Goal: Task Accomplishment & Management: Use online tool/utility

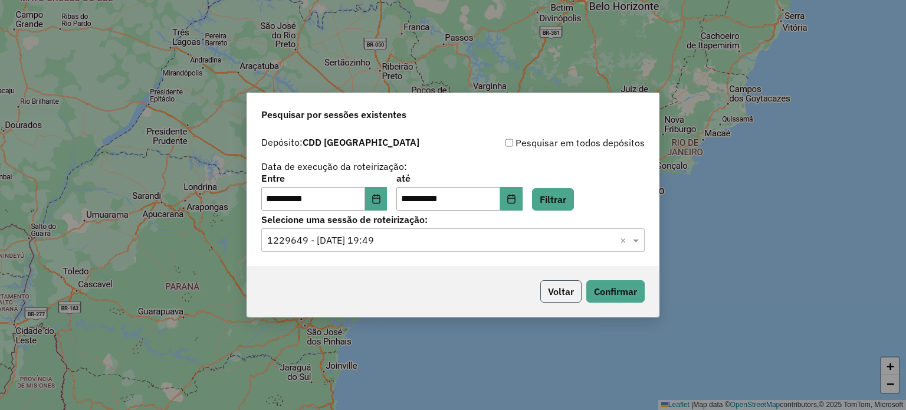
click at [562, 287] on button "Voltar" at bounding box center [560, 291] width 41 height 22
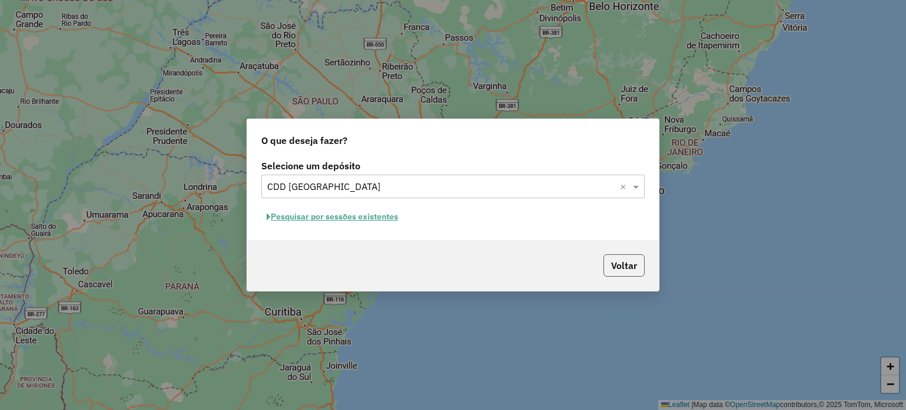
click at [618, 271] on button "Voltar" at bounding box center [623, 265] width 41 height 22
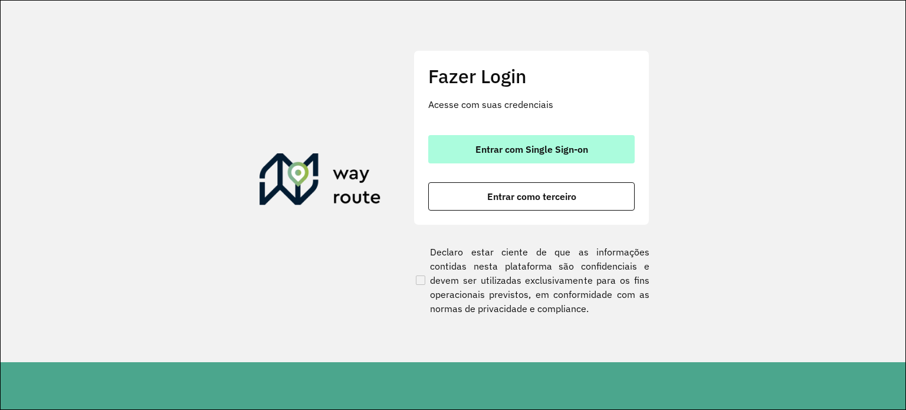
click at [590, 150] on button "Entrar com Single Sign-on" at bounding box center [531, 149] width 206 height 28
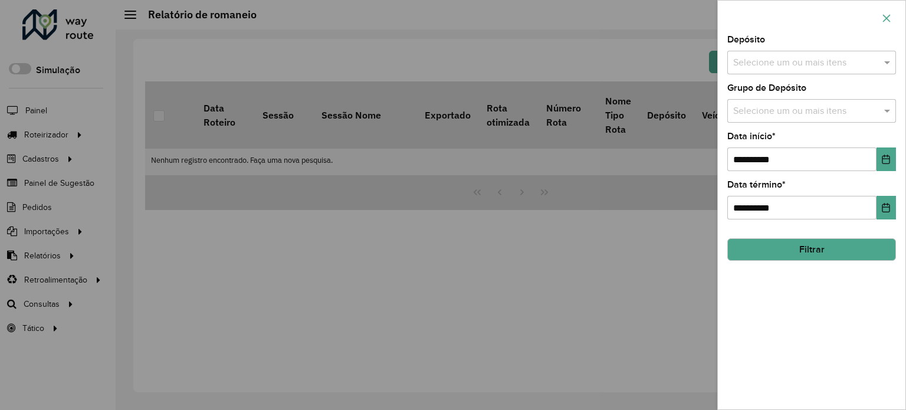
click at [887, 17] on icon "button" at bounding box center [887, 18] width 8 height 8
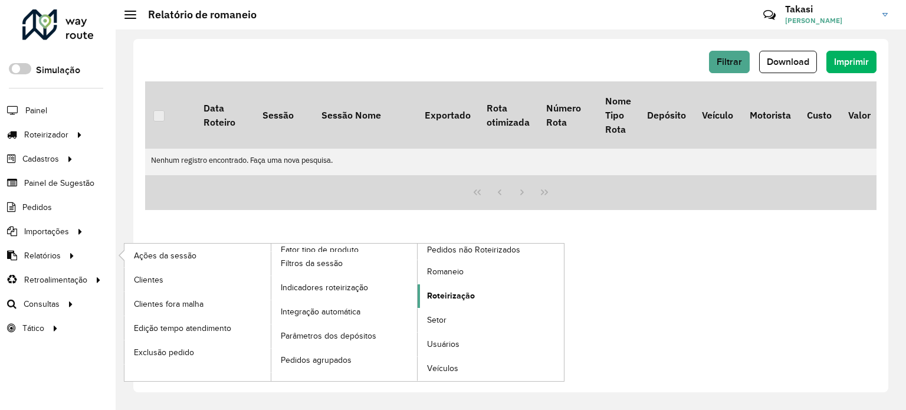
click at [443, 295] on span "Roteirização" at bounding box center [451, 296] width 48 height 12
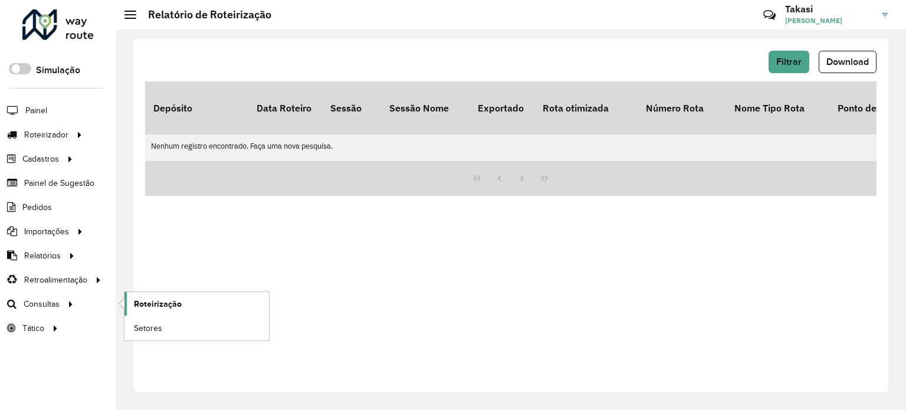
click at [180, 301] on link "Roteirização" at bounding box center [196, 304] width 144 height 24
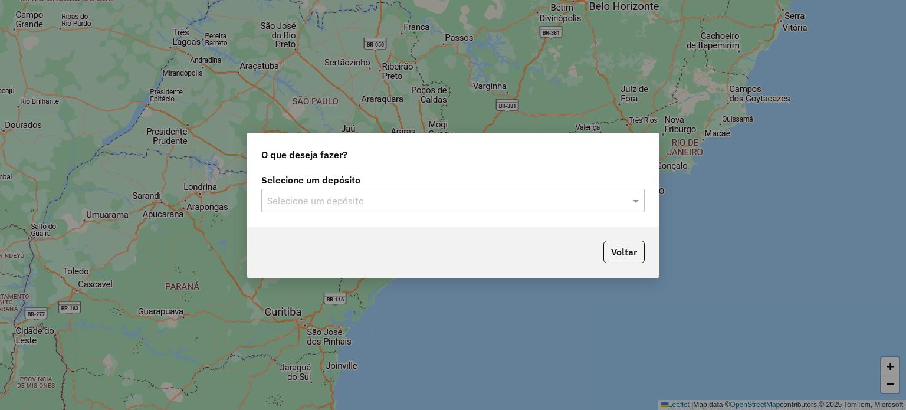
click at [528, 198] on input "text" at bounding box center [441, 201] width 348 height 14
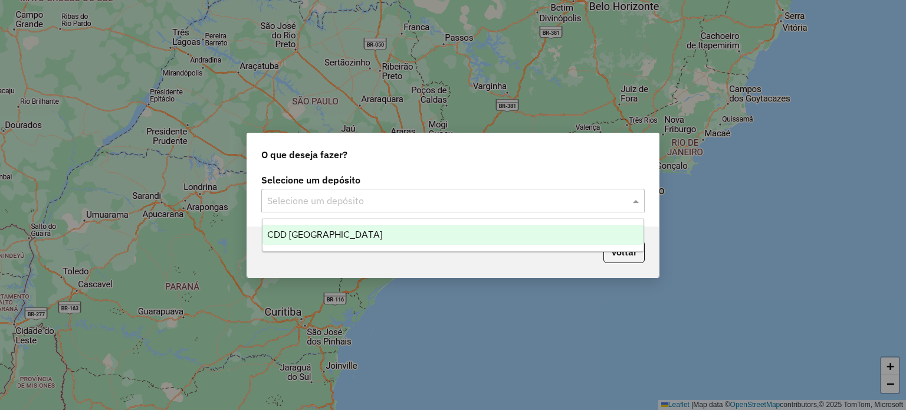
click at [315, 231] on span "CDD [GEOGRAPHIC_DATA]" at bounding box center [324, 234] width 115 height 10
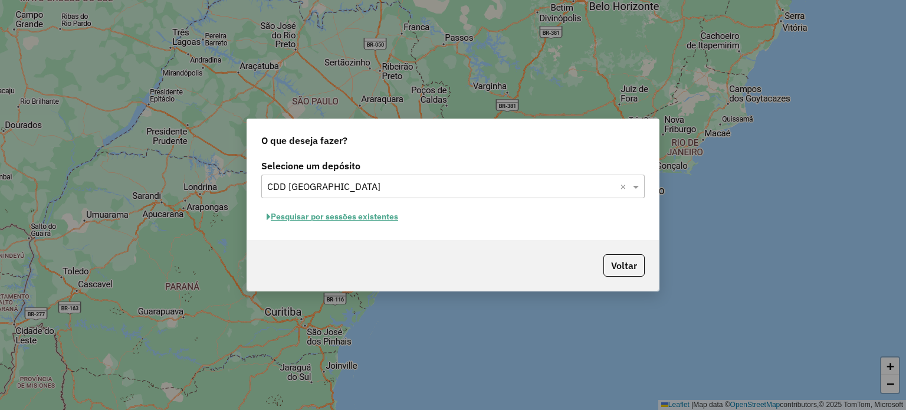
click at [373, 214] on button "Pesquisar por sessões existentes" at bounding box center [332, 217] width 142 height 18
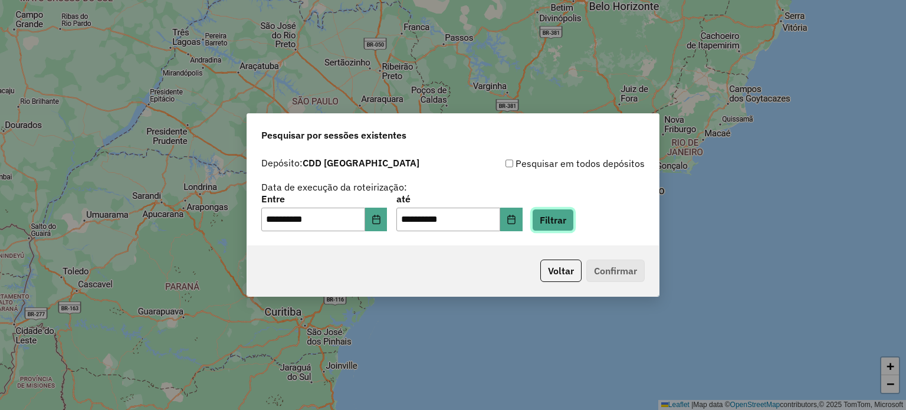
click at [574, 223] on button "Filtrar" at bounding box center [553, 220] width 42 height 22
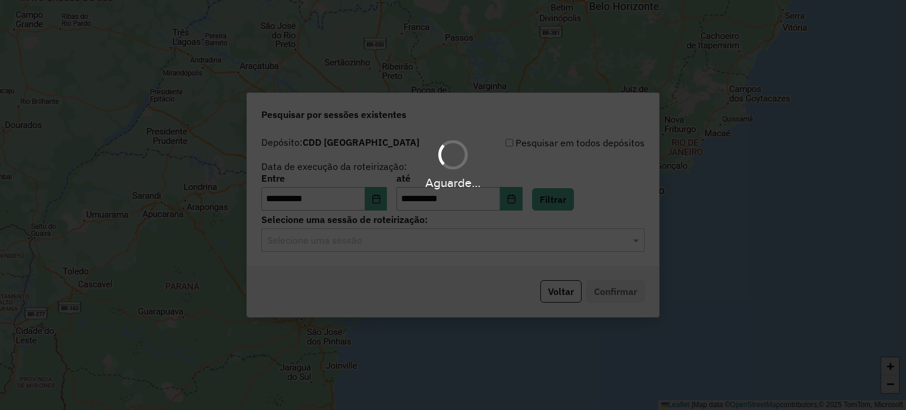
click at [486, 238] on hb-app "**********" at bounding box center [453, 205] width 906 height 410
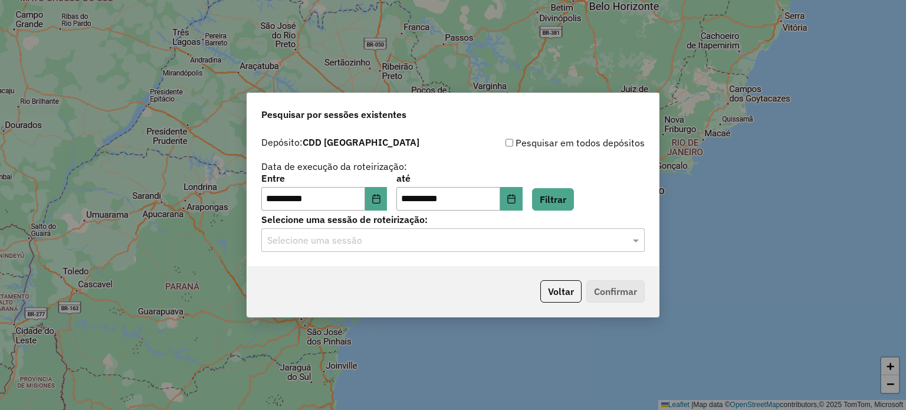
click at [402, 242] on input "text" at bounding box center [441, 240] width 348 height 14
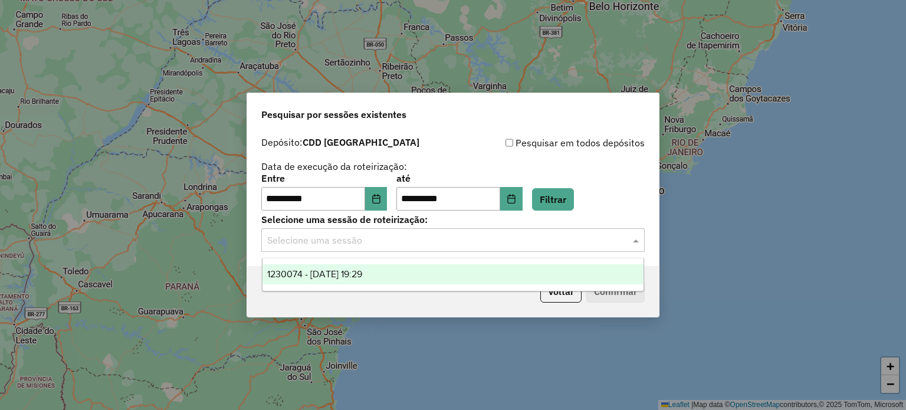
click at [347, 269] on span "1230074 - 15/08/2025 19:29" at bounding box center [314, 274] width 95 height 10
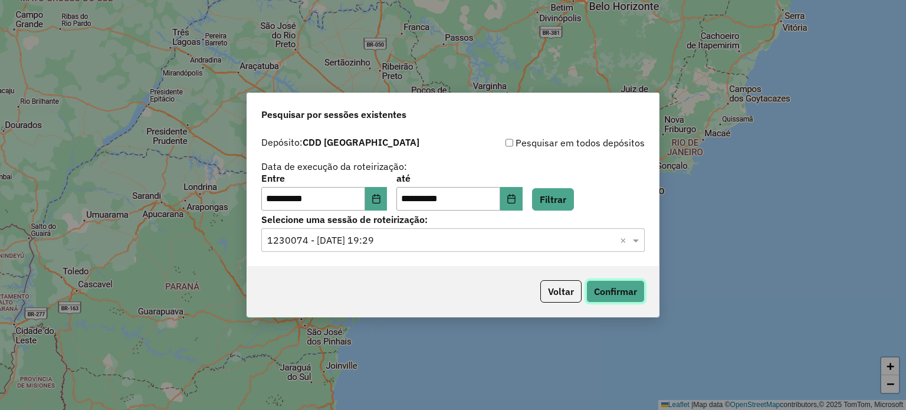
click at [626, 290] on button "Confirmar" at bounding box center [615, 291] width 58 height 22
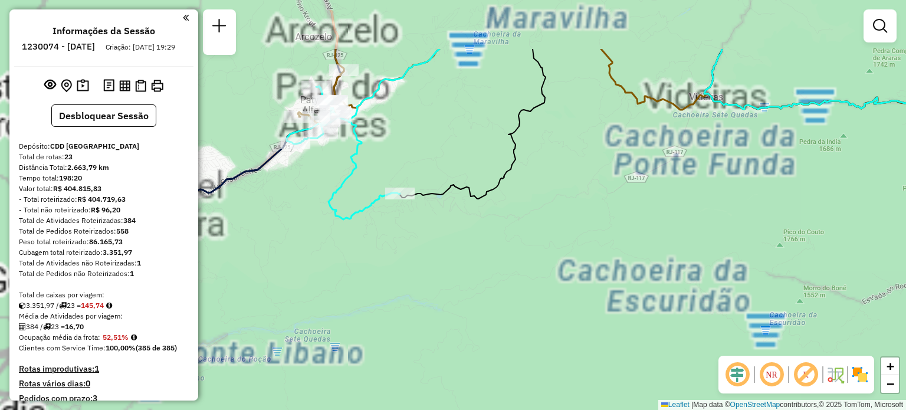
drag, startPoint x: 473, startPoint y: 256, endPoint x: 525, endPoint y: 278, distance: 56.8
click at [526, 280] on div "Janela de atendimento Grade de atendimento Capacidade Transportadoras Veículos …" at bounding box center [453, 205] width 906 height 410
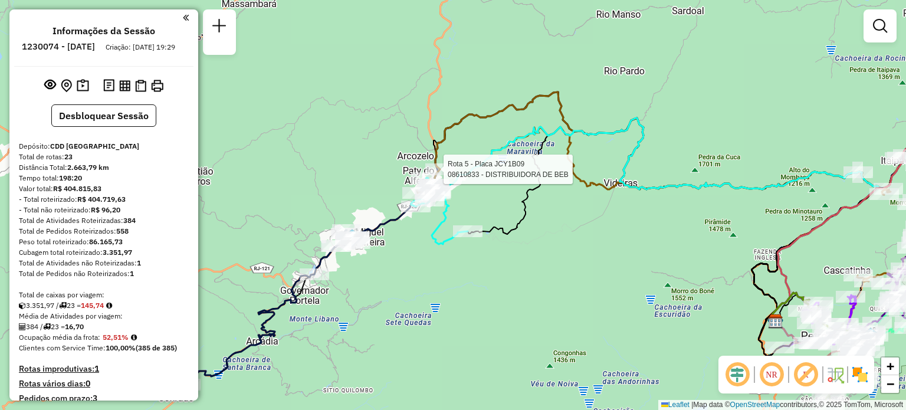
select select "**********"
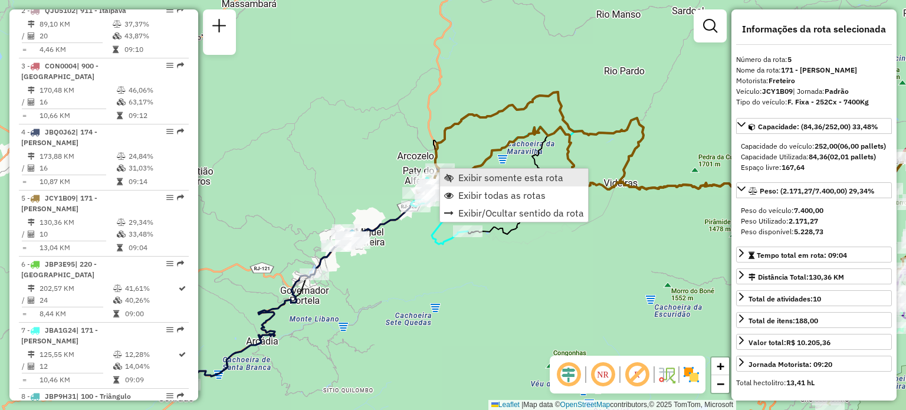
scroll to position [761, 0]
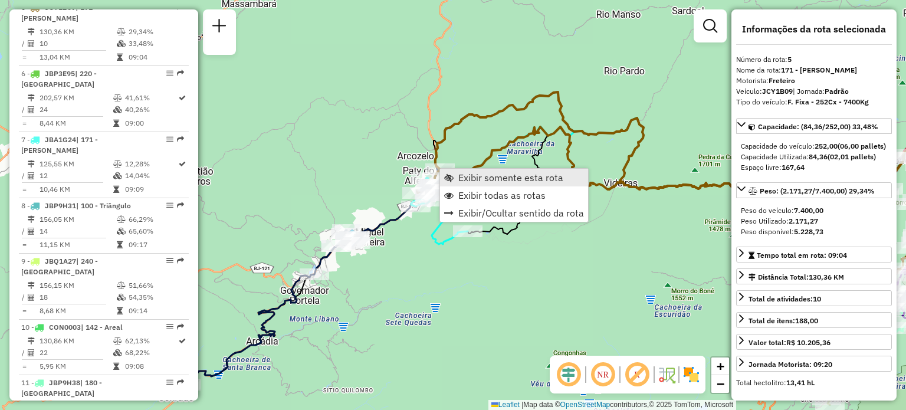
click at [453, 178] on link "Exibir somente esta rota" at bounding box center [514, 178] width 148 height 18
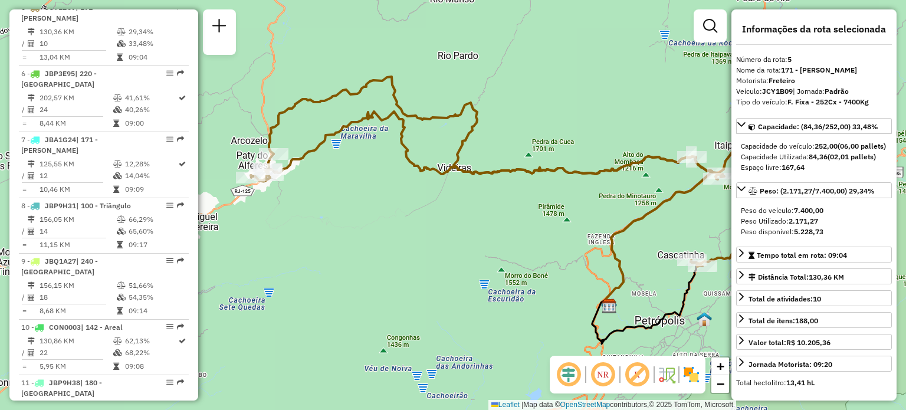
drag, startPoint x: 449, startPoint y: 247, endPoint x: 505, endPoint y: 252, distance: 55.6
click at [505, 252] on div "Janela de atendimento Grade de atendimento Capacidade Transportadoras Veículos …" at bounding box center [453, 205] width 906 height 410
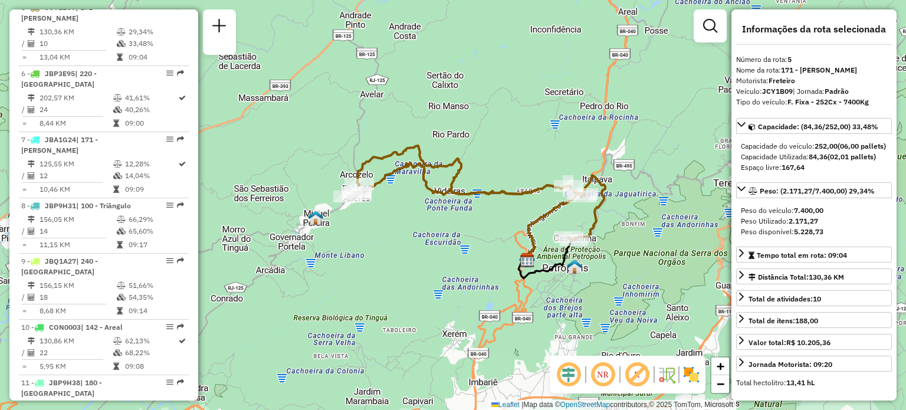
drag, startPoint x: 551, startPoint y: 277, endPoint x: 541, endPoint y: 266, distance: 15.0
click at [541, 266] on div "Janela de atendimento Grade de atendimento Capacidade Transportadoras Veículos …" at bounding box center [453, 205] width 906 height 410
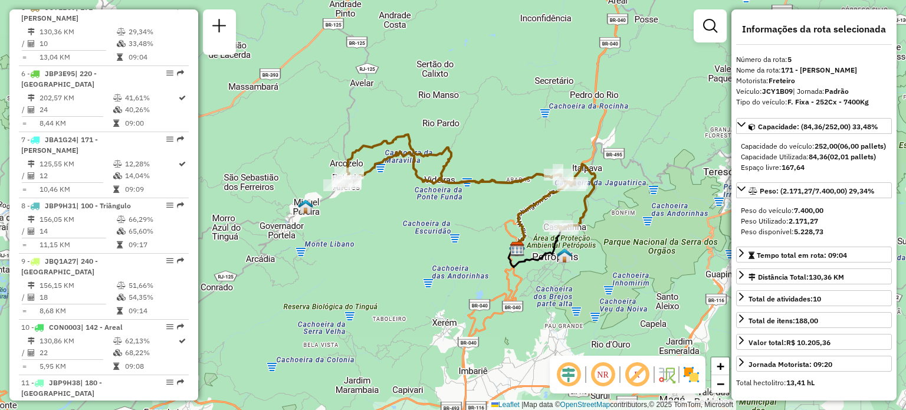
click at [692, 373] on img at bounding box center [691, 374] width 19 height 19
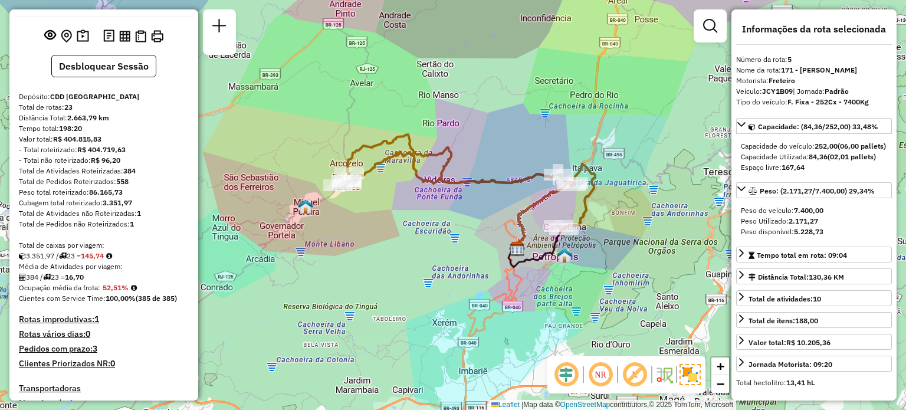
scroll to position [0, 0]
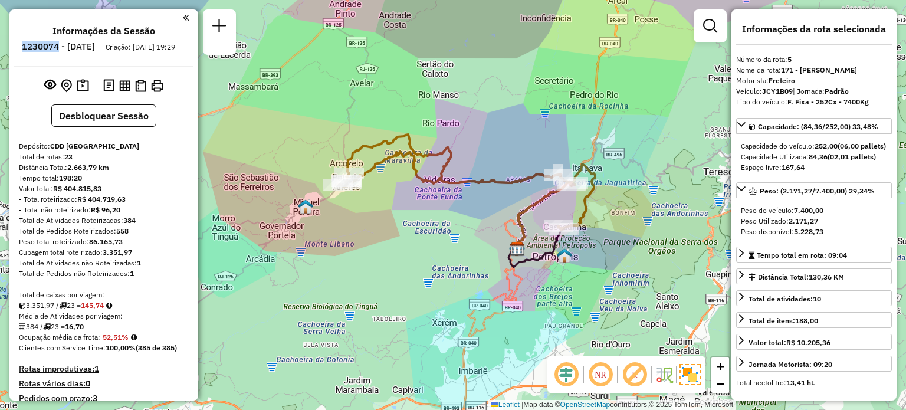
drag, startPoint x: 51, startPoint y: 44, endPoint x: 91, endPoint y: 50, distance: 41.1
click at [91, 50] on ul "Informações da Sessão 1230074 - 15/08/2025 Criação: 14/08/2025 19:29" at bounding box center [103, 40] width 179 height 31
copy h6 "1230074"
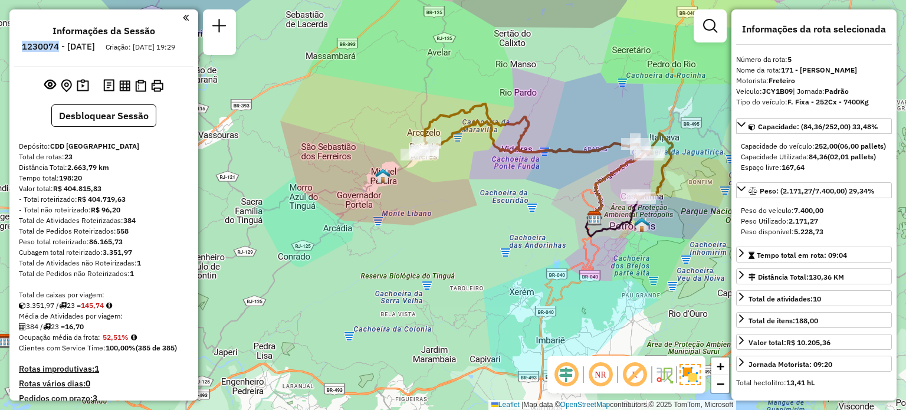
drag, startPoint x: 337, startPoint y: 209, endPoint x: 415, endPoint y: 177, distance: 84.1
click at [415, 177] on div "Janela de atendimento Grade de atendimento Capacidade Transportadoras Veículos …" at bounding box center [453, 205] width 906 height 410
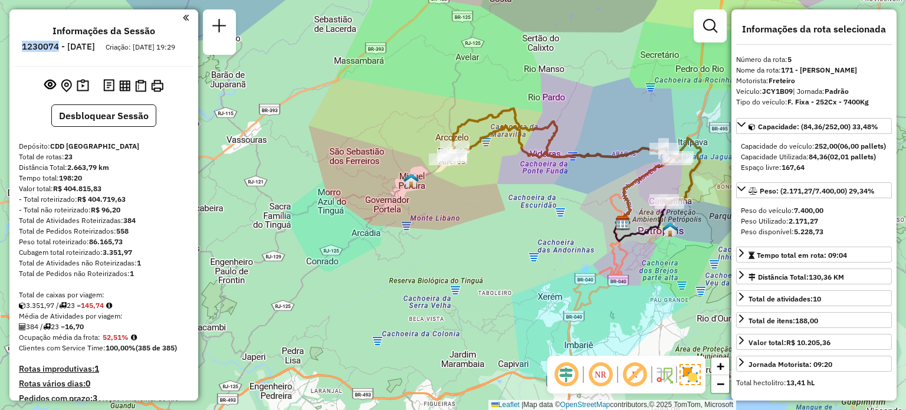
drag, startPoint x: 425, startPoint y: 193, endPoint x: 452, endPoint y: 199, distance: 28.3
click at [452, 199] on div "Janela de atendimento Grade de atendimento Capacidade Transportadoras Veículos …" at bounding box center [453, 205] width 906 height 410
click at [428, 186] on div "Janela de atendimento Grade de atendimento Capacidade Transportadoras Veículos …" at bounding box center [453, 205] width 906 height 410
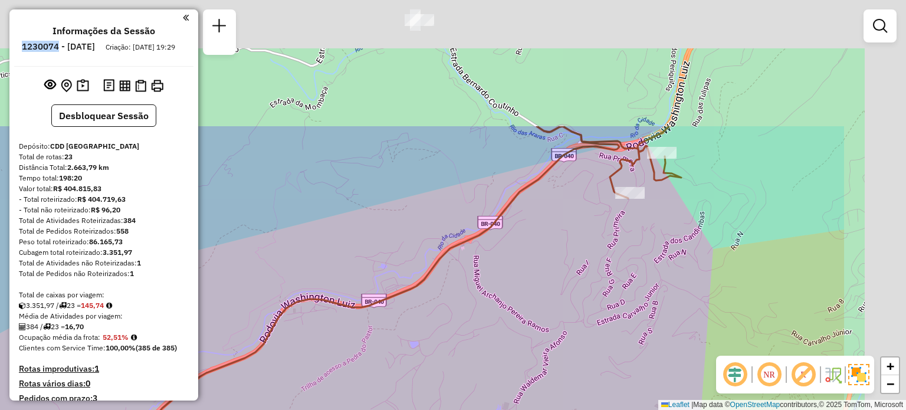
drag, startPoint x: 739, startPoint y: 123, endPoint x: 586, endPoint y: 292, distance: 228.3
click at [586, 292] on div "Janela de atendimento Grade de atendimento Capacidade Transportadoras Veículos …" at bounding box center [453, 205] width 906 height 410
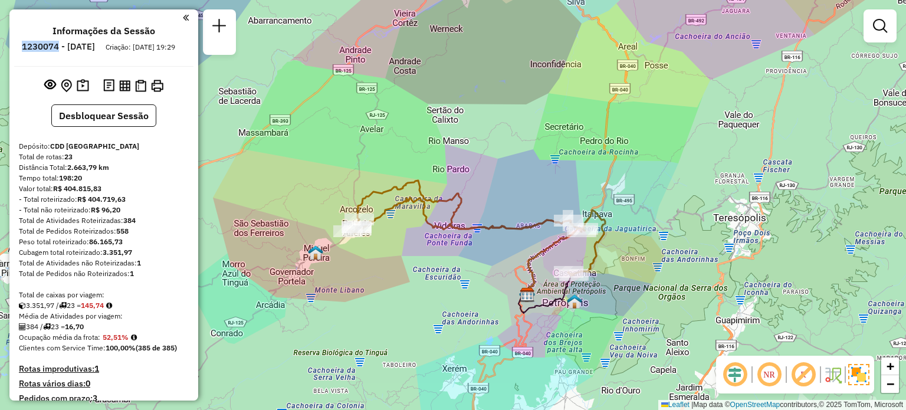
drag, startPoint x: 521, startPoint y: 246, endPoint x: 501, endPoint y: 231, distance: 25.7
click at [501, 231] on div "Janela de atendimento Grade de atendimento Capacidade Transportadoras Veículos …" at bounding box center [453, 205] width 906 height 410
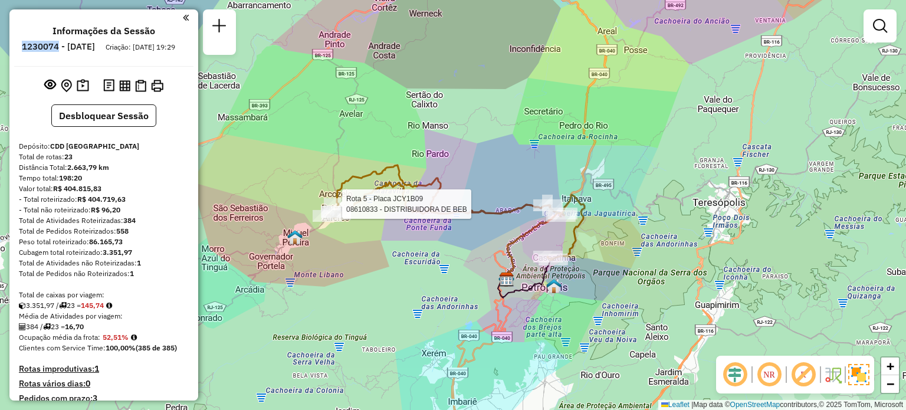
select select "**********"
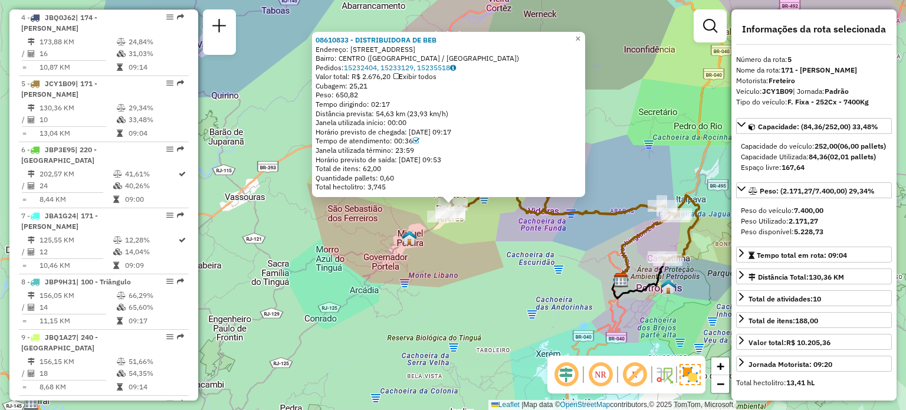
scroll to position [761, 0]
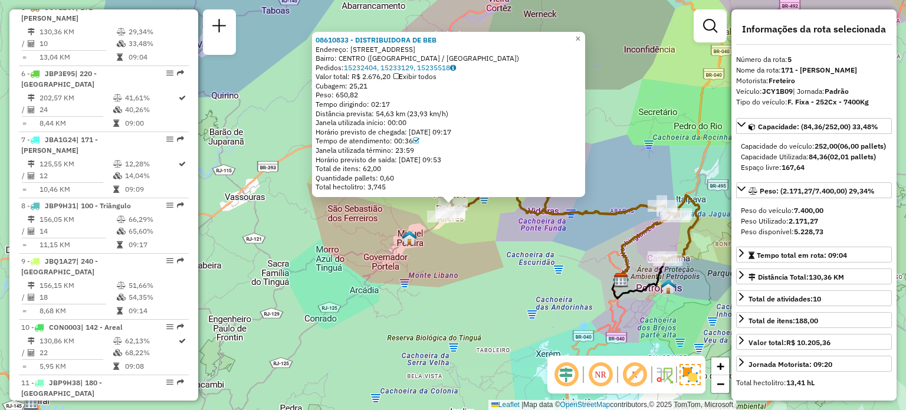
click at [448, 236] on div "Rota 5 - Placa JCY1B09 08601590 - PAULO ANTONIO DE FRE 08610833 - DISTRIBUIDORA…" at bounding box center [453, 205] width 906 height 410
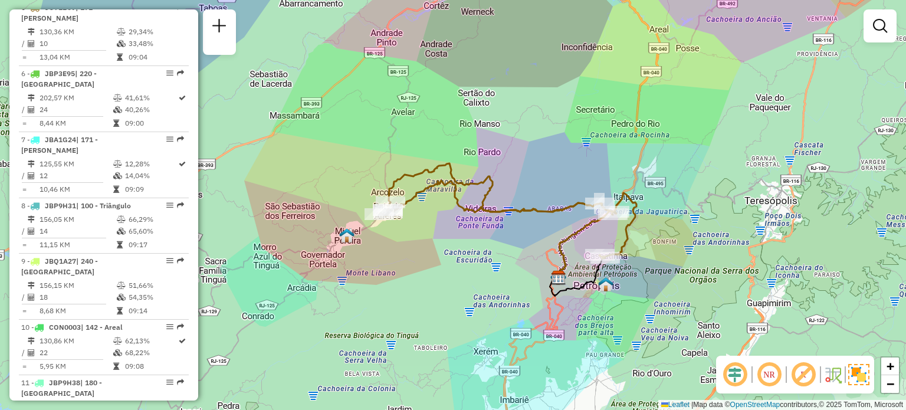
drag, startPoint x: 467, startPoint y: 237, endPoint x: 404, endPoint y: 235, distance: 62.5
click at [404, 235] on div "Janela de atendimento Grade de atendimento Capacidade Transportadoras Veículos …" at bounding box center [453, 205] width 906 height 410
select select "**********"
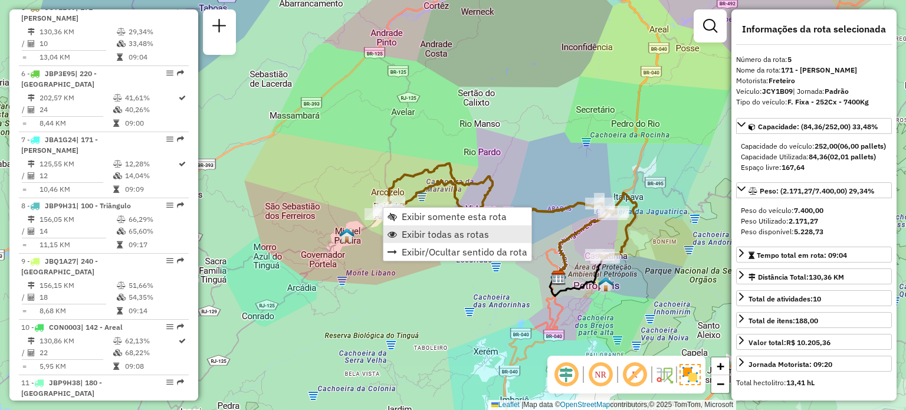
click at [424, 233] on span "Exibir todas as rotas" at bounding box center [445, 233] width 87 height 9
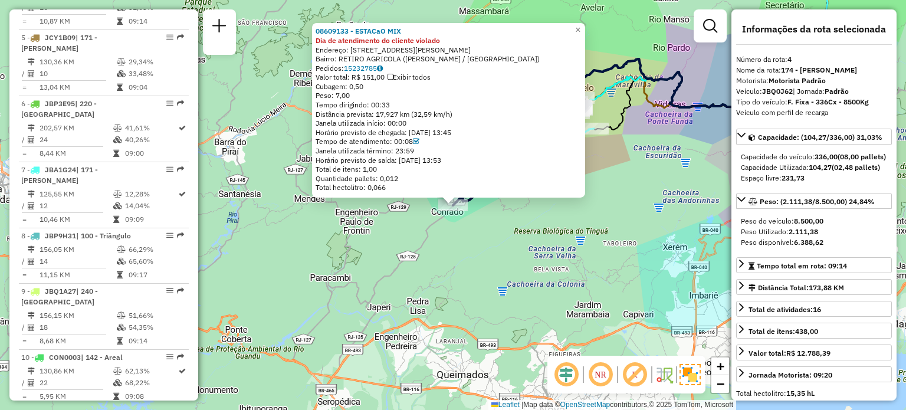
scroll to position [695, 0]
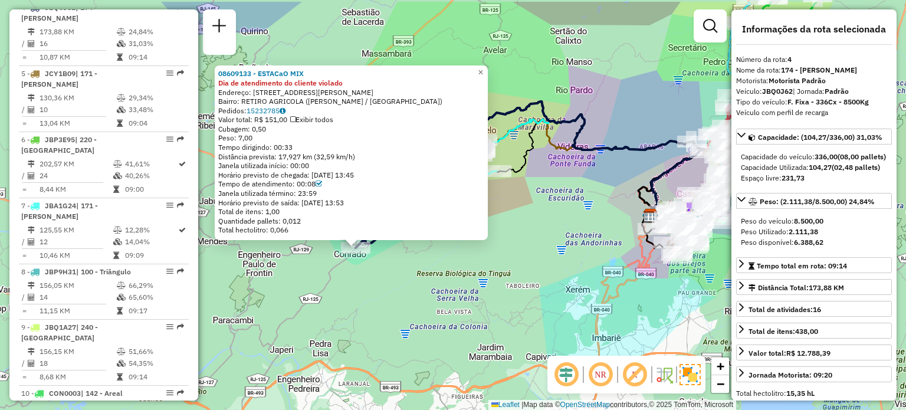
drag, startPoint x: 390, startPoint y: 390, endPoint x: 292, endPoint y: 432, distance: 105.9
click at [292, 409] on html "Aguarde... Pop-up bloqueado! Seu navegador bloqueou automáticamente a abertura …" at bounding box center [453, 205] width 906 height 410
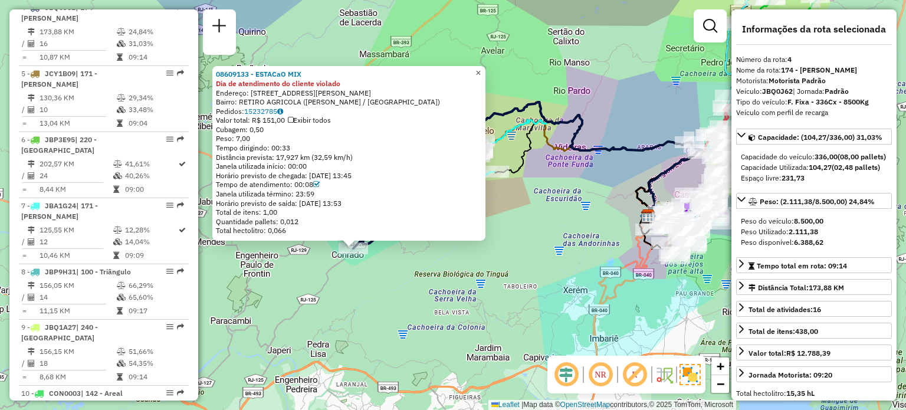
click at [481, 68] on span "×" at bounding box center [477, 73] width 5 height 10
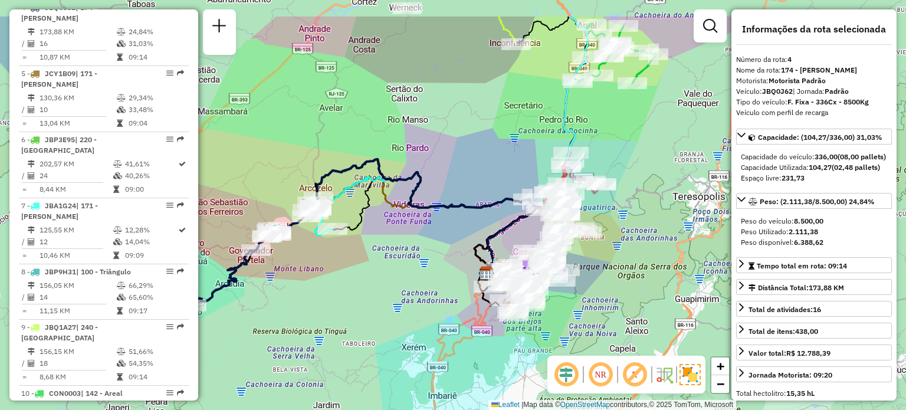
drag, startPoint x: 528, startPoint y: 263, endPoint x: 340, endPoint y: 294, distance: 190.7
click at [342, 321] on div "Janela de atendimento Grade de atendimento Capacidade Transportadoras Veículos …" at bounding box center [453, 205] width 906 height 410
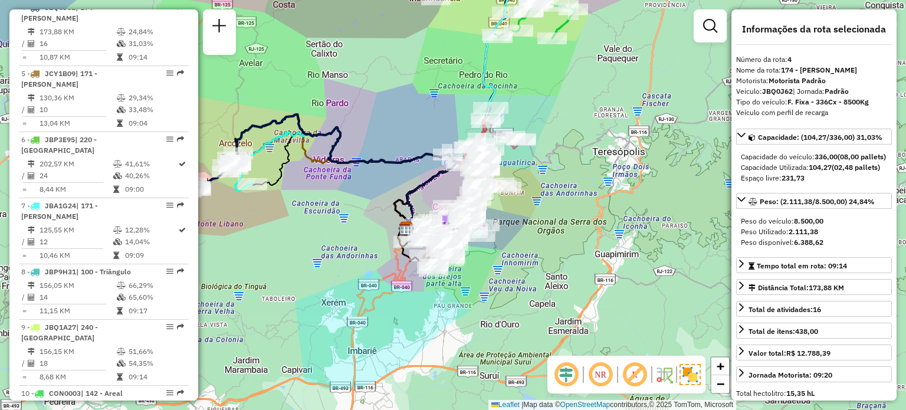
drag, startPoint x: 434, startPoint y: 231, endPoint x: 379, endPoint y: 183, distance: 73.2
click at [379, 185] on div "Janela de atendimento Grade de atendimento Capacidade Transportadoras Veículos …" at bounding box center [453, 205] width 906 height 410
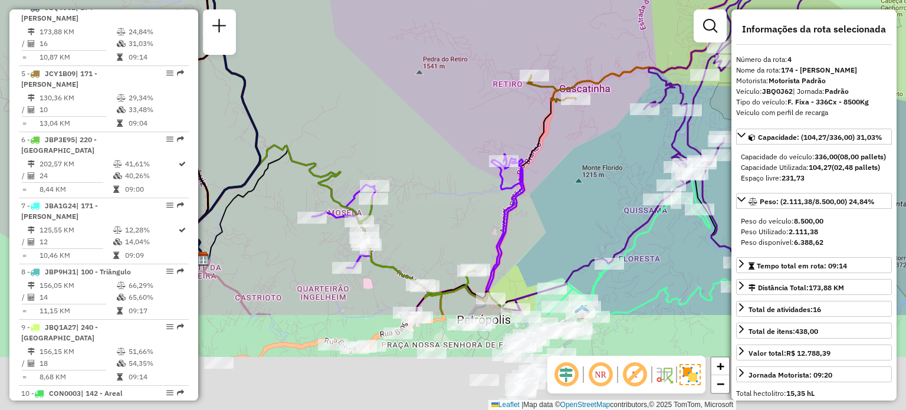
drag, startPoint x: 450, startPoint y: 238, endPoint x: 469, endPoint y: 107, distance: 132.3
click at [472, 96] on div "Janela de atendimento Grade de atendimento Capacidade Transportadoras Veículos …" at bounding box center [453, 205] width 906 height 410
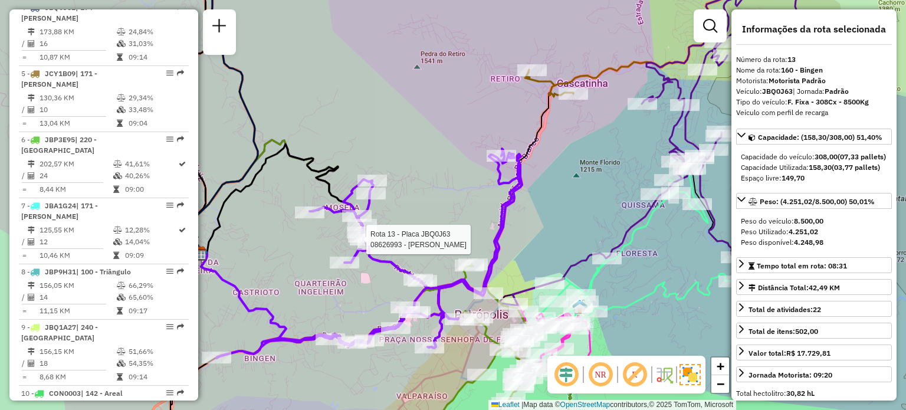
scroll to position [1225, 0]
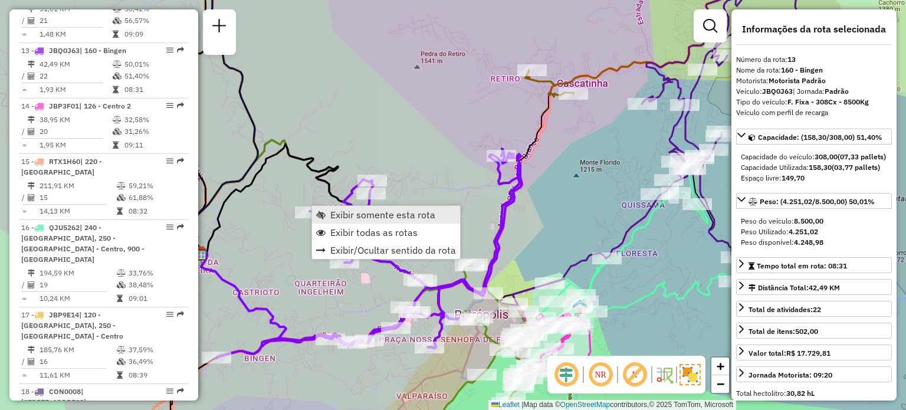
drag, startPoint x: 311, startPoint y: 205, endPoint x: 314, endPoint y: 214, distance: 9.9
drag, startPoint x: 314, startPoint y: 214, endPoint x: 330, endPoint y: 218, distance: 16.3
click at [330, 218] on link "Exibir somente esta rota" at bounding box center [386, 215] width 148 height 18
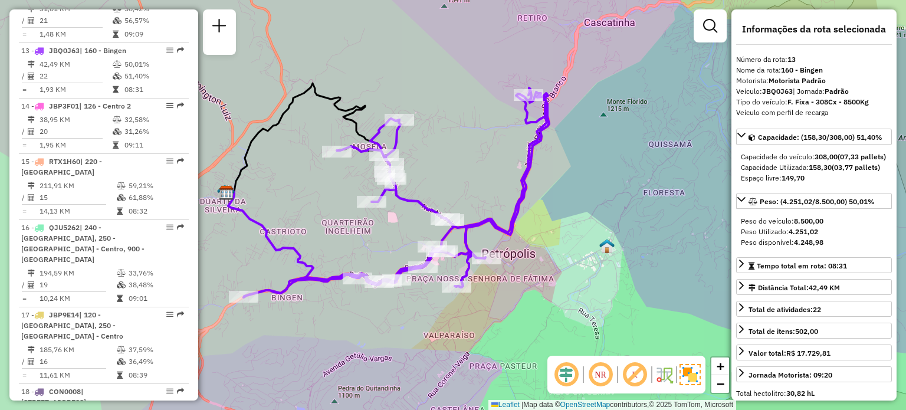
drag, startPoint x: 383, startPoint y: 235, endPoint x: 354, endPoint y: 229, distance: 29.5
click at [354, 229] on div "Janela de atendimento Grade de atendimento Capacidade Transportadoras Veículos …" at bounding box center [453, 205] width 906 height 410
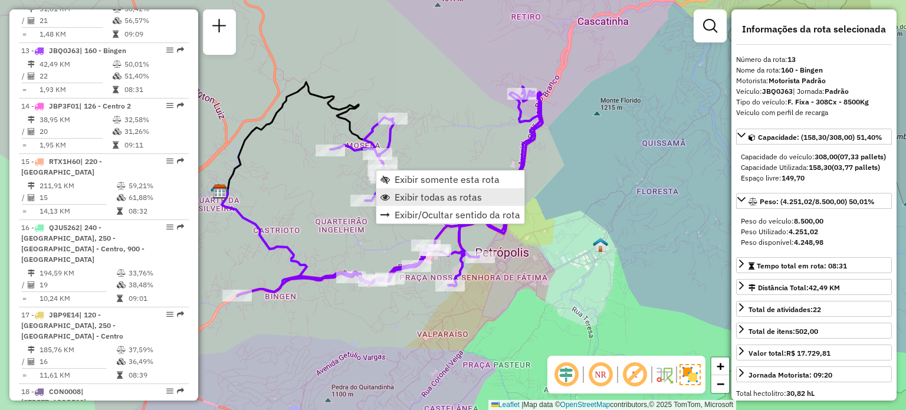
click at [412, 193] on span "Exibir todas as rotas" at bounding box center [437, 196] width 87 height 9
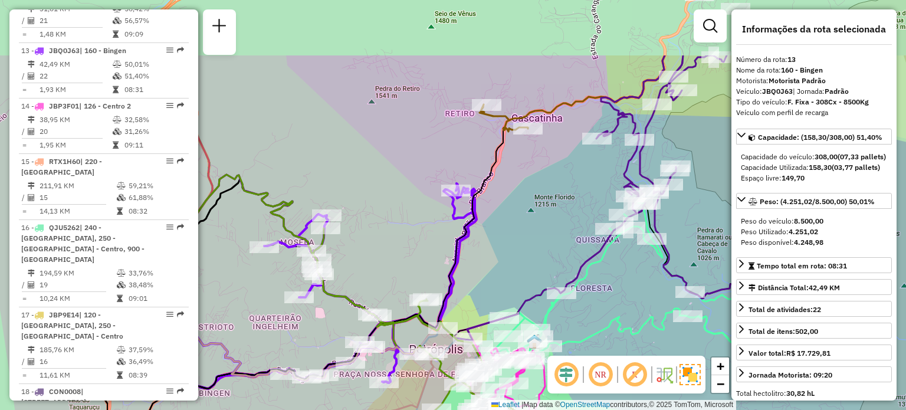
drag, startPoint x: 498, startPoint y: 127, endPoint x: 380, endPoint y: 298, distance: 208.2
click at [380, 298] on div "Janela de atendimento Grade de atendimento Capacidade Transportadoras Veículos …" at bounding box center [453, 205] width 906 height 410
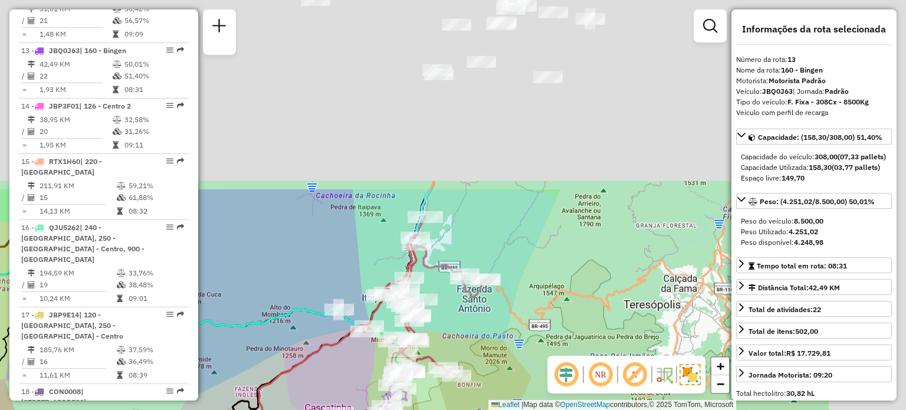
drag, startPoint x: 438, startPoint y: 135, endPoint x: 328, endPoint y: 357, distance: 248.1
click at [332, 386] on div "Janela de atendimento Grade de atendimento Capacidade Transportadoras Veículos …" at bounding box center [453, 205] width 906 height 410
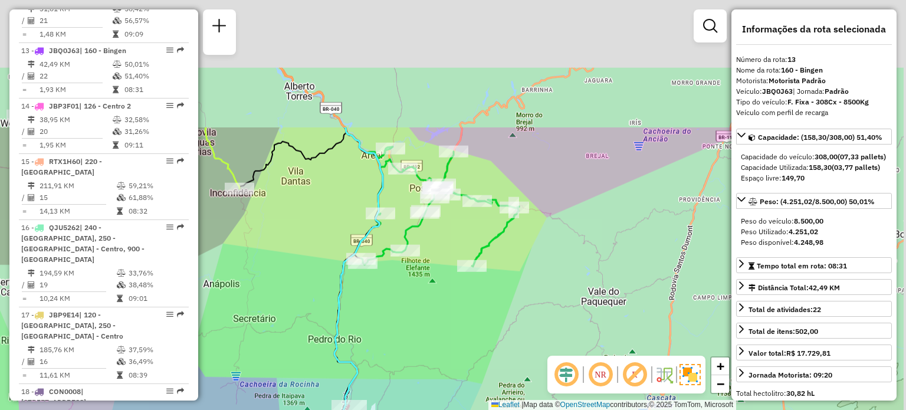
drag, startPoint x: 467, startPoint y: 204, endPoint x: 380, endPoint y: 400, distance: 214.6
click at [380, 400] on div "Rota 13 - Placa JBQ0J63 08611650 - WILLIAM CASTILHO DE Rota 22 - Placa RTE0H36 …" at bounding box center [453, 205] width 906 height 410
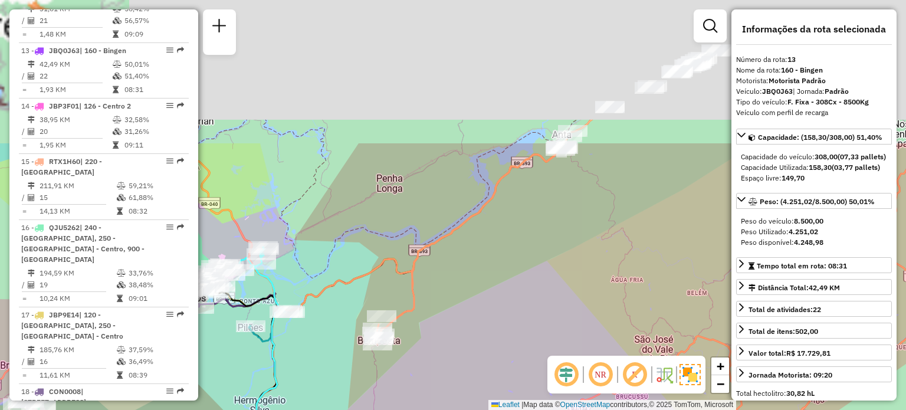
drag, startPoint x: 450, startPoint y: 144, endPoint x: 433, endPoint y: 298, distance: 154.3
click at [439, 328] on div "Rota 13 - Placa JBQ0J63 08611650 - WILLIAM CASTILHO DE Rota 22 - Placa RTE0H36 …" at bounding box center [453, 205] width 906 height 410
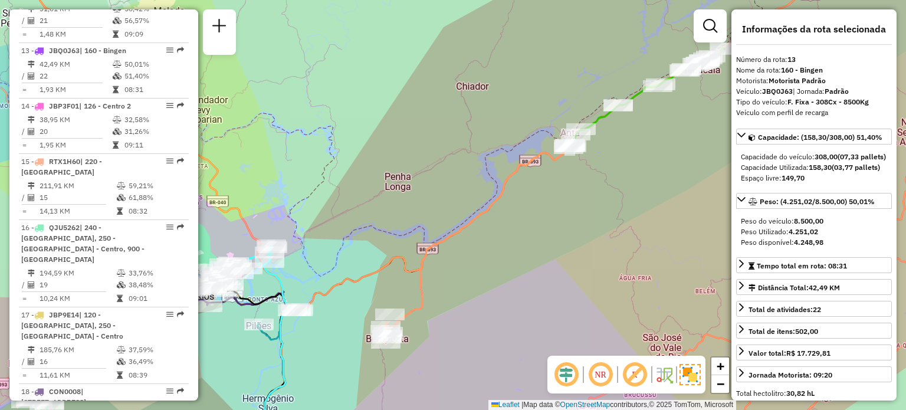
drag, startPoint x: 564, startPoint y: 192, endPoint x: 579, endPoint y: 190, distance: 15.4
click at [579, 190] on div "Rota 13 - Placa JBQ0J63 08611650 - WILLIAM CASTILHO DE Rota 22 - Placa RTE0H36 …" at bounding box center [453, 205] width 906 height 410
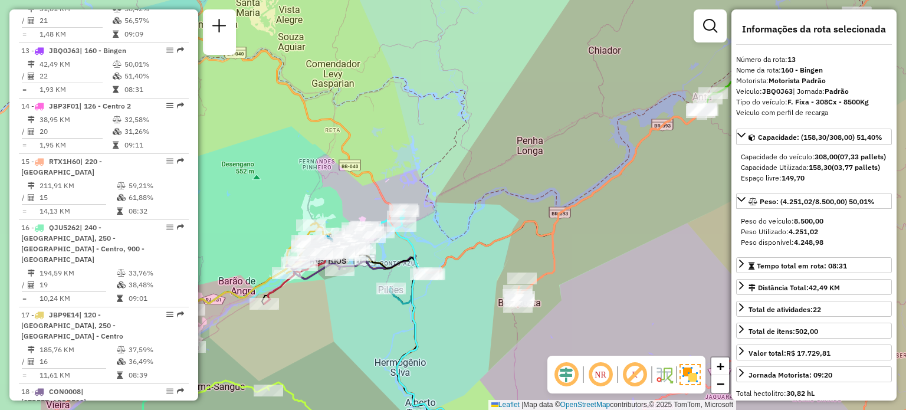
drag, startPoint x: 340, startPoint y: 292, endPoint x: 499, endPoint y: 245, distance: 166.4
click at [499, 245] on div "Rota 13 - Placa JBQ0J63 08611650 - WILLIAM CASTILHO DE Rota 22 - Placa RTE0H36 …" at bounding box center [453, 205] width 906 height 410
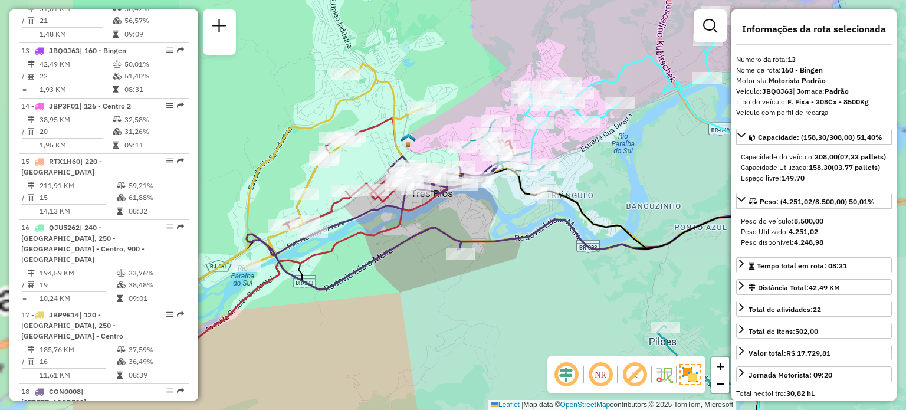
drag, startPoint x: 346, startPoint y: 271, endPoint x: 509, endPoint y: 305, distance: 167.4
click at [509, 305] on div "Rota 13 - Placa JBQ0J63 08611650 - WILLIAM CASTILHO DE Rota 22 - Placa RTE0H36 …" at bounding box center [453, 205] width 906 height 410
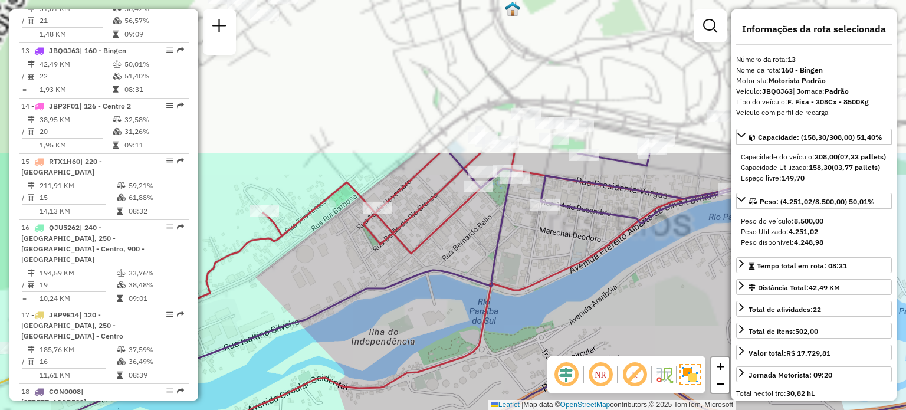
drag, startPoint x: 354, startPoint y: 179, endPoint x: 440, endPoint y: 367, distance: 206.6
click at [440, 374] on div "Rota 13 - Placa JBQ0J63 08611650 - WILLIAM CASTILHO DE Rota 22 - Placa RTE0H36 …" at bounding box center [453, 205] width 906 height 410
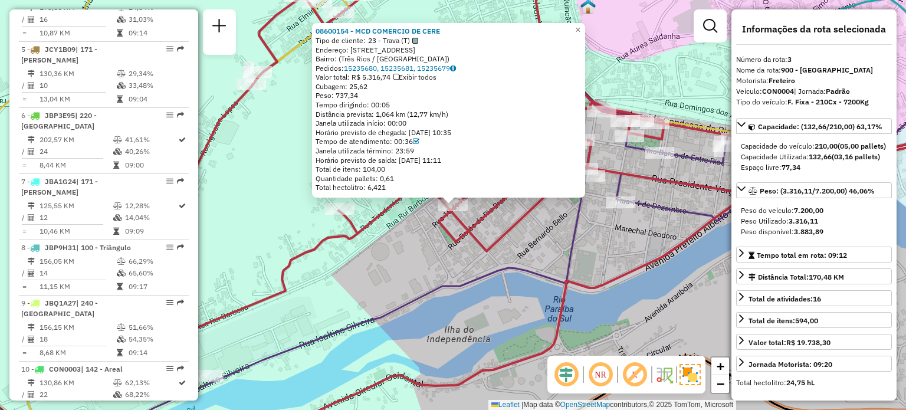
scroll to position [630, 0]
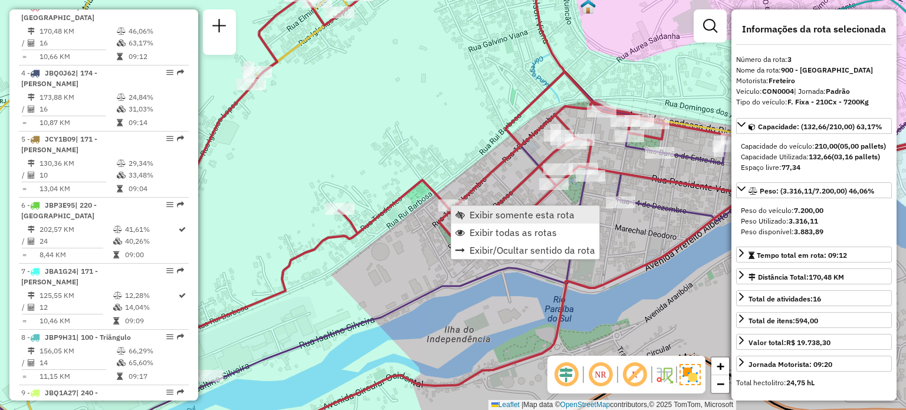
click at [460, 210] on span "Exibir somente esta rota" at bounding box center [459, 214] width 9 height 9
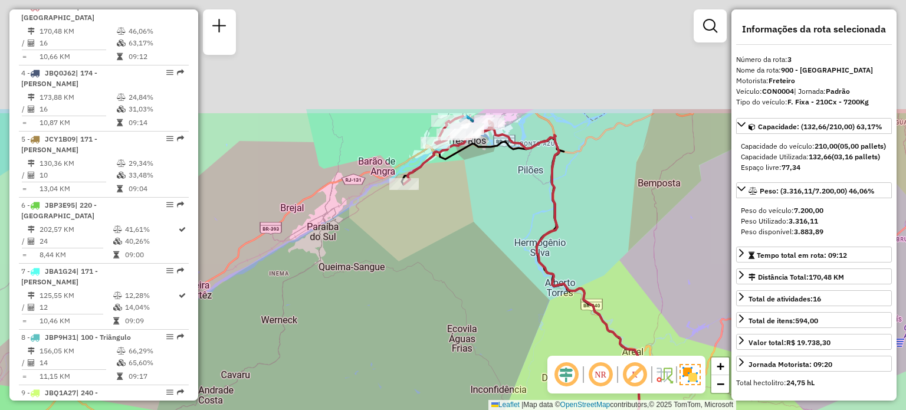
drag, startPoint x: 404, startPoint y: 112, endPoint x: 410, endPoint y: 222, distance: 110.4
click at [400, 236] on div "Janela de atendimento Grade de atendimento Capacidade Transportadoras Veículos …" at bounding box center [453, 205] width 906 height 410
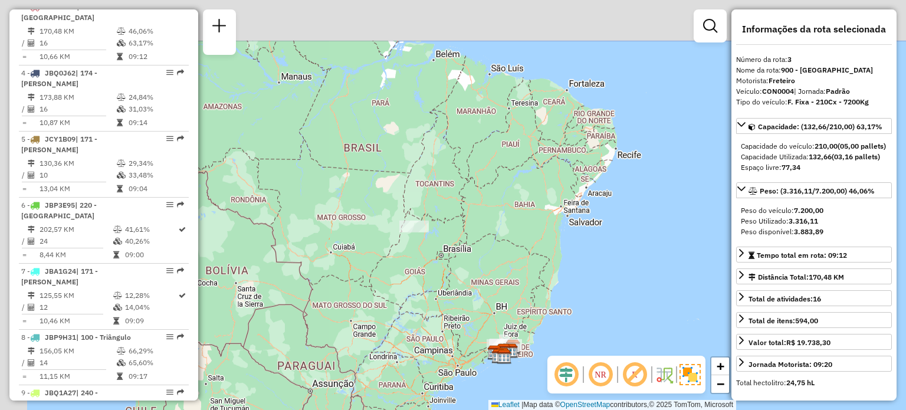
drag, startPoint x: 347, startPoint y: 119, endPoint x: 429, endPoint y: 275, distance: 176.7
click at [429, 275] on div "Janela de atendimento Grade de atendimento Capacidade Transportadoras Veículos …" at bounding box center [453, 205] width 906 height 410
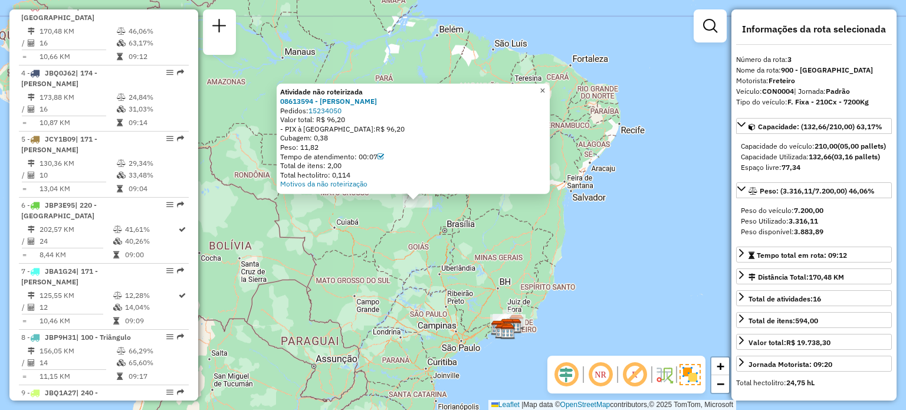
click at [545, 85] on span "×" at bounding box center [542, 90] width 5 height 10
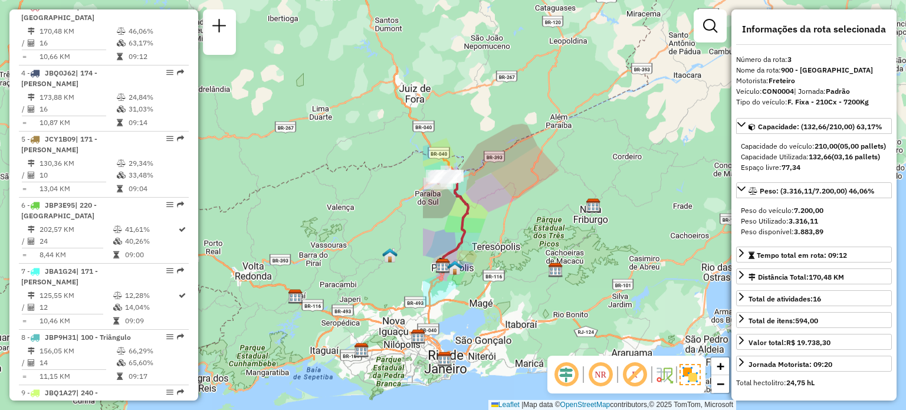
drag, startPoint x: 676, startPoint y: 288, endPoint x: 728, endPoint y: 228, distance: 79.4
click at [715, 189] on div "Janela de atendimento Grade de atendimento Capacidade Transportadoras Veículos …" at bounding box center [453, 205] width 906 height 410
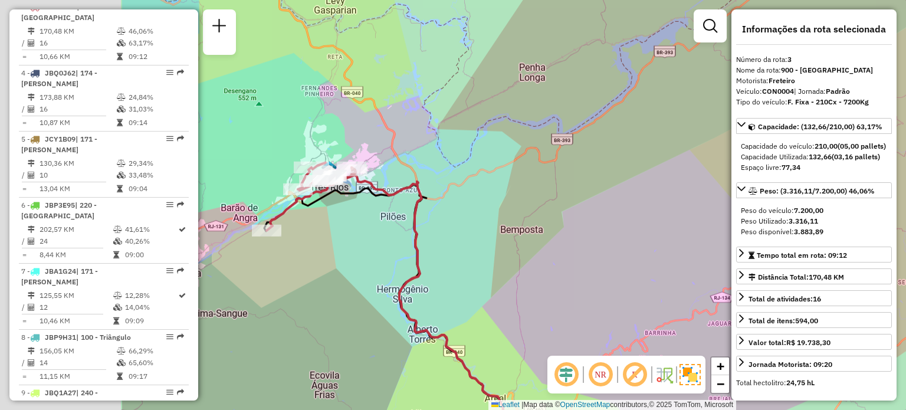
drag, startPoint x: 383, startPoint y: 187, endPoint x: 542, endPoint y: 186, distance: 159.2
click at [656, 181] on div "Janela de atendimento Grade de atendimento Capacidade Transportadoras Veículos …" at bounding box center [453, 205] width 906 height 410
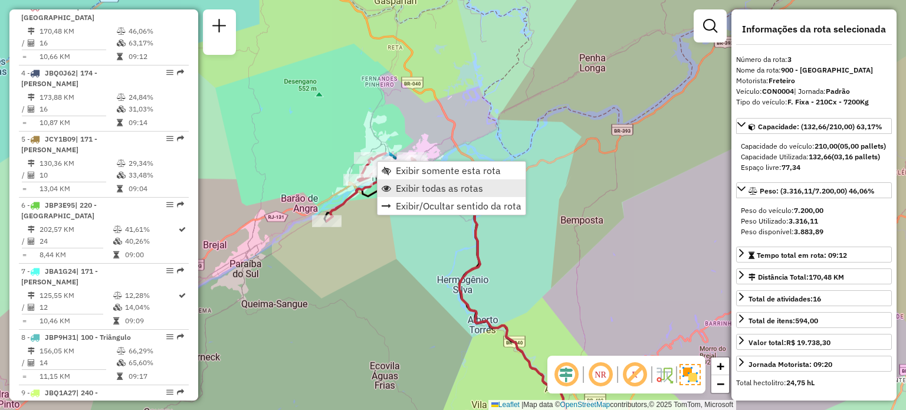
click at [404, 187] on span "Exibir todas as rotas" at bounding box center [439, 187] width 87 height 9
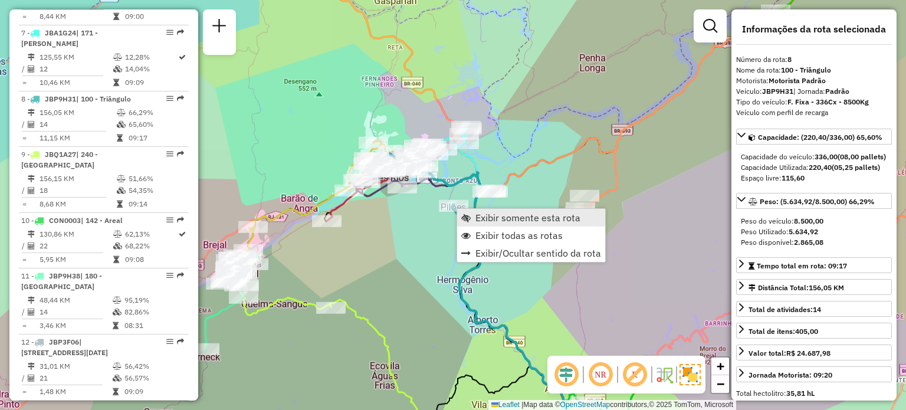
scroll to position [927, 0]
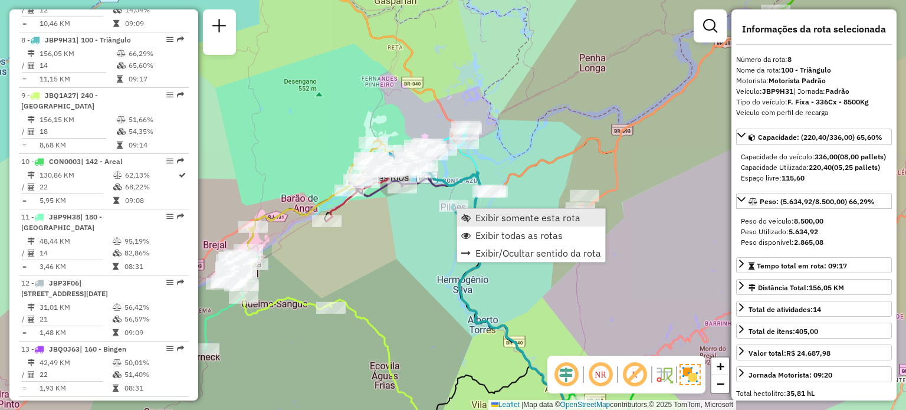
click at [468, 214] on span "Exibir somente esta rota" at bounding box center [465, 217] width 9 height 9
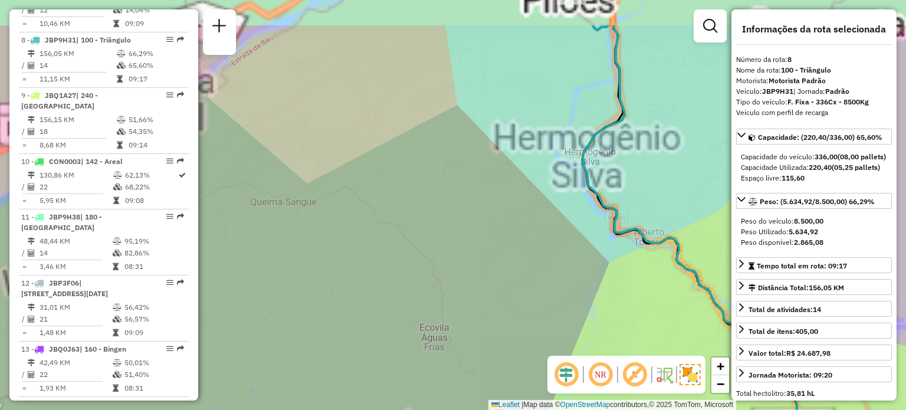
drag, startPoint x: 436, startPoint y: 28, endPoint x: 386, endPoint y: 196, distance: 175.9
click at [389, 193] on div "Janela de atendimento Grade de atendimento Capacidade Transportadoras Veículos …" at bounding box center [453, 205] width 906 height 410
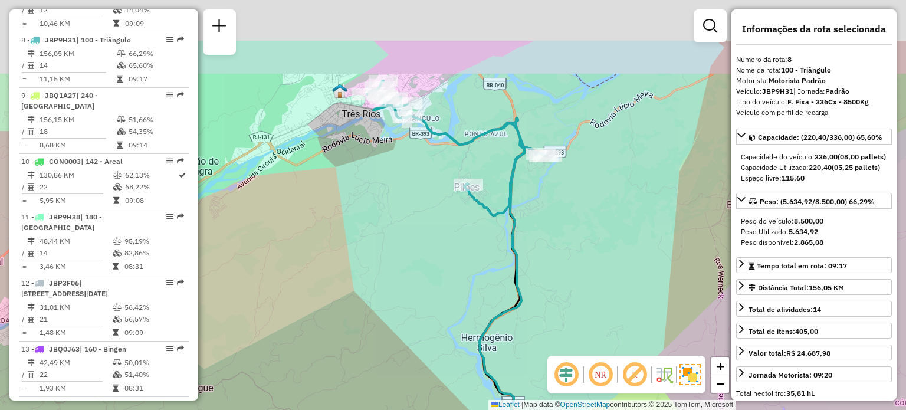
drag, startPoint x: 463, startPoint y: 83, endPoint x: 390, endPoint y: 188, distance: 127.9
click at [390, 188] on div "Janela de atendimento Grade de atendimento Capacidade Transportadoras Veículos …" at bounding box center [453, 205] width 906 height 410
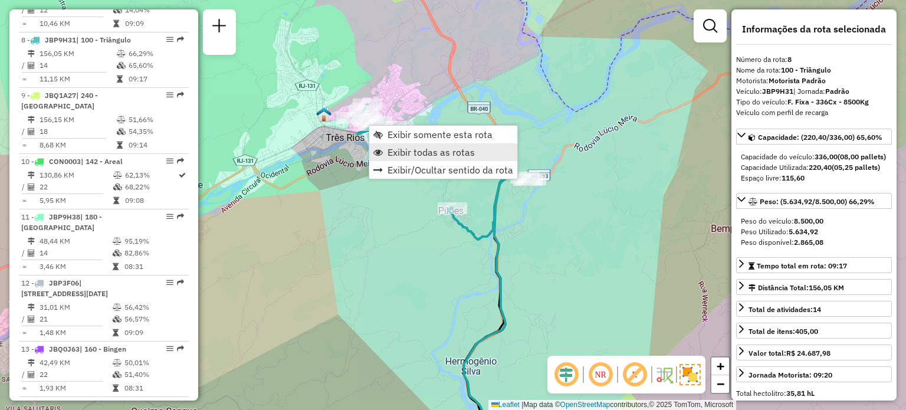
click at [410, 149] on span "Exibir todas as rotas" at bounding box center [430, 151] width 87 height 9
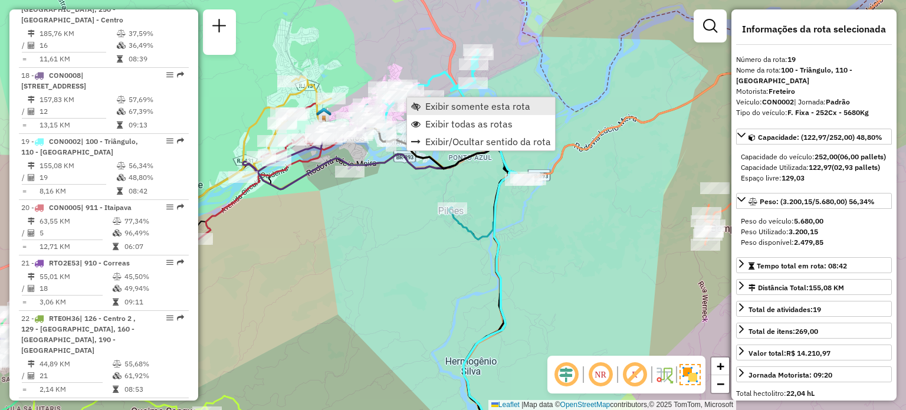
scroll to position [1610, 0]
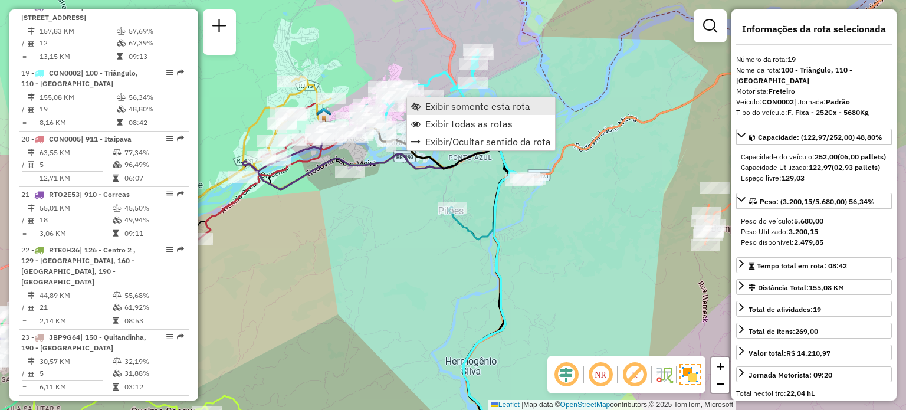
click at [417, 106] on span "Exibir somente esta rota" at bounding box center [415, 105] width 9 height 9
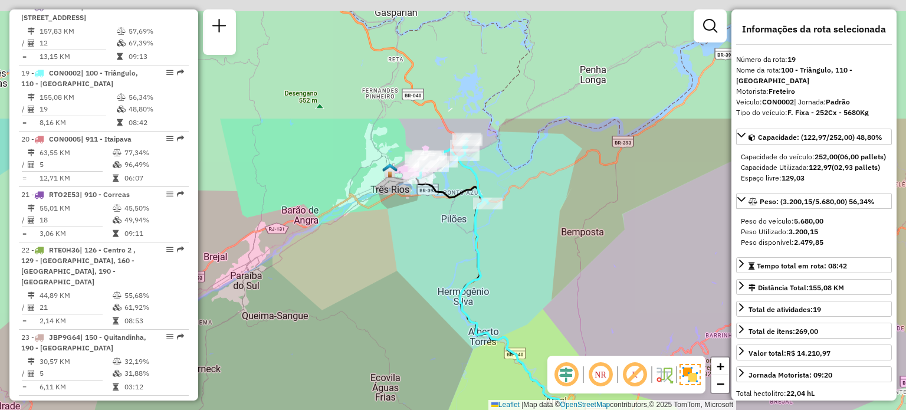
drag, startPoint x: 450, startPoint y: 45, endPoint x: 414, endPoint y: 207, distance: 165.6
click at [414, 207] on div "Janela de atendimento Grade de atendimento Capacidade Transportadoras Veículos …" at bounding box center [453, 205] width 906 height 410
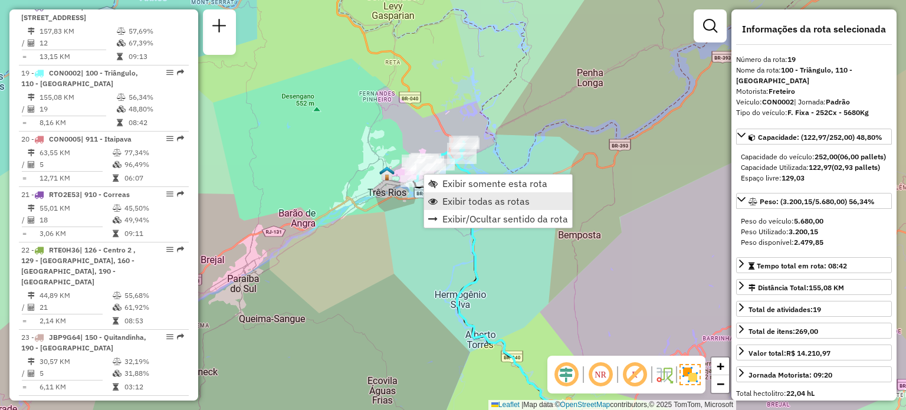
click at [445, 192] on link "Exibir todas as rotas" at bounding box center [498, 201] width 148 height 18
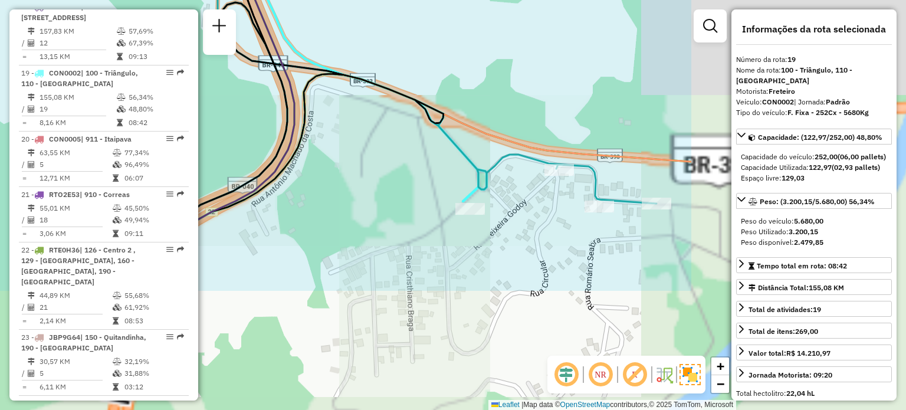
drag, startPoint x: 561, startPoint y: 238, endPoint x: 252, endPoint y: 75, distance: 348.9
click at [254, 76] on div "Janela de atendimento Grade de atendimento Capacidade Transportadoras Veículos …" at bounding box center [453, 205] width 906 height 410
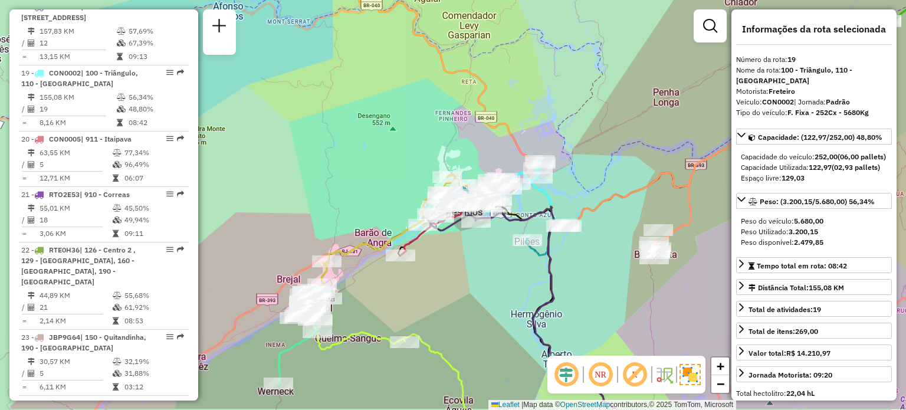
drag, startPoint x: 383, startPoint y: 301, endPoint x: 489, endPoint y: 245, distance: 120.3
click at [492, 249] on div "Janela de atendimento Grade de atendimento Capacidade Transportadoras Veículos …" at bounding box center [453, 205] width 906 height 410
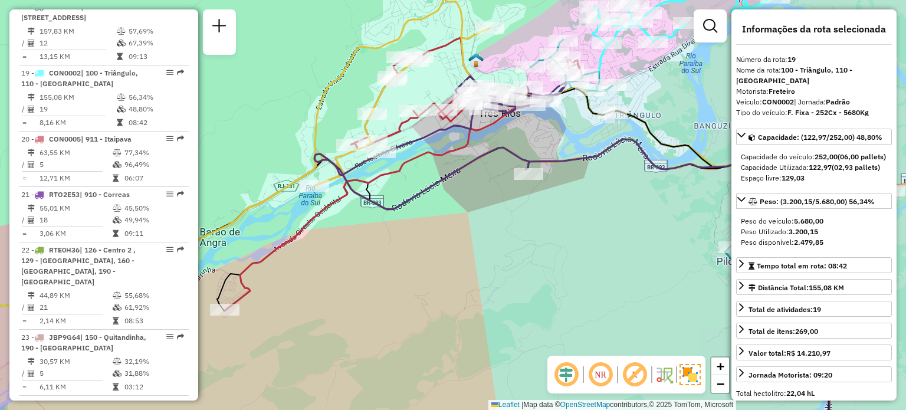
drag, startPoint x: 426, startPoint y: 242, endPoint x: 511, endPoint y: 235, distance: 84.7
click at [511, 235] on div "Janela de atendimento Grade de atendimento Capacidade Transportadoras Veículos …" at bounding box center [453, 205] width 906 height 410
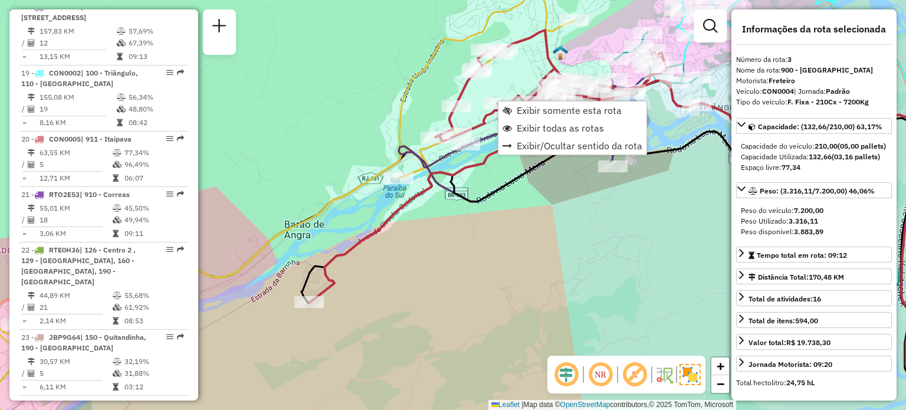
scroll to position [630, 0]
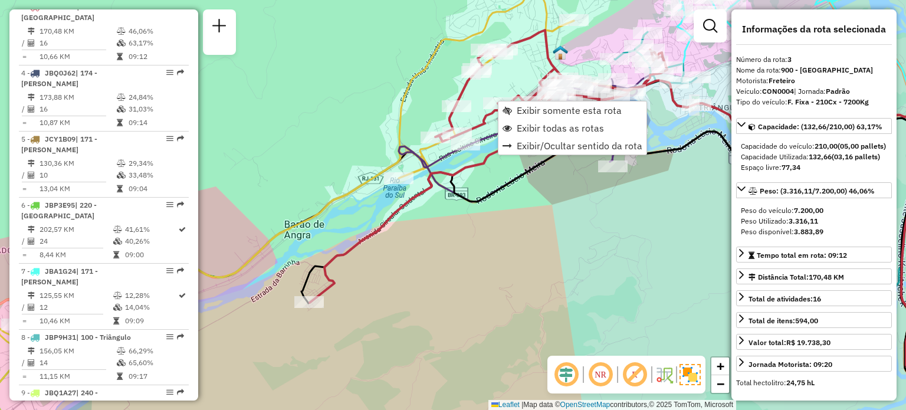
click at [497, 226] on div "Janela de atendimento Grade de atendimento Capacidade Transportadoras Veículos …" at bounding box center [453, 205] width 906 height 410
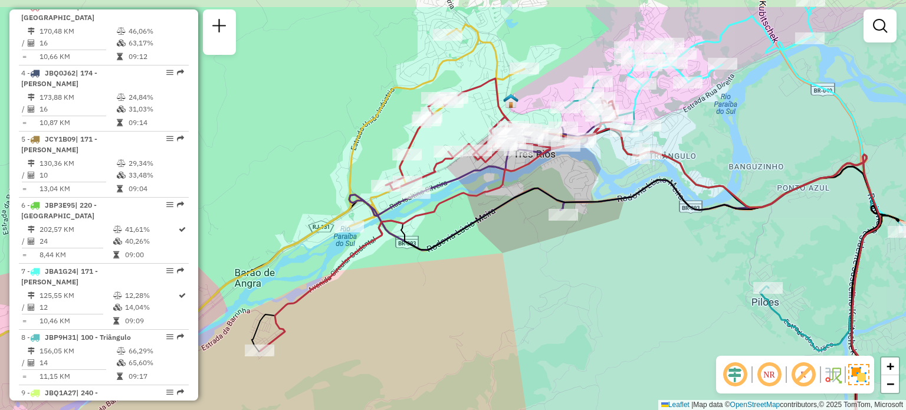
drag, startPoint x: 546, startPoint y: 211, endPoint x: 494, endPoint y: 257, distance: 69.3
click at [495, 259] on div "Janela de atendimento Grade de atendimento Capacidade Transportadoras Veículos …" at bounding box center [453, 205] width 906 height 410
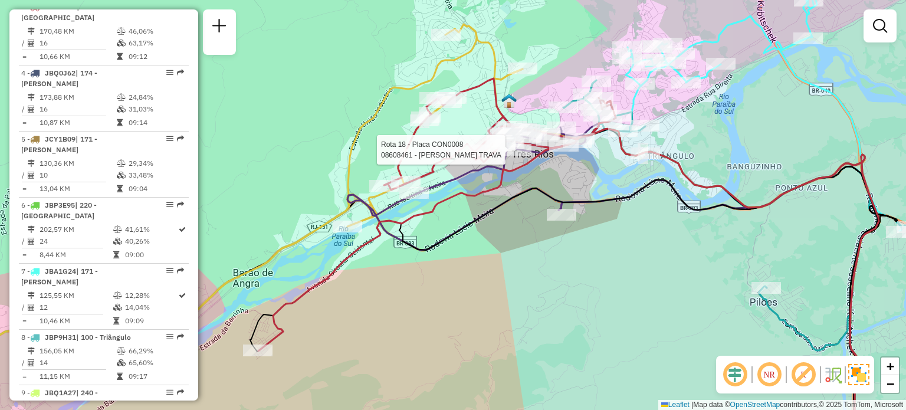
select select "**********"
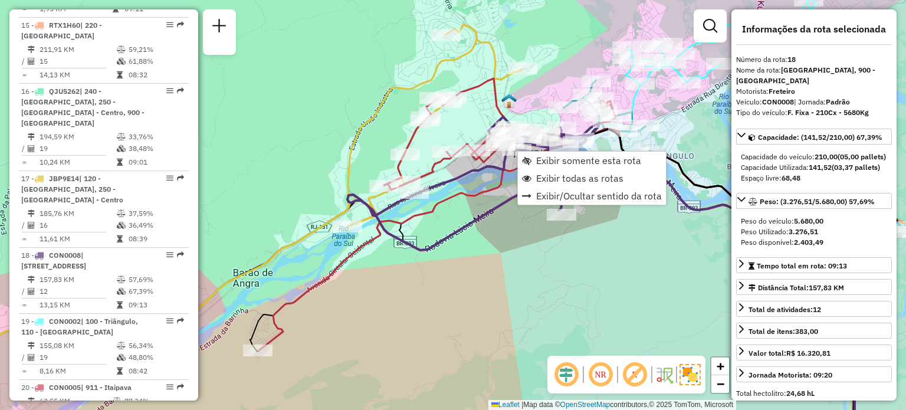
scroll to position [1544, 0]
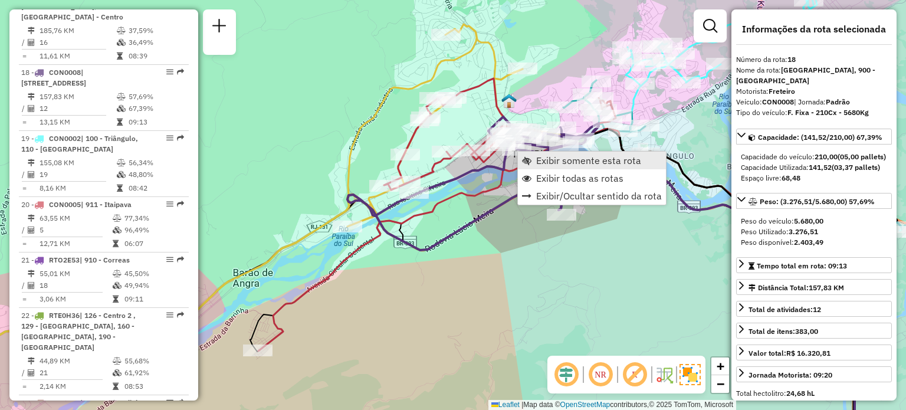
click at [542, 156] on span "Exibir somente esta rota" at bounding box center [588, 160] width 105 height 9
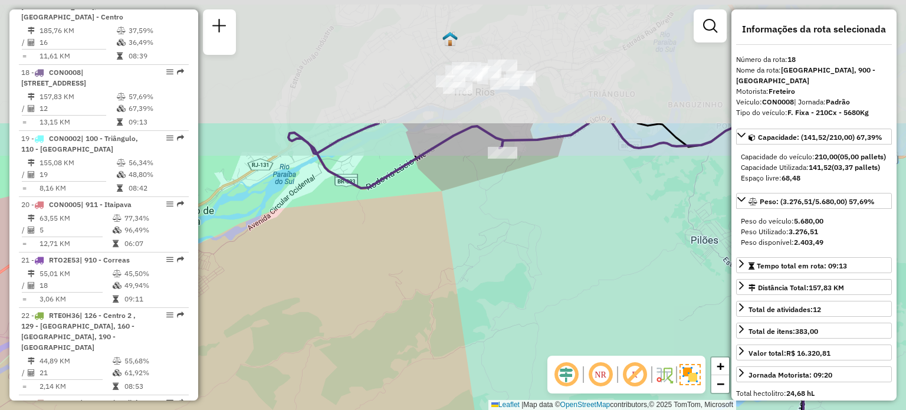
drag, startPoint x: 446, startPoint y: 60, endPoint x: 384, endPoint y: 249, distance: 199.3
click at [384, 249] on div "Janela de atendimento Grade de atendimento Capacidade Transportadoras Veículos …" at bounding box center [453, 205] width 906 height 410
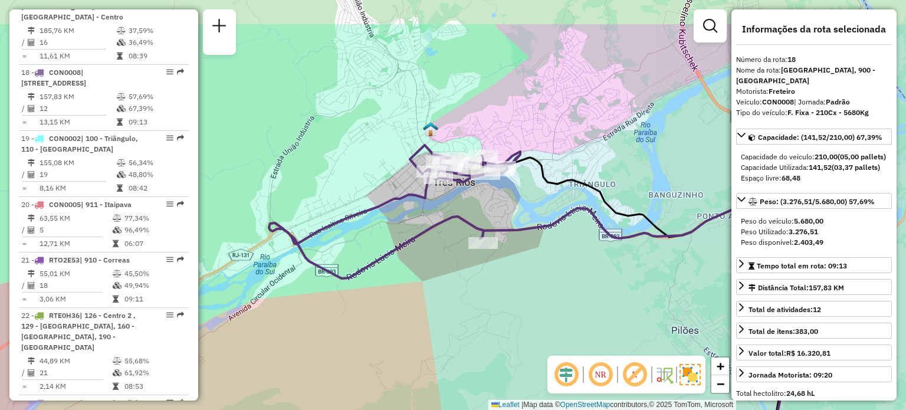
drag, startPoint x: 422, startPoint y: 157, endPoint x: 403, endPoint y: 222, distance: 67.5
click at [403, 222] on div "Janela de atendimento Grade de atendimento Capacidade Transportadoras Veículos …" at bounding box center [453, 205] width 906 height 410
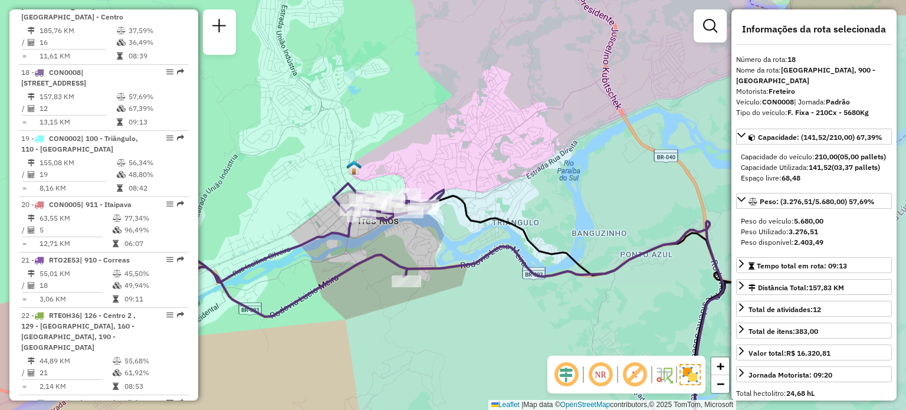
drag, startPoint x: 450, startPoint y: 202, endPoint x: 373, endPoint y: 240, distance: 86.2
click at [373, 240] on div "Janela de atendimento Grade de atendimento Capacidade Transportadoras Veículos …" at bounding box center [453, 205] width 906 height 410
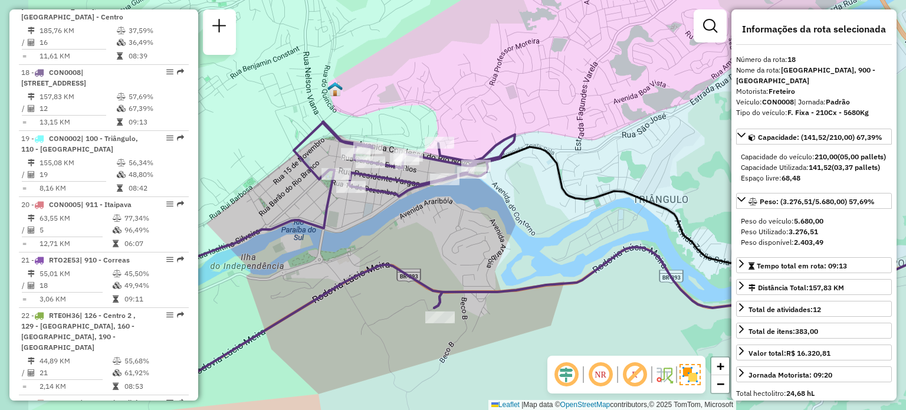
drag, startPoint x: 393, startPoint y: 261, endPoint x: 436, endPoint y: 222, distance: 58.4
click at [436, 222] on div "Janela de atendimento Grade de atendimento Capacidade Transportadoras Veículos …" at bounding box center [453, 205] width 906 height 410
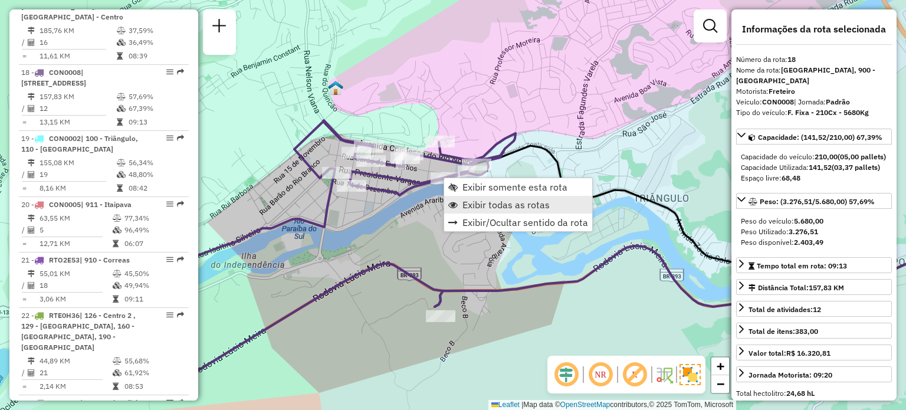
click at [467, 202] on span "Exibir todas as rotas" at bounding box center [505, 204] width 87 height 9
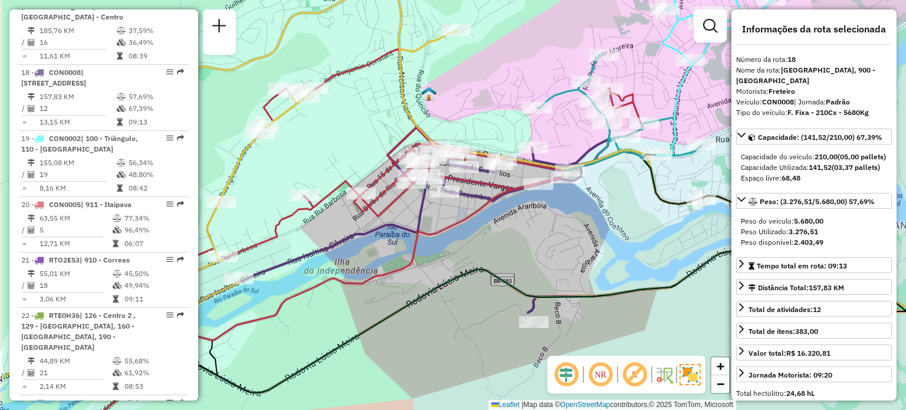
drag, startPoint x: 450, startPoint y: 222, endPoint x: 552, endPoint y: 228, distance: 101.6
click at [552, 228] on div "Janela de atendimento Grade de atendimento Capacidade Transportadoras Veículos …" at bounding box center [453, 205] width 906 height 410
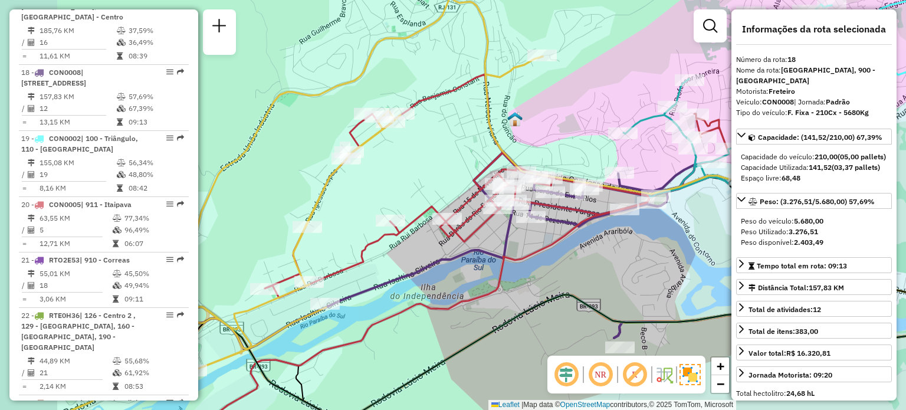
drag, startPoint x: 313, startPoint y: 116, endPoint x: 398, endPoint y: 140, distance: 88.3
click at [398, 140] on div "Janela de atendimento Grade de atendimento Capacidade Transportadoras Veículos …" at bounding box center [453, 205] width 906 height 410
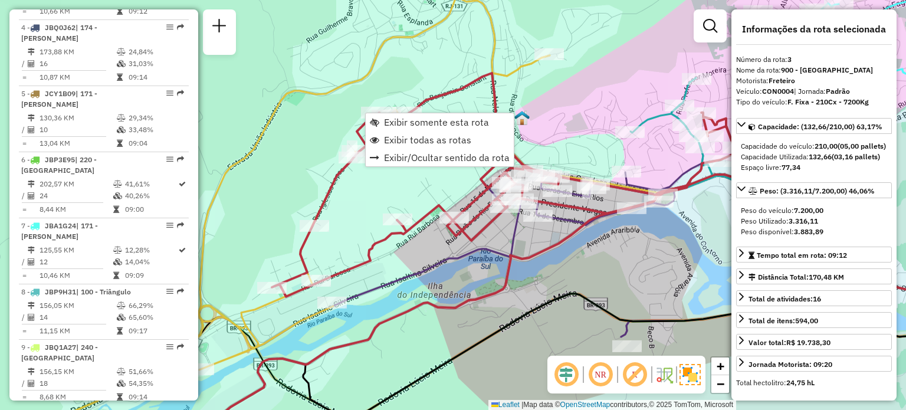
scroll to position [630, 0]
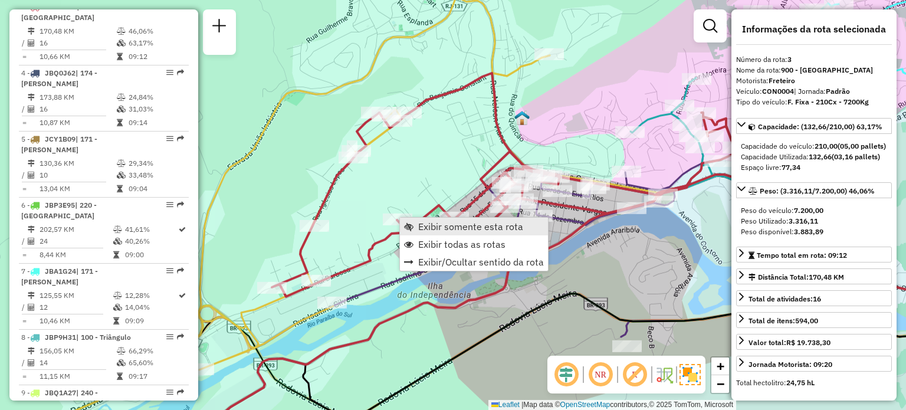
click at [408, 224] on span "Exibir somente esta rota" at bounding box center [408, 226] width 9 height 9
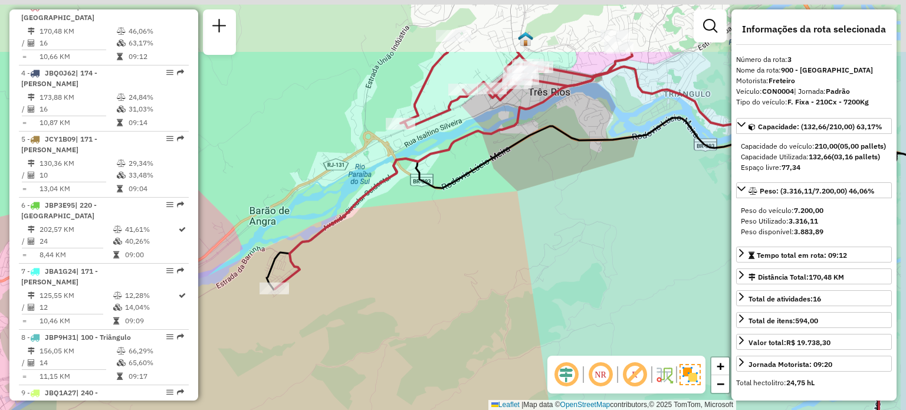
drag, startPoint x: 441, startPoint y: 163, endPoint x: 429, endPoint y: 209, distance: 47.1
click at [429, 209] on div "Janela de atendimento Grade de atendimento Capacidade Transportadoras Veículos …" at bounding box center [453, 205] width 906 height 410
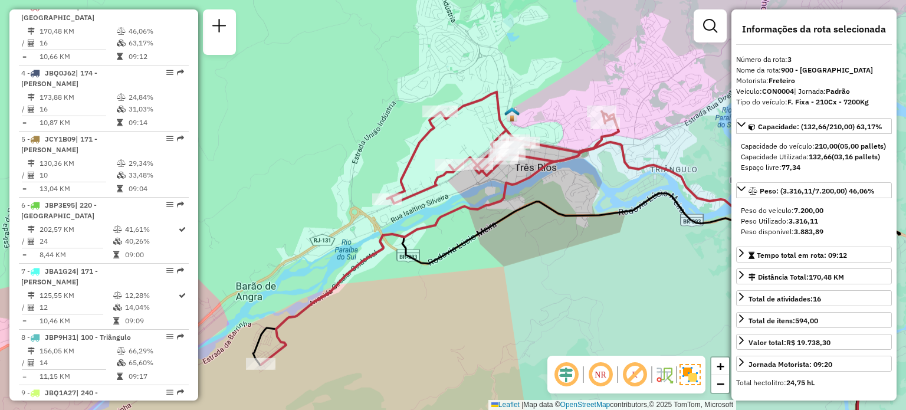
drag, startPoint x: 488, startPoint y: 182, endPoint x: 489, endPoint y: 198, distance: 15.4
click at [489, 198] on icon at bounding box center [439, 228] width 357 height 272
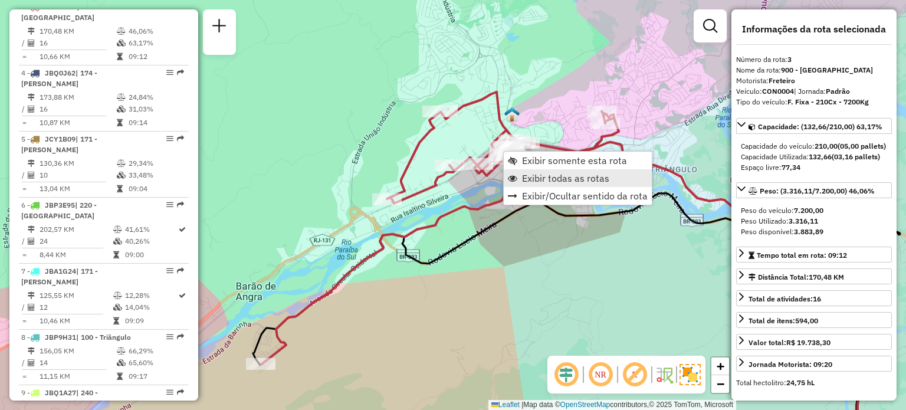
click at [527, 173] on span "Exibir todas as rotas" at bounding box center [565, 177] width 87 height 9
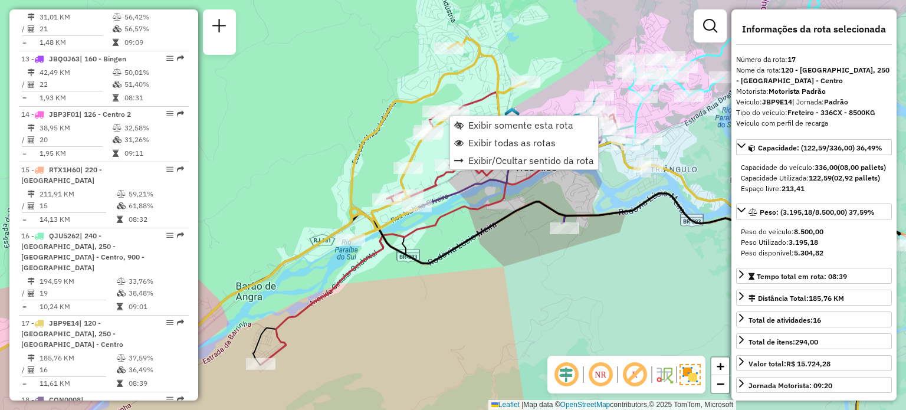
scroll to position [1467, 0]
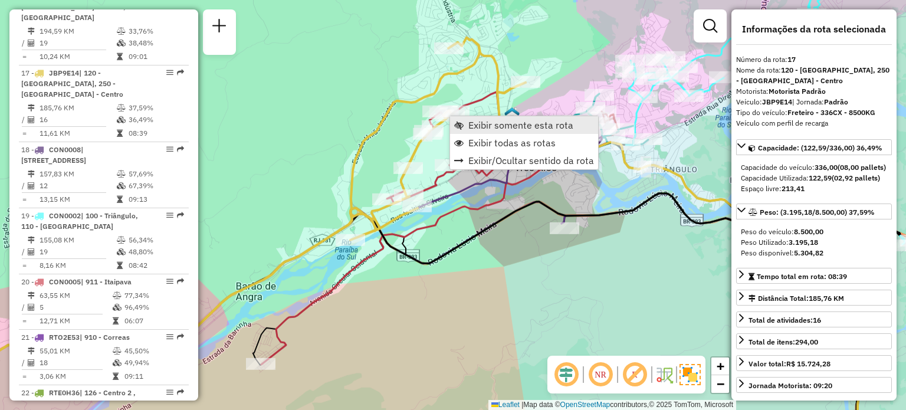
click at [466, 127] on link "Exibir somente esta rota" at bounding box center [524, 125] width 148 height 18
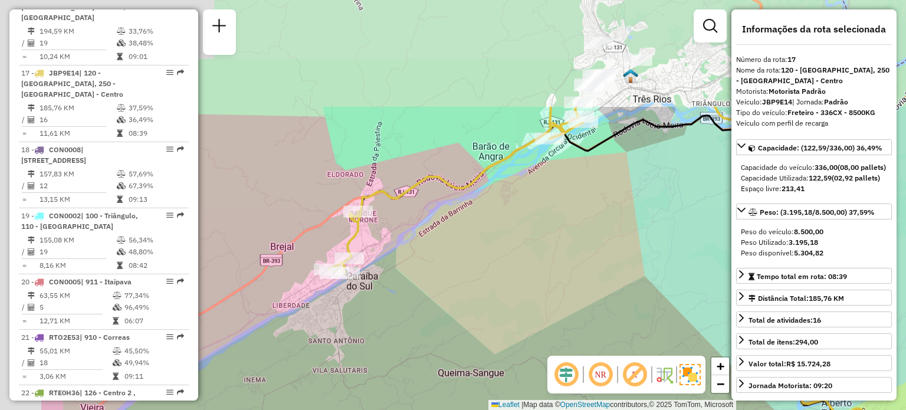
drag, startPoint x: 435, startPoint y: 96, endPoint x: 561, endPoint y: 228, distance: 183.5
click at [561, 228] on div "Janela de atendimento Grade de atendimento Capacidade Transportadoras Veículos …" at bounding box center [453, 205] width 906 height 410
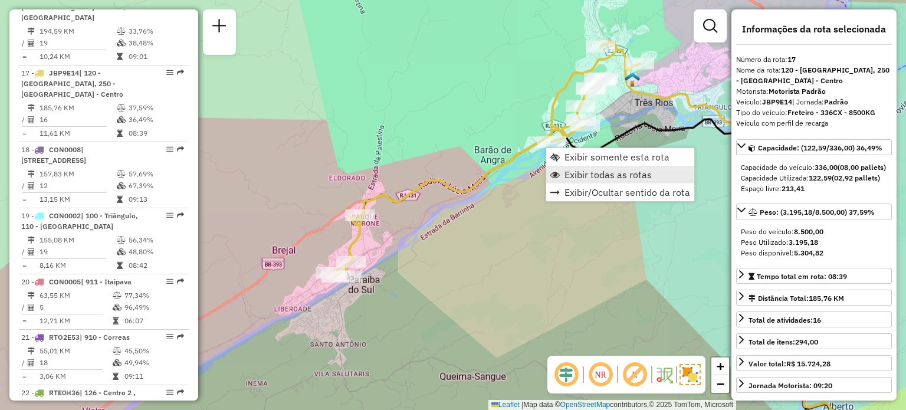
click at [577, 172] on span "Exibir todas as rotas" at bounding box center [607, 174] width 87 height 9
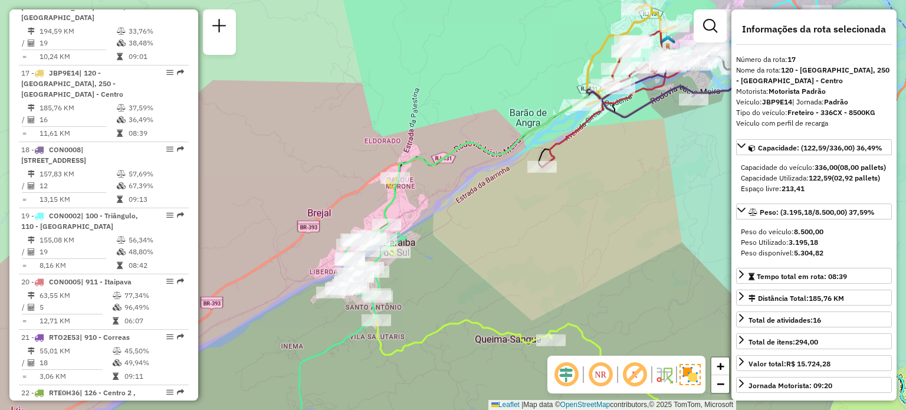
drag, startPoint x: 465, startPoint y: 230, endPoint x: 546, endPoint y: 165, distance: 104.0
click at [546, 165] on div "Janela de atendimento Grade de atendimento Capacidade Transportadoras Veículos …" at bounding box center [453, 205] width 906 height 410
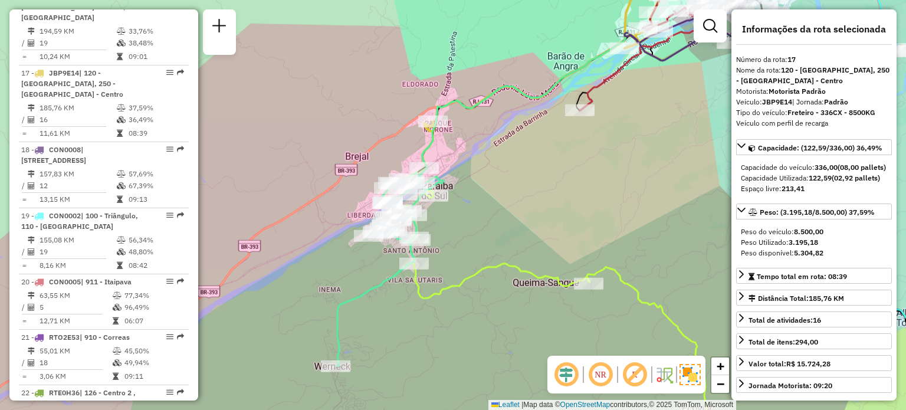
drag, startPoint x: 492, startPoint y: 186, endPoint x: 473, endPoint y: 127, distance: 62.1
click at [473, 127] on div "Janela de atendimento Grade de atendimento Capacidade Transportadoras Veículos …" at bounding box center [453, 205] width 906 height 410
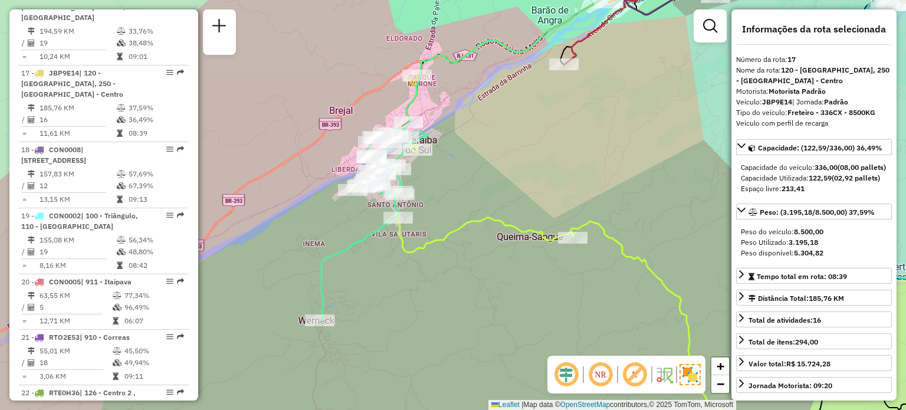
drag, startPoint x: 538, startPoint y: 198, endPoint x: 465, endPoint y: 116, distance: 109.9
click at [469, 120] on div "Janela de atendimento Grade de atendimento Capacidade Transportadoras Veículos …" at bounding box center [453, 205] width 906 height 410
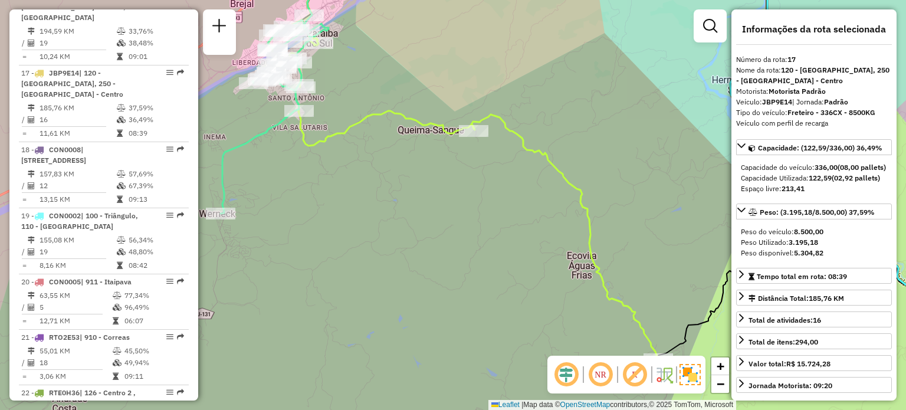
drag, startPoint x: 517, startPoint y: 208, endPoint x: 451, endPoint y: 142, distance: 93.0
click at [444, 134] on div "Janela de atendimento Grade de atendimento Capacidade Transportadoras Veículos …" at bounding box center [453, 205] width 906 height 410
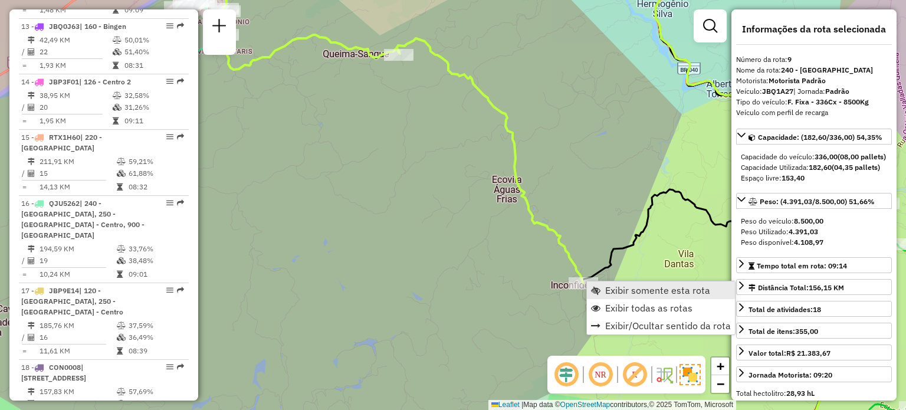
scroll to position [982, 0]
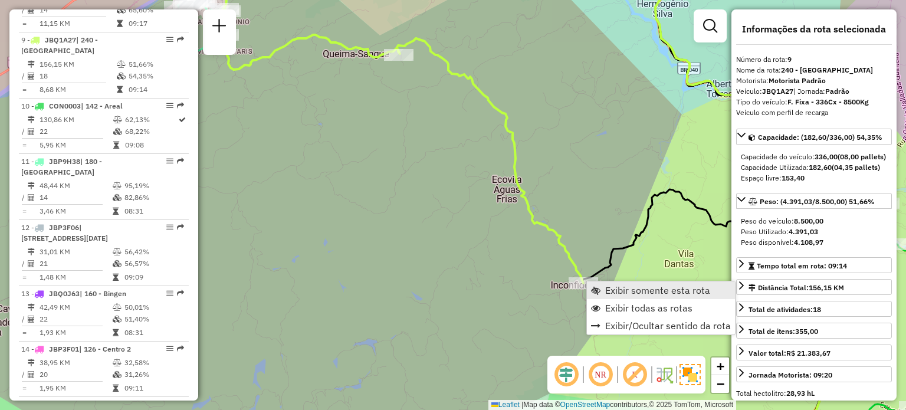
click at [597, 287] on span "Exibir somente esta rota" at bounding box center [595, 289] width 9 height 9
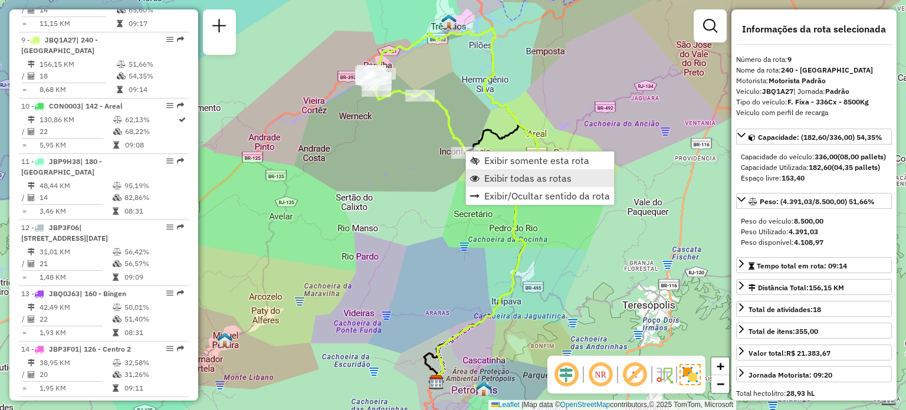
click at [486, 174] on span "Exibir todas as rotas" at bounding box center [527, 177] width 87 height 9
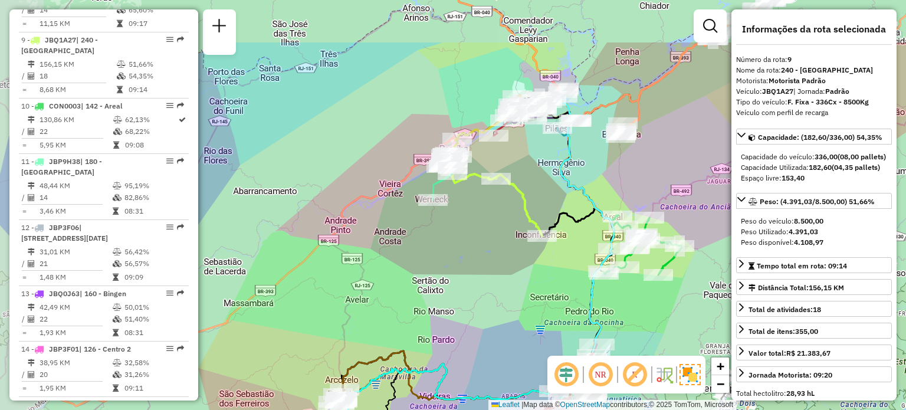
drag, startPoint x: 393, startPoint y: 148, endPoint x: 469, endPoint y: 231, distance: 112.7
click at [469, 231] on div "Janela de atendimento Grade de atendimento Capacidade Transportadoras Veículos …" at bounding box center [453, 205] width 906 height 410
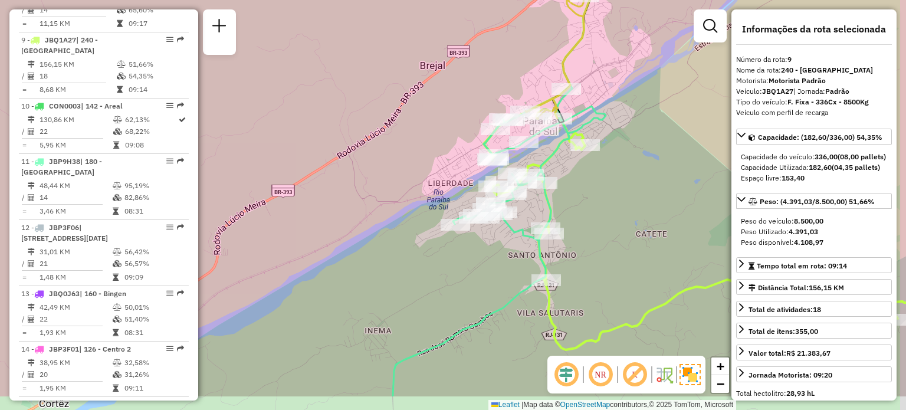
drag, startPoint x: 479, startPoint y: 238, endPoint x: 349, endPoint y: 110, distance: 181.8
click at [351, 115] on div "Janela de atendimento Grade de atendimento Capacidade Transportadoras Veículos …" at bounding box center [453, 205] width 906 height 410
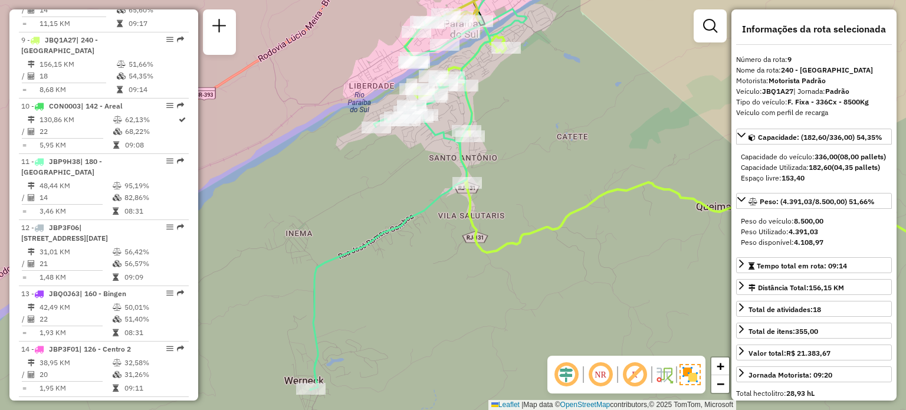
drag, startPoint x: 369, startPoint y: 174, endPoint x: 356, endPoint y: 149, distance: 28.0
click at [356, 150] on div "Janela de atendimento Grade de atendimento Capacidade Transportadoras Veículos …" at bounding box center [453, 205] width 906 height 410
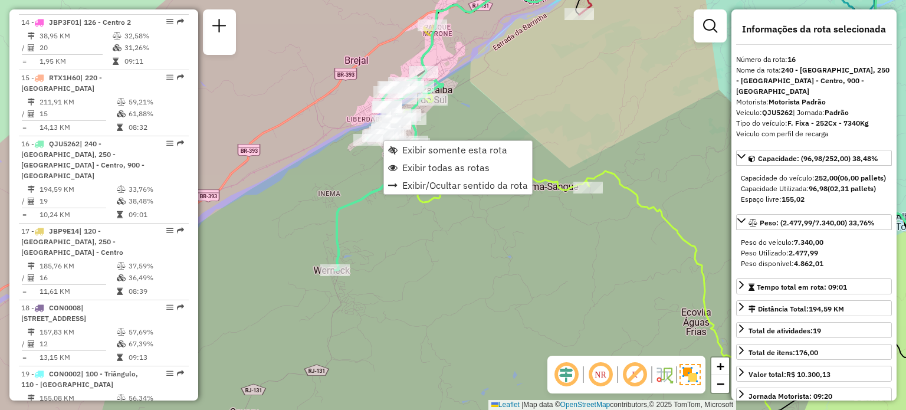
scroll to position [1391, 0]
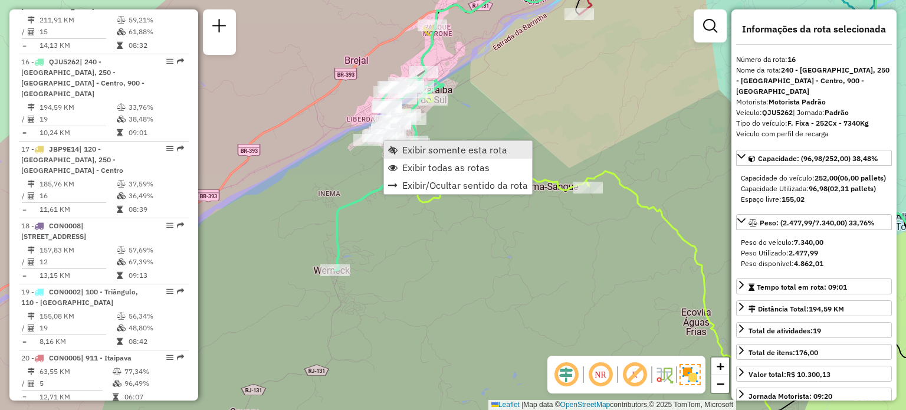
click at [404, 153] on span "Exibir somente esta rota" at bounding box center [454, 149] width 105 height 9
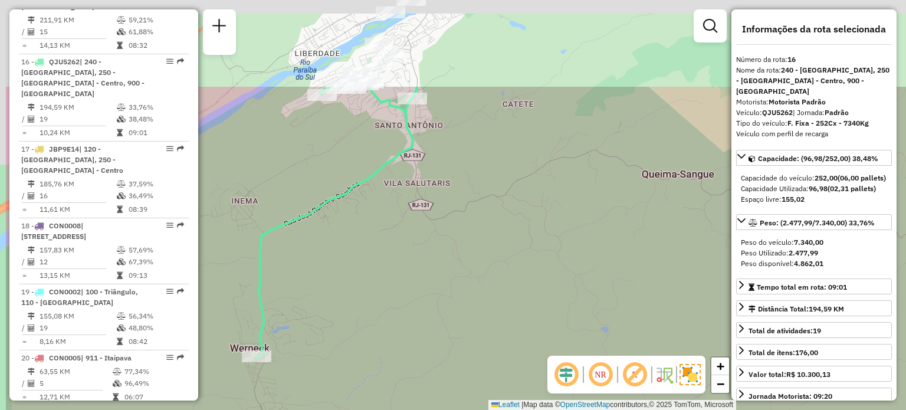
drag, startPoint x: 396, startPoint y: 120, endPoint x: 498, endPoint y: 251, distance: 166.3
click at [499, 253] on div "Janela de atendimento Grade de atendimento Capacidade Transportadoras Veículos …" at bounding box center [453, 205] width 906 height 410
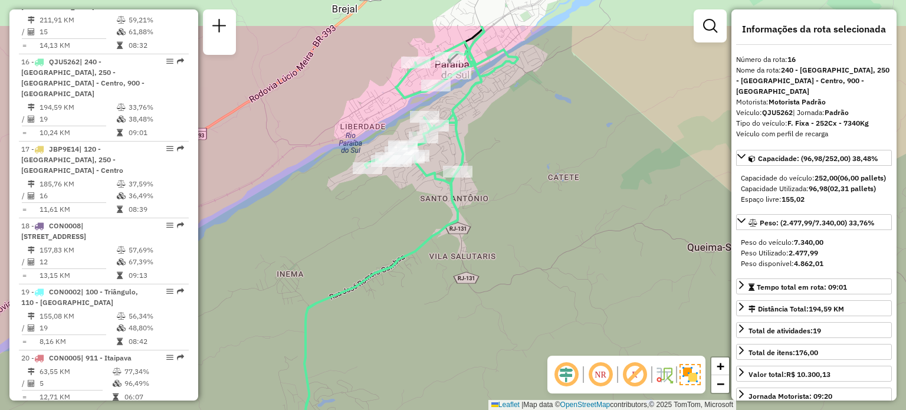
drag, startPoint x: 465, startPoint y: 142, endPoint x: 502, endPoint y: 209, distance: 77.1
click at [502, 209] on div "Janela de atendimento Grade de atendimento Capacidade Transportadoras Veículos …" at bounding box center [453, 205] width 906 height 410
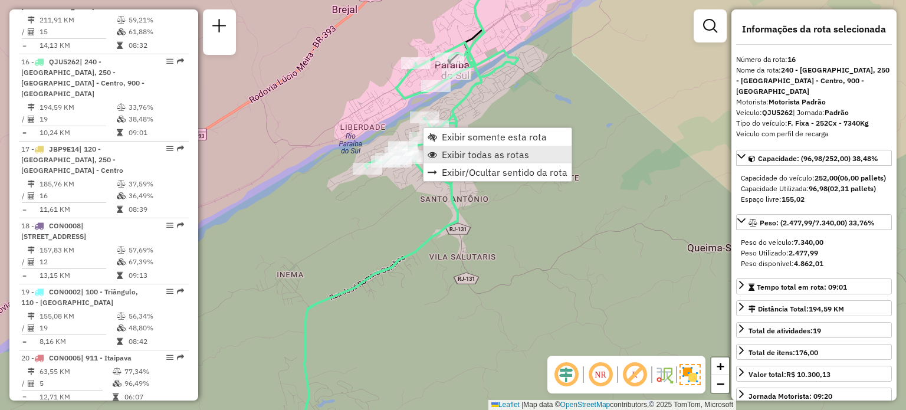
click at [450, 154] on span "Exibir todas as rotas" at bounding box center [485, 154] width 87 height 9
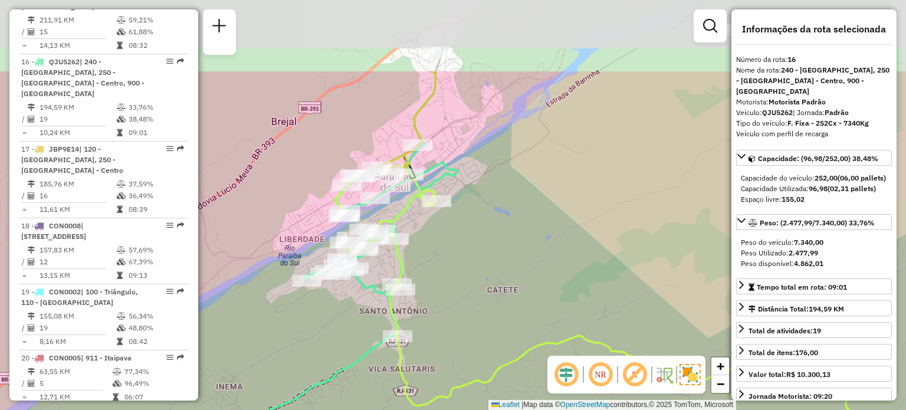
drag, startPoint x: 506, startPoint y: 126, endPoint x: 413, endPoint y: 200, distance: 119.2
click at [427, 258] on div "Janela de atendimento Grade de atendimento Capacidade Transportadoras Veículos …" at bounding box center [453, 205] width 906 height 410
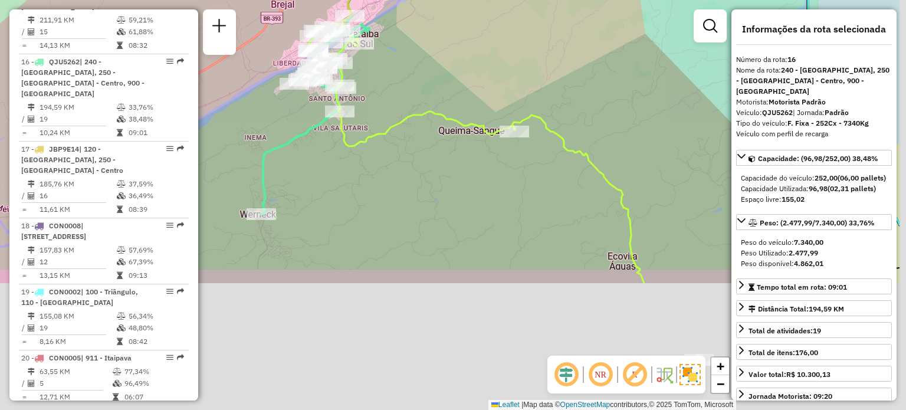
drag, startPoint x: 502, startPoint y: 233, endPoint x: 406, endPoint y: 65, distance: 193.9
click at [406, 65] on div "Janela de atendimento Grade de atendimento Capacidade Transportadoras Veículos …" at bounding box center [453, 205] width 906 height 410
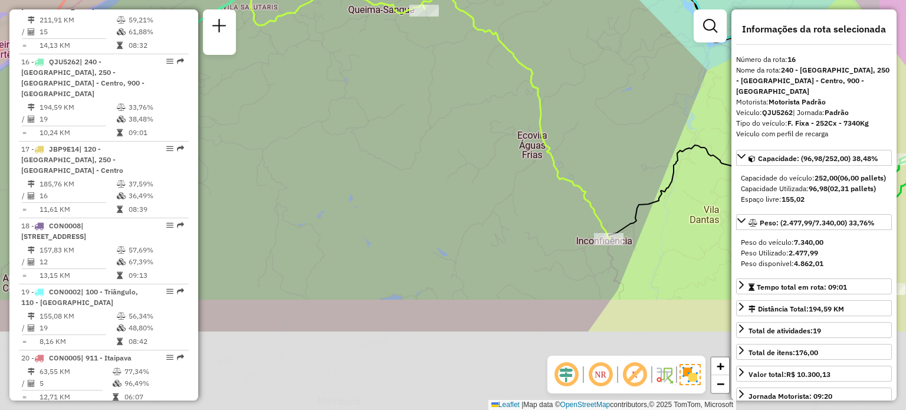
drag, startPoint x: 370, startPoint y: 63, endPoint x: 330, endPoint y: 14, distance: 63.7
click at [330, 14] on div "Janela de atendimento Grade de atendimento Capacidade Transportadoras Veículos …" at bounding box center [453, 205] width 906 height 410
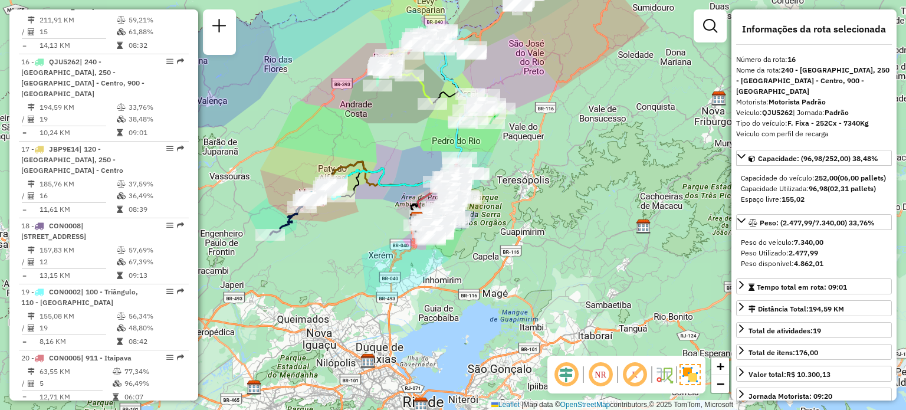
drag, startPoint x: 449, startPoint y: 200, endPoint x: 429, endPoint y: 129, distance: 74.8
click at [429, 129] on div "Janela de atendimento Grade de atendimento Capacidade Transportadoras Veículos …" at bounding box center [453, 205] width 906 height 410
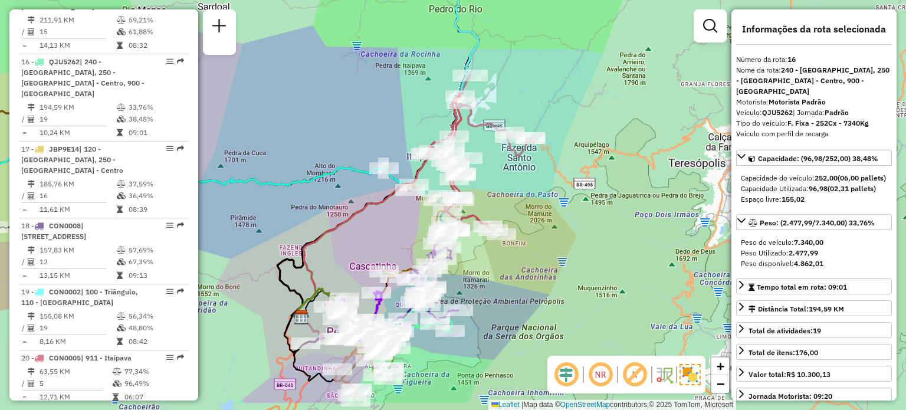
drag, startPoint x: 443, startPoint y: 157, endPoint x: 501, endPoint y: 110, distance: 75.4
click at [501, 110] on div "Janela de atendimento Grade de atendimento Capacidade Transportadoras Veículos …" at bounding box center [453, 205] width 906 height 410
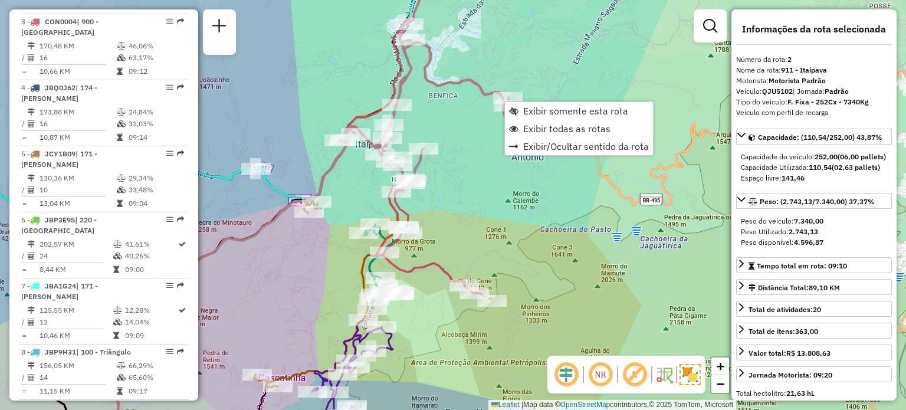
scroll to position [574, 0]
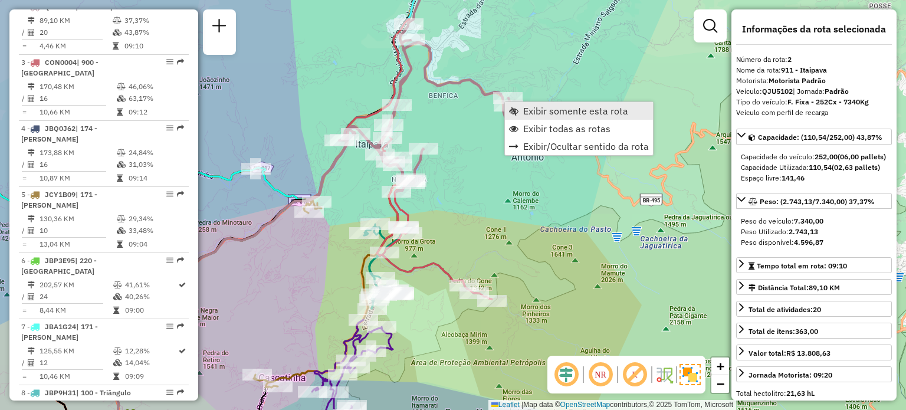
click at [535, 110] on span "Exibir somente esta rota" at bounding box center [575, 110] width 105 height 9
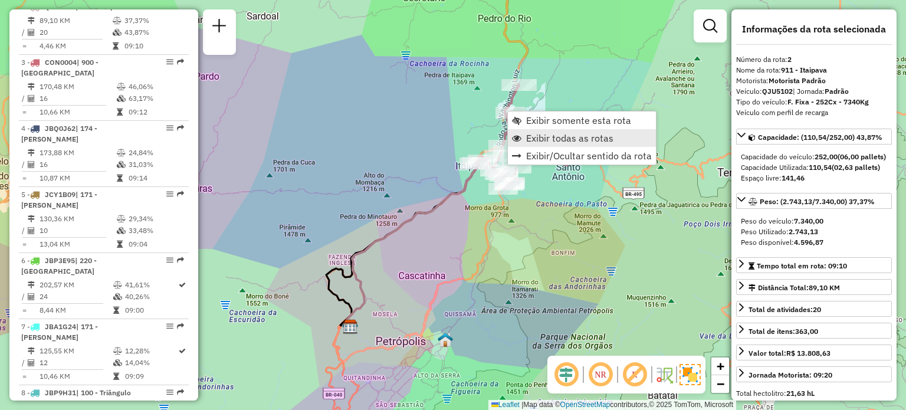
click at [535, 136] on span "Exibir todas as rotas" at bounding box center [569, 137] width 87 height 9
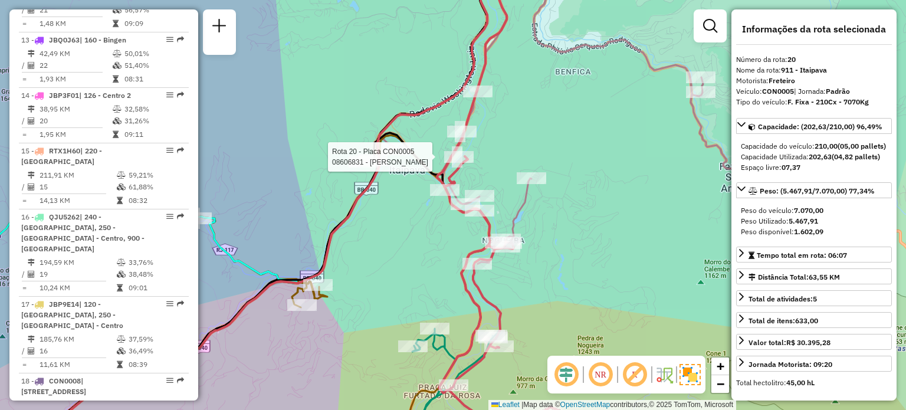
scroll to position [1676, 0]
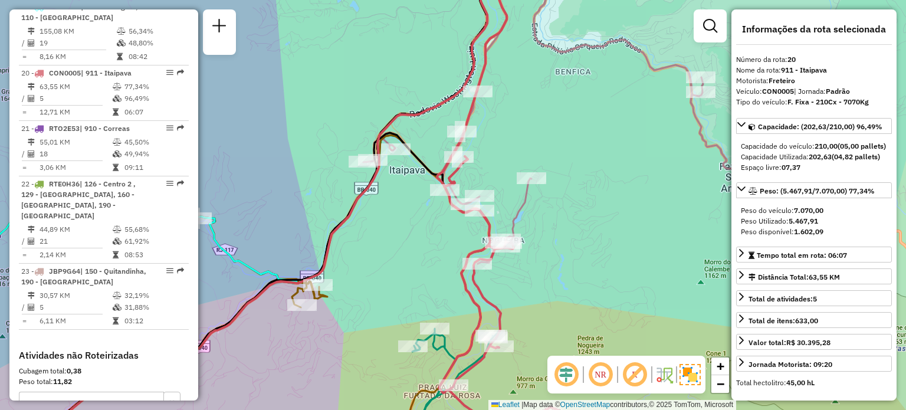
click at [403, 235] on div "Janela de atendimento Grade de atendimento Capacidade Transportadoras Veículos …" at bounding box center [453, 205] width 906 height 410
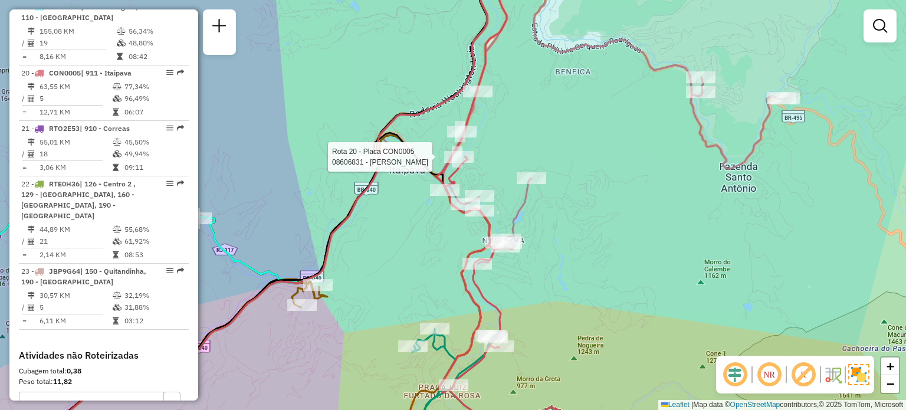
select select "**********"
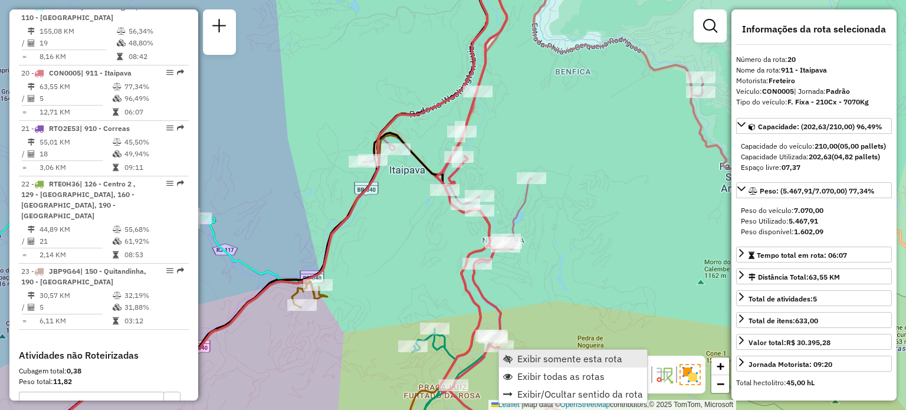
click at [514, 356] on link "Exibir somente esta rota" at bounding box center [573, 359] width 148 height 18
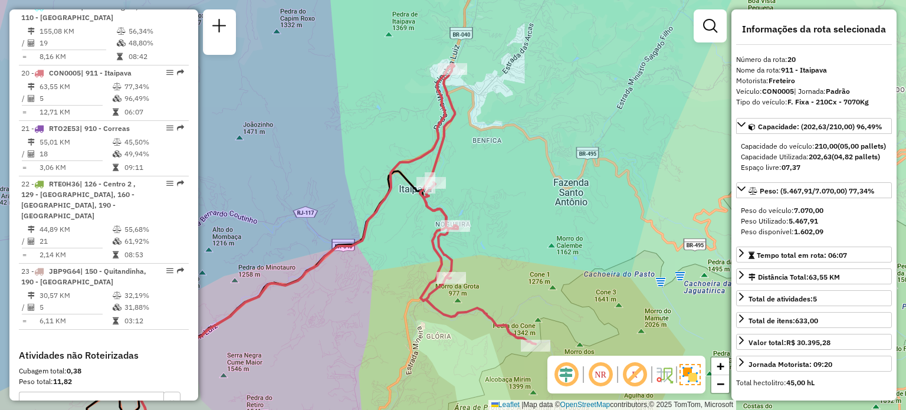
drag, startPoint x: 460, startPoint y: 239, endPoint x: 394, endPoint y: 264, distance: 70.3
click at [394, 264] on div "Janela de atendimento Grade de atendimento Capacidade Transportadoras Veículos …" at bounding box center [453, 205] width 906 height 410
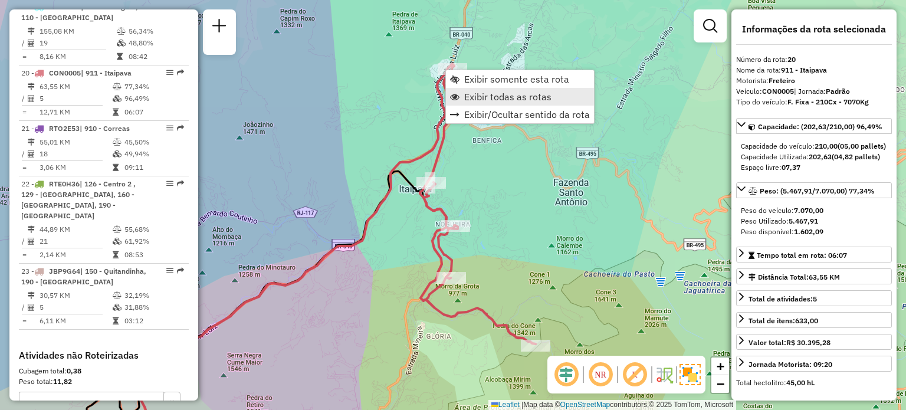
click at [465, 96] on span "Exibir todas as rotas" at bounding box center [507, 96] width 87 height 9
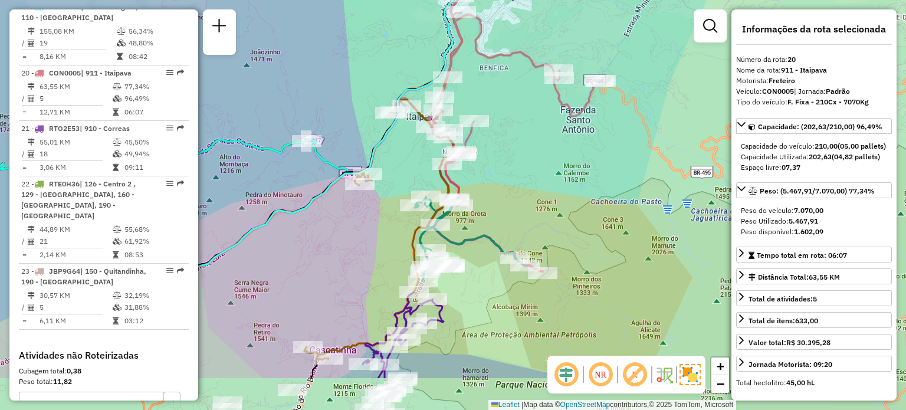
drag, startPoint x: 511, startPoint y: 245, endPoint x: 531, endPoint y: 113, distance: 133.5
click at [532, 113] on div "Janela de atendimento Grade de atendimento Capacidade Transportadoras Veículos …" at bounding box center [453, 205] width 906 height 410
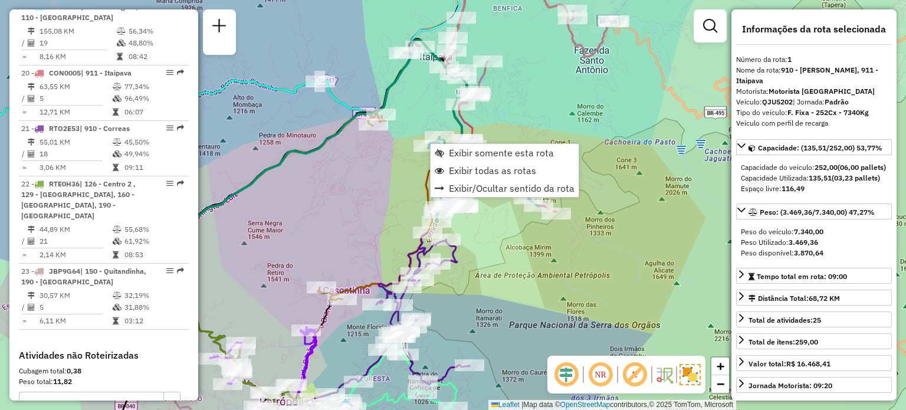
scroll to position [508, 0]
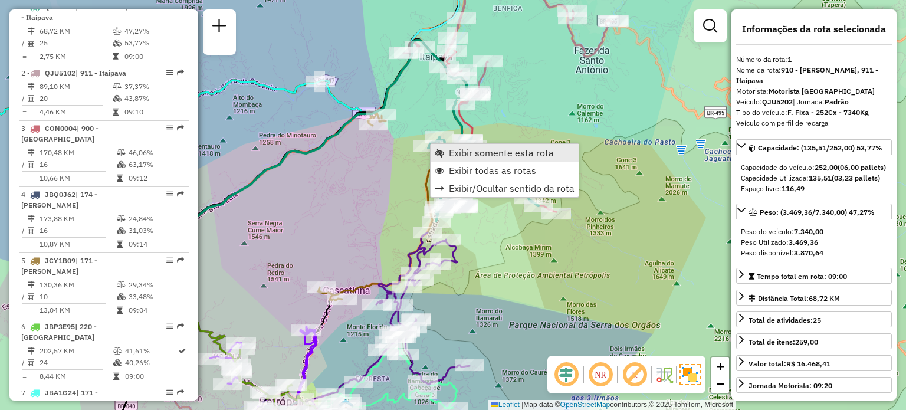
click at [441, 150] on span "Exibir somente esta rota" at bounding box center [439, 152] width 9 height 9
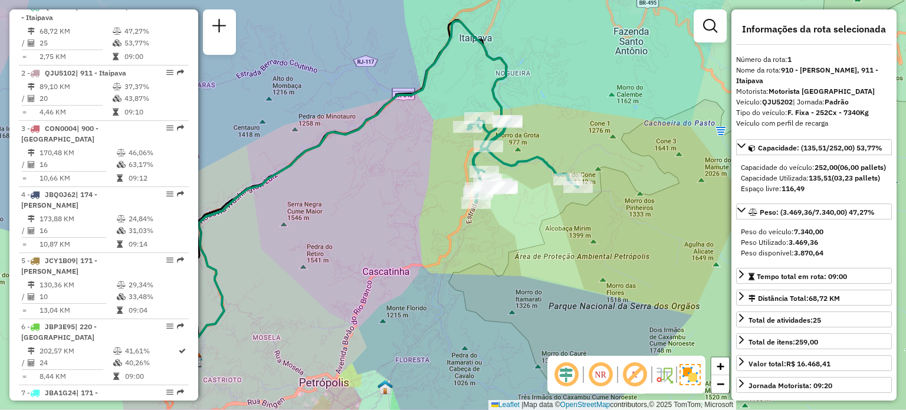
drag, startPoint x: 535, startPoint y: 195, endPoint x: 444, endPoint y: 179, distance: 92.2
click at [444, 179] on div "Janela de atendimento Grade de atendimento Capacidade Transportadoras Veículos …" at bounding box center [453, 205] width 906 height 410
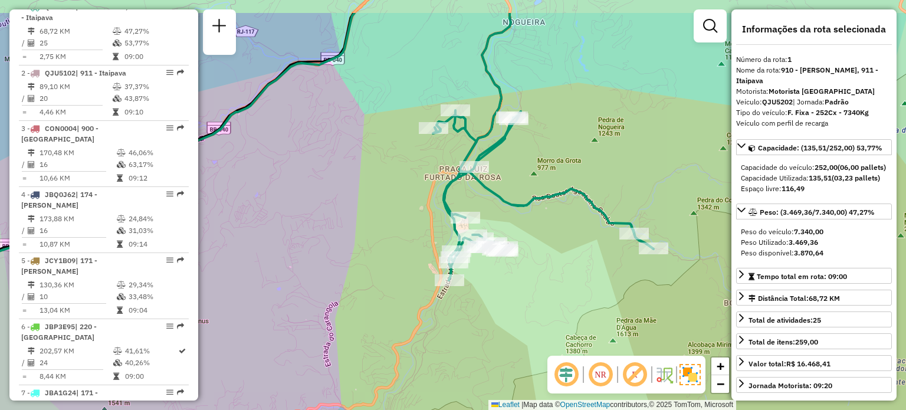
drag, startPoint x: 384, startPoint y: 249, endPoint x: 364, endPoint y: 262, distance: 23.6
click at [367, 266] on div "Janela de atendimento Grade de atendimento Capacidade Transportadoras Veículos …" at bounding box center [453, 205] width 906 height 410
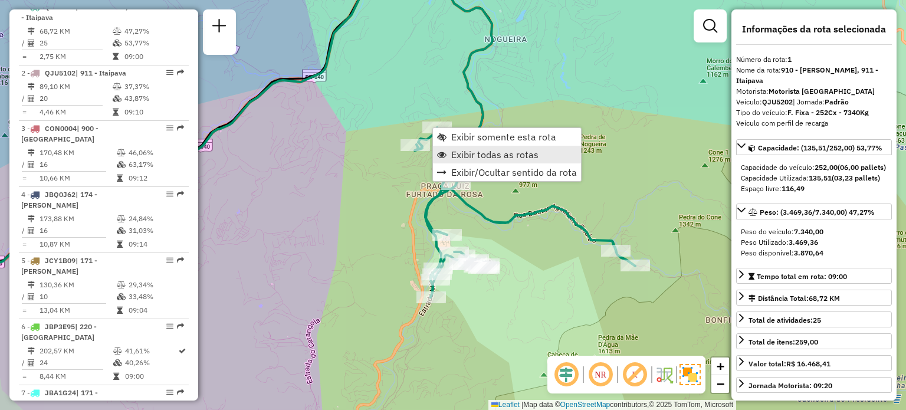
click at [457, 150] on span "Exibir todas as rotas" at bounding box center [494, 154] width 87 height 9
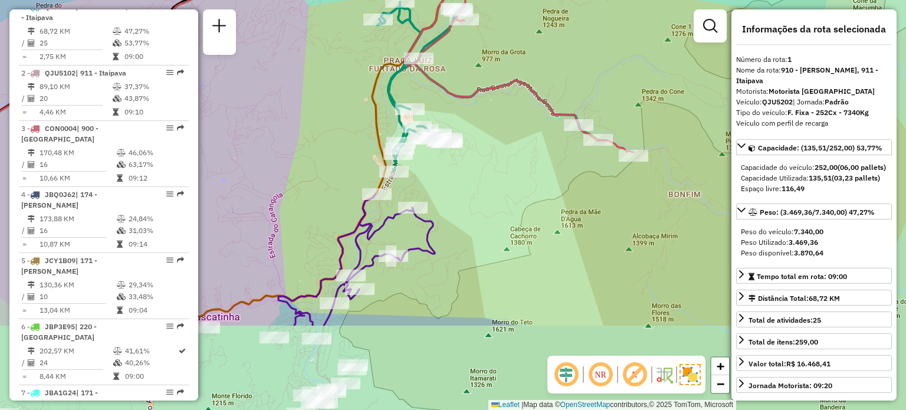
drag, startPoint x: 364, startPoint y: 122, endPoint x: 383, endPoint y: -49, distance: 172.1
click at [383, 0] on html "Aguarde... Pop-up bloqueado! Seu navegador bloqueou automáticamente a abertura …" at bounding box center [453, 205] width 906 height 410
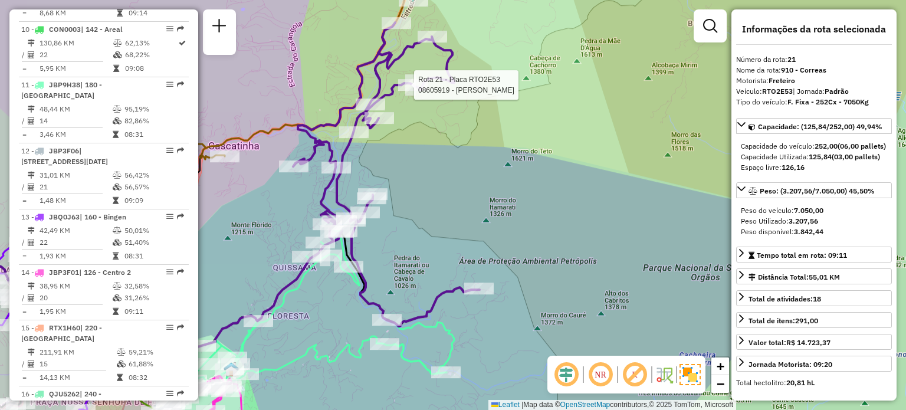
scroll to position [1731, 0]
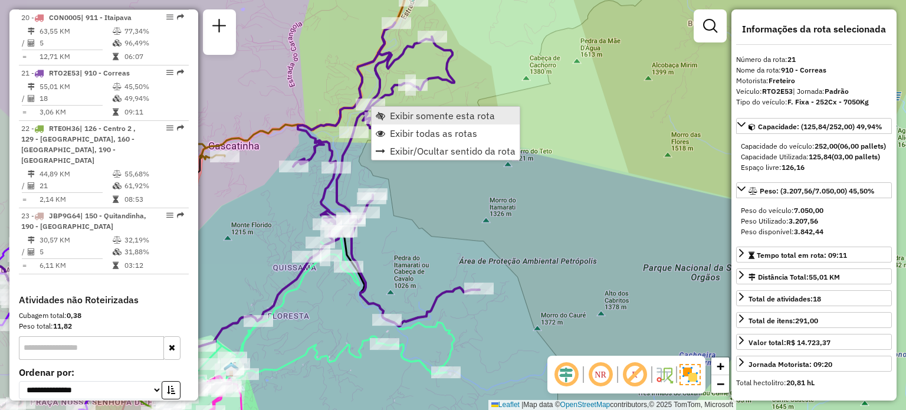
click at [387, 115] on link "Exibir somente esta rota" at bounding box center [445, 116] width 148 height 18
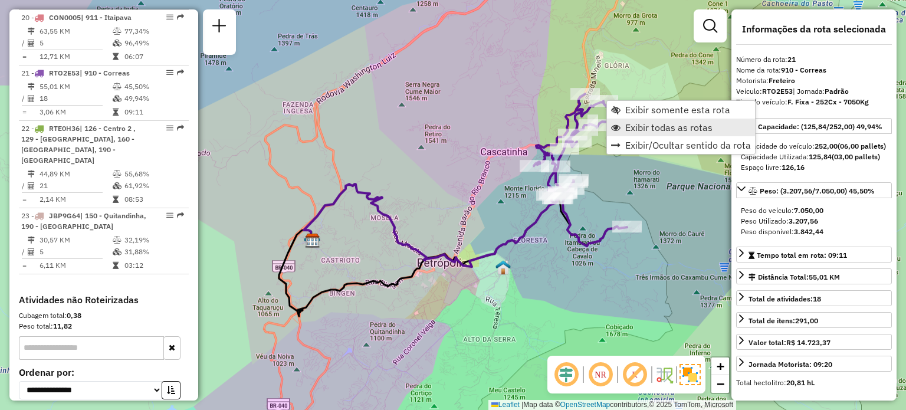
click at [623, 123] on link "Exibir todas as rotas" at bounding box center [681, 128] width 148 height 18
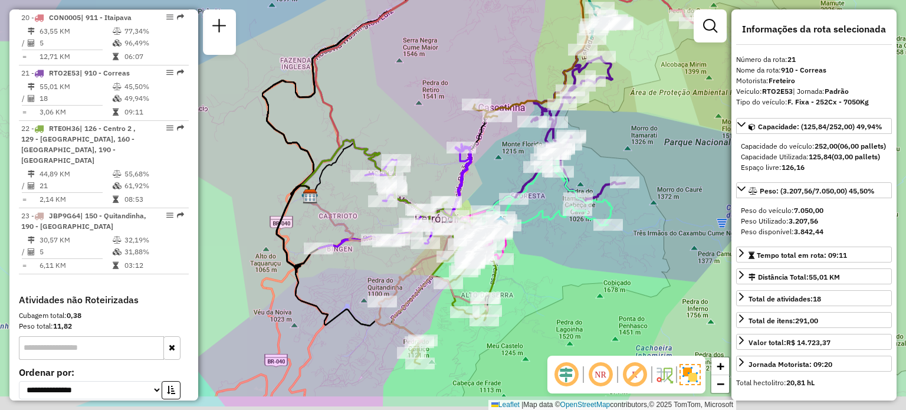
drag, startPoint x: 604, startPoint y: 200, endPoint x: 608, endPoint y: 117, distance: 83.2
click at [608, 117] on div "Janela de atendimento Grade de atendimento Capacidade Transportadoras Veículos …" at bounding box center [453, 205] width 906 height 410
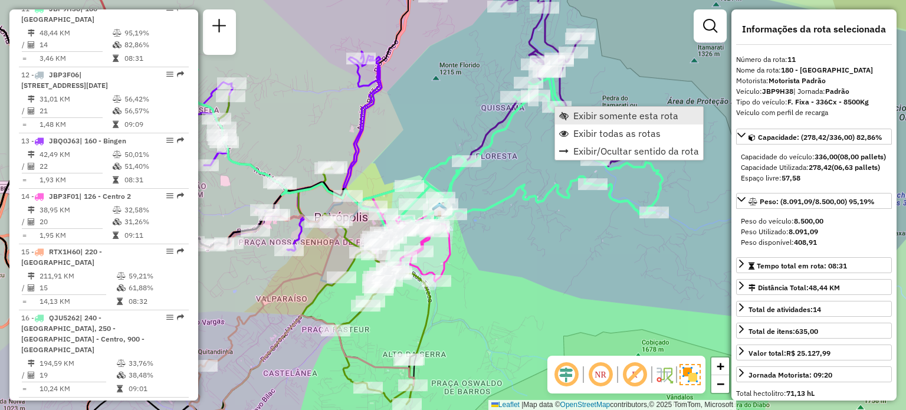
scroll to position [1104, 0]
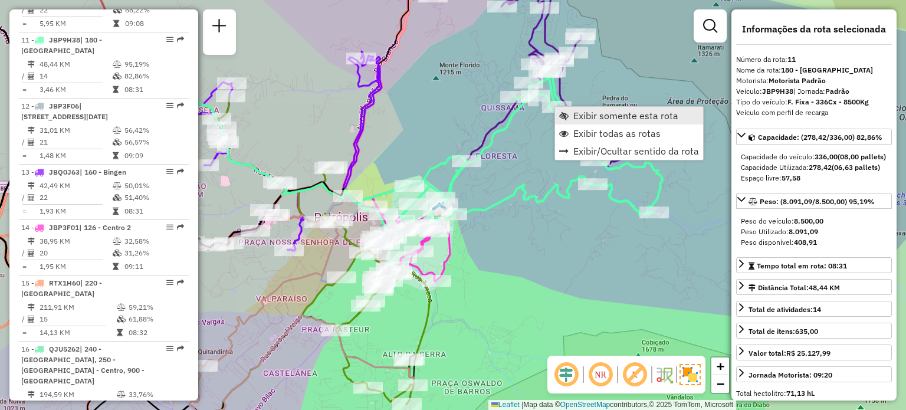
click at [571, 115] on link "Exibir somente esta rota" at bounding box center [629, 116] width 148 height 18
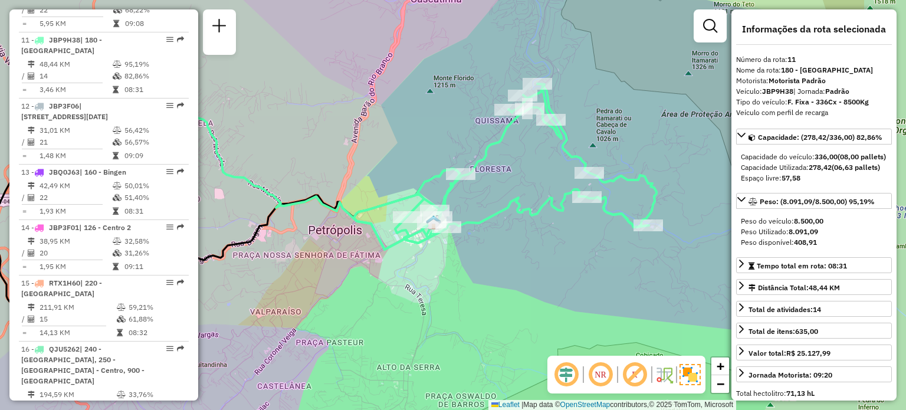
drag, startPoint x: 566, startPoint y: 156, endPoint x: 338, endPoint y: 111, distance: 232.0
click at [338, 111] on div "Janela de atendimento Grade de atendimento Capacidade Transportadoras Veículos …" at bounding box center [453, 205] width 906 height 410
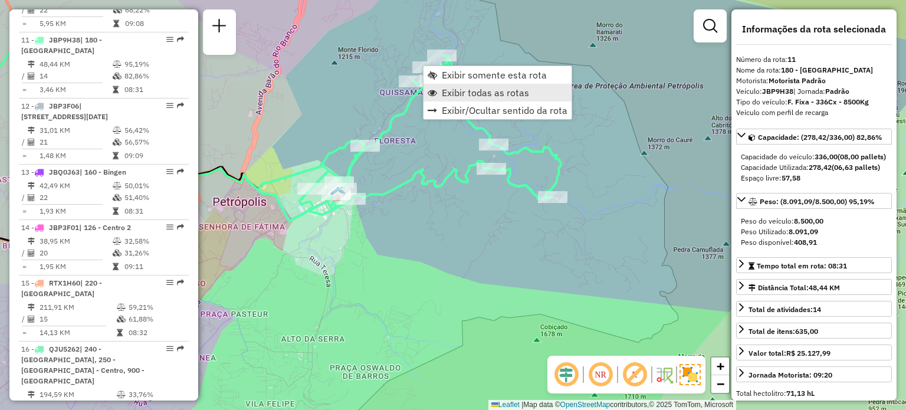
click at [447, 89] on span "Exibir todas as rotas" at bounding box center [485, 92] width 87 height 9
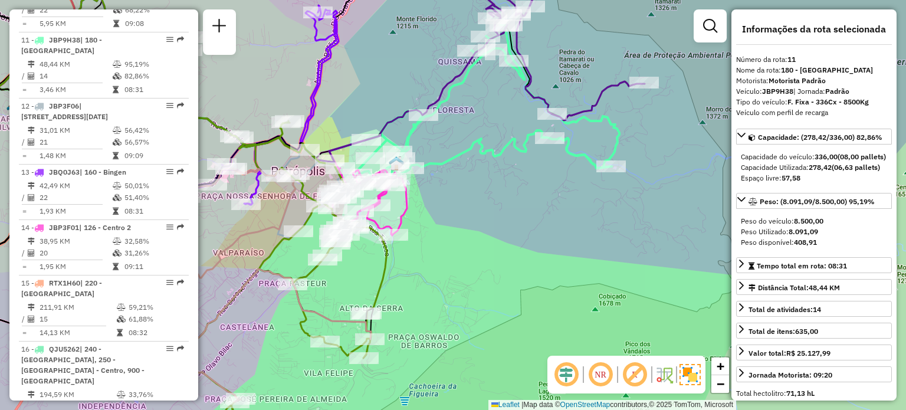
drag, startPoint x: 418, startPoint y: 165, endPoint x: 472, endPoint y: 136, distance: 61.5
click at [479, 131] on icon at bounding box center [305, 93] width 614 height 194
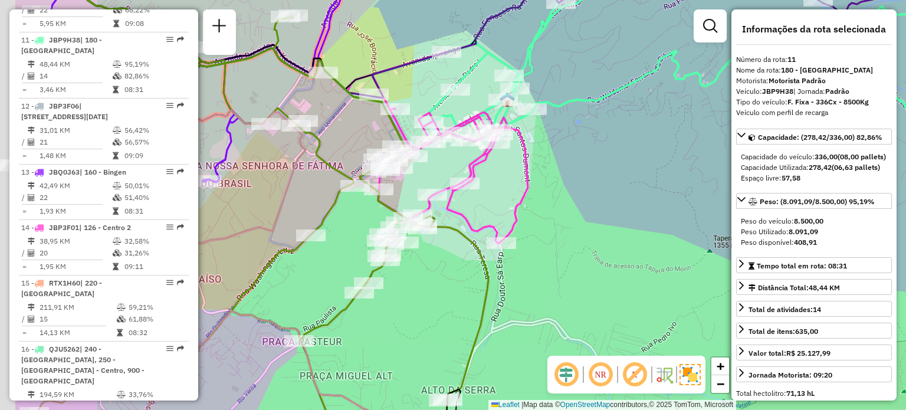
drag, startPoint x: 400, startPoint y: 202, endPoint x: 501, endPoint y: 165, distance: 107.7
click at [521, 162] on div "Janela de atendimento Grade de atendimento Capacidade Transportadoras Veículos …" at bounding box center [453, 205] width 906 height 410
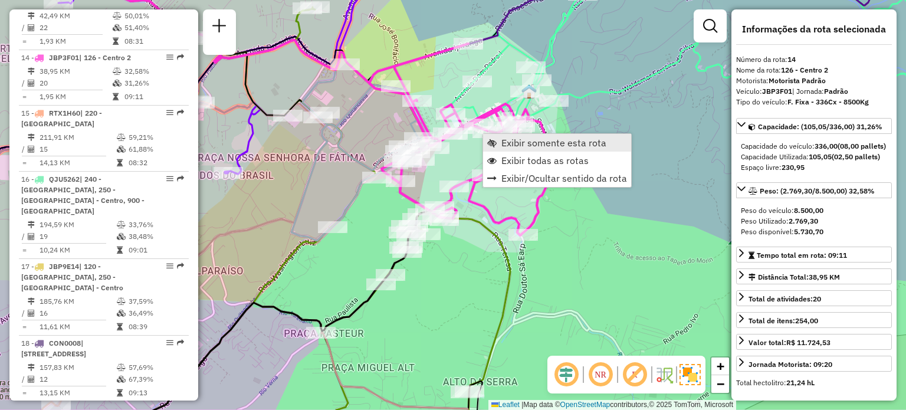
scroll to position [1280, 0]
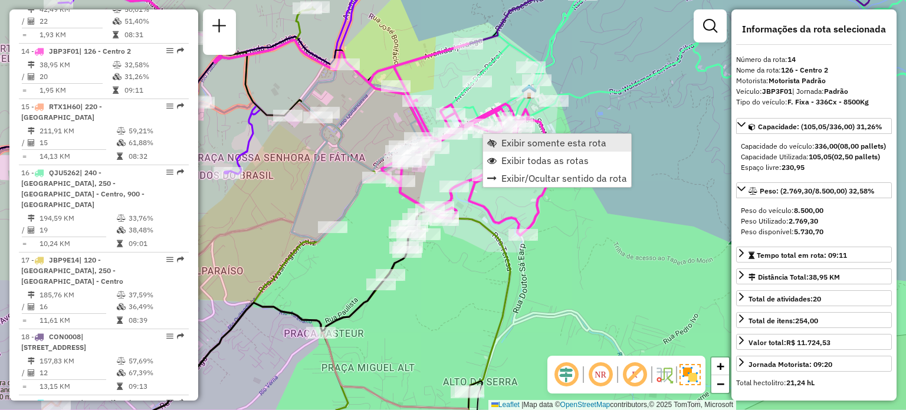
click at [502, 141] on span "Exibir somente esta rota" at bounding box center [553, 142] width 105 height 9
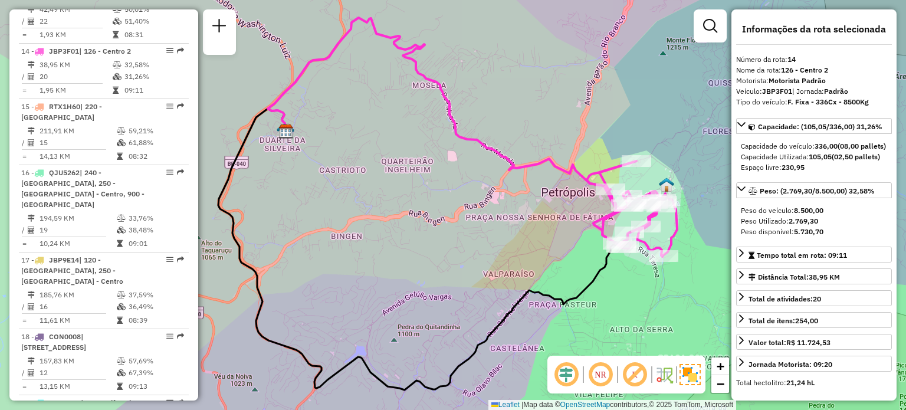
drag, startPoint x: 535, startPoint y: 192, endPoint x: 429, endPoint y: 162, distance: 109.6
click at [429, 162] on div "Janela de atendimento Grade de atendimento Capacidade Transportadoras Veículos …" at bounding box center [453, 205] width 906 height 410
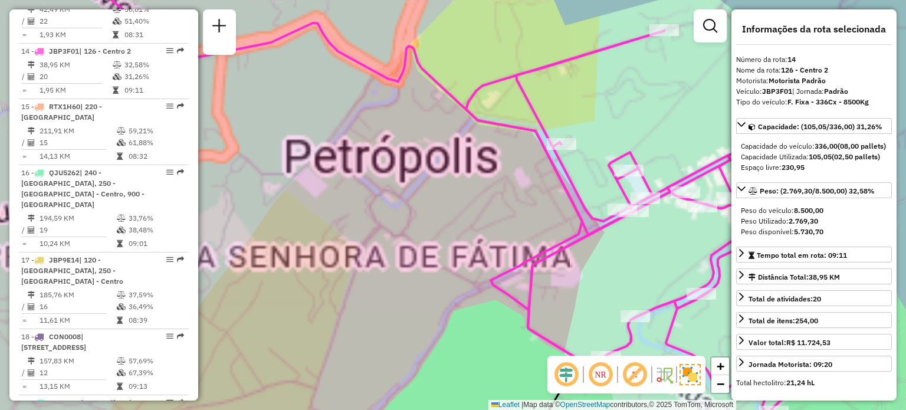
drag, startPoint x: 476, startPoint y: 204, endPoint x: 367, endPoint y: 154, distance: 120.6
click at [368, 154] on div "Janela de atendimento Grade de atendimento Capacidade Transportadoras Veículos …" at bounding box center [453, 205] width 906 height 410
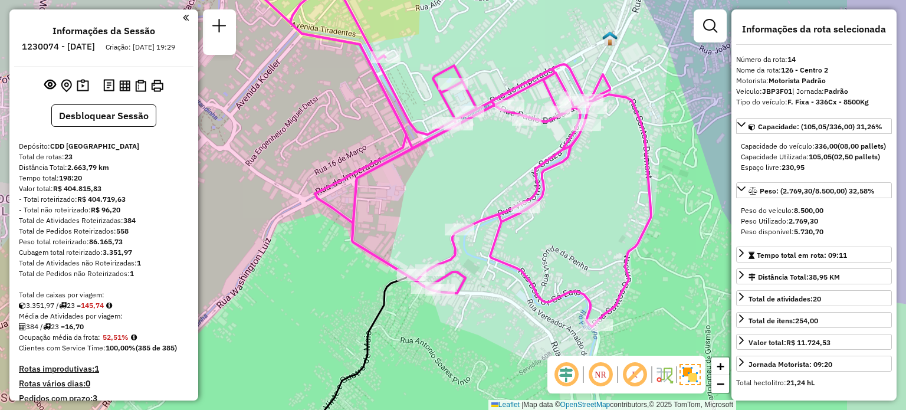
select select "**********"
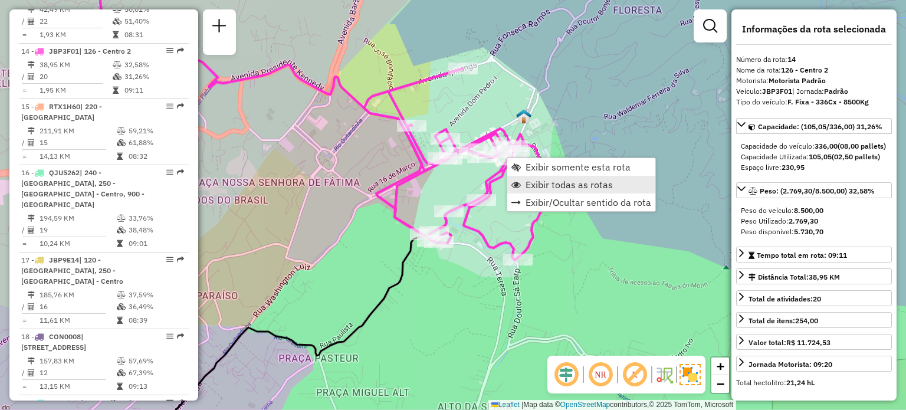
click at [535, 180] on span "Exibir todas as rotas" at bounding box center [568, 184] width 87 height 9
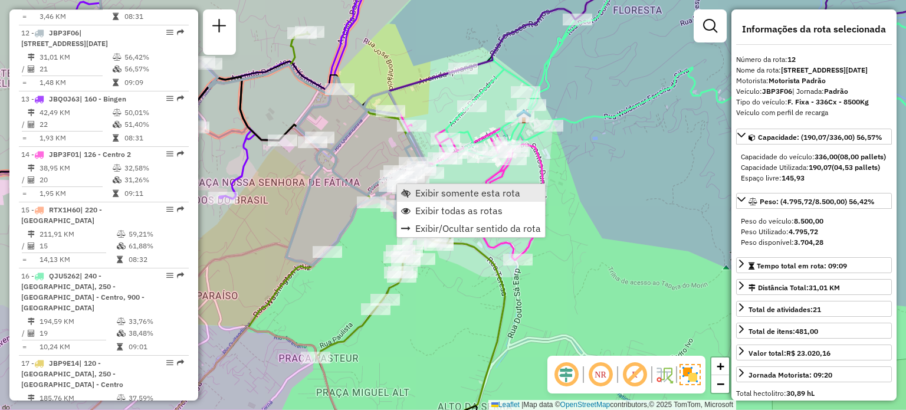
scroll to position [1159, 0]
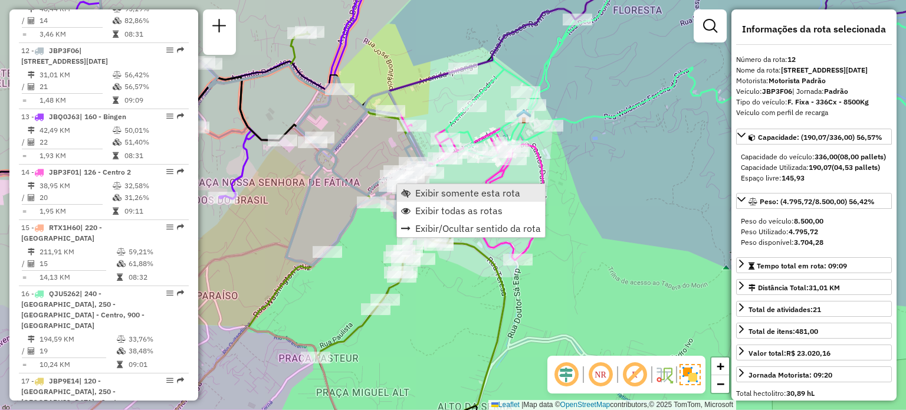
click at [415, 192] on span "Exibir somente esta rota" at bounding box center [467, 192] width 105 height 9
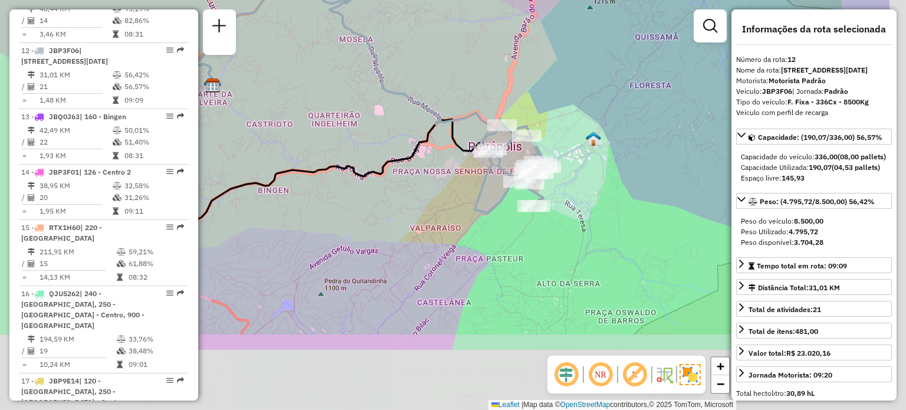
drag, startPoint x: 442, startPoint y: 221, endPoint x: 325, endPoint y: 110, distance: 161.0
click at [328, 113] on div "Janela de atendimento Grade de atendimento Capacidade Transportadoras Veículos …" at bounding box center [453, 205] width 906 height 410
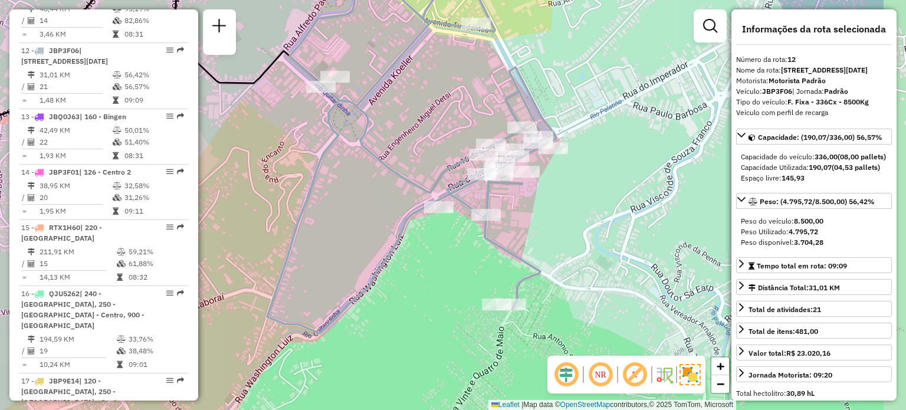
drag, startPoint x: 443, startPoint y: 192, endPoint x: 358, endPoint y: 206, distance: 86.0
click at [358, 206] on div "Janela de atendimento Grade de atendimento Capacidade Transportadoras Veículos …" at bounding box center [453, 205] width 906 height 410
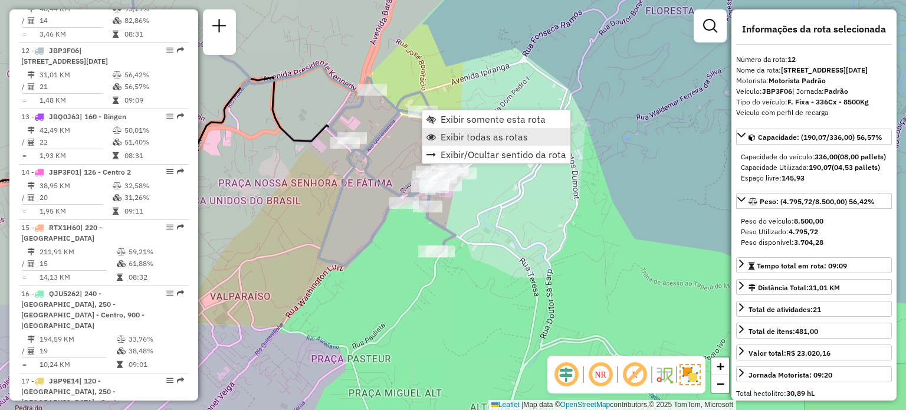
click at [447, 137] on span "Exibir todas as rotas" at bounding box center [483, 136] width 87 height 9
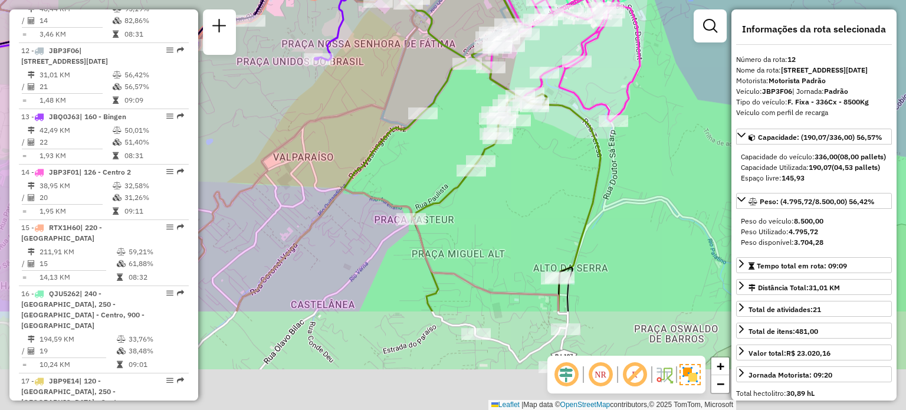
drag, startPoint x: 426, startPoint y: 212, endPoint x: 448, endPoint y: 86, distance: 127.5
click at [449, 84] on div "Janela de atendimento Grade de atendimento Capacidade Transportadoras Veículos …" at bounding box center [453, 205] width 906 height 410
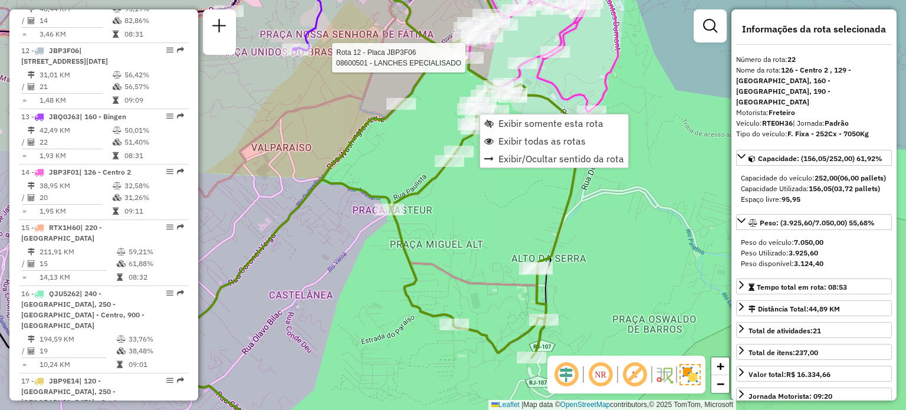
scroll to position [1743, 0]
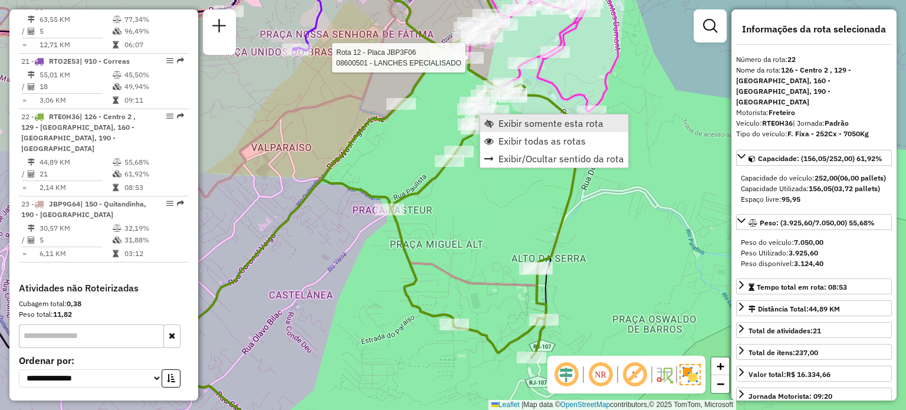
click at [488, 122] on span "Exibir somente esta rota" at bounding box center [488, 123] width 9 height 9
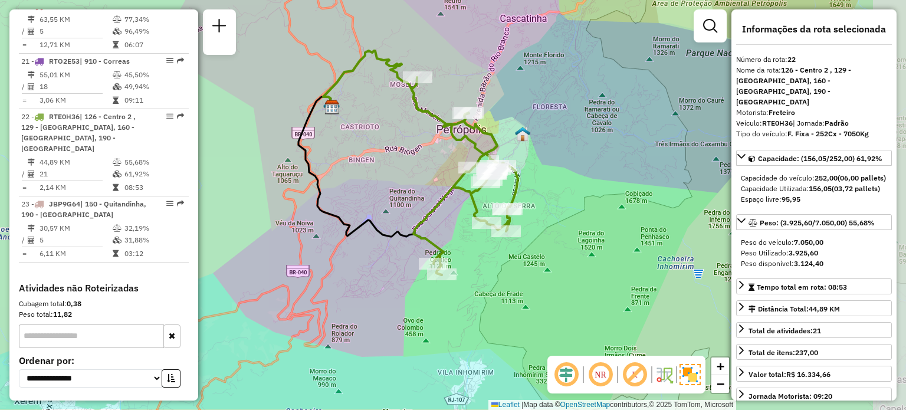
drag, startPoint x: 446, startPoint y: 176, endPoint x: 423, endPoint y: 155, distance: 30.9
click at [425, 155] on div "Janela de atendimento Grade de atendimento Capacidade Transportadoras Veículos …" at bounding box center [453, 205] width 906 height 410
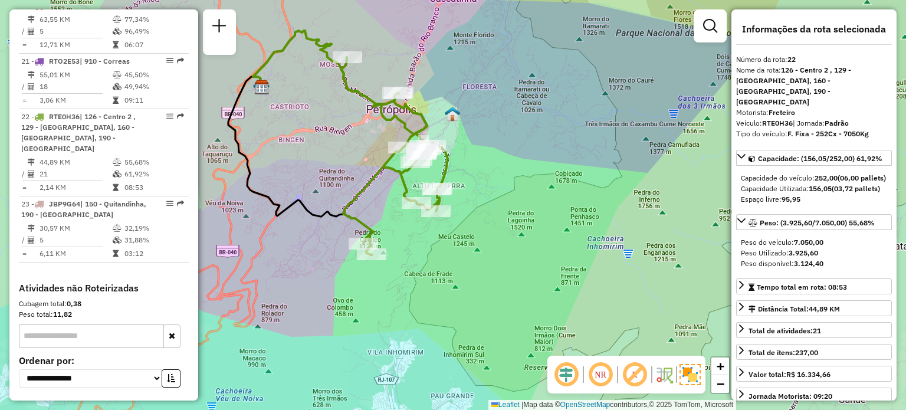
drag, startPoint x: 427, startPoint y: 143, endPoint x: 347, endPoint y: 108, distance: 87.6
click at [347, 108] on icon at bounding box center [390, 156] width 98 height 198
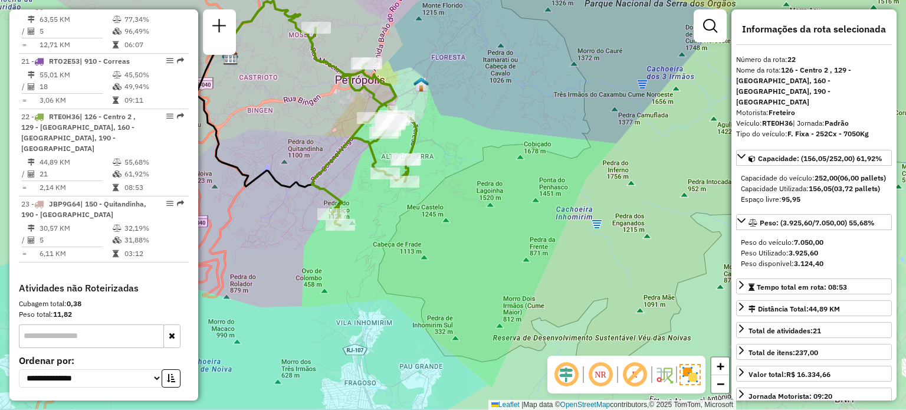
drag, startPoint x: 355, startPoint y: 216, endPoint x: 363, endPoint y: 203, distance: 15.1
click at [363, 203] on div "Janela de atendimento Grade de atendimento Capacidade Transportadoras Veículos …" at bounding box center [453, 205] width 906 height 410
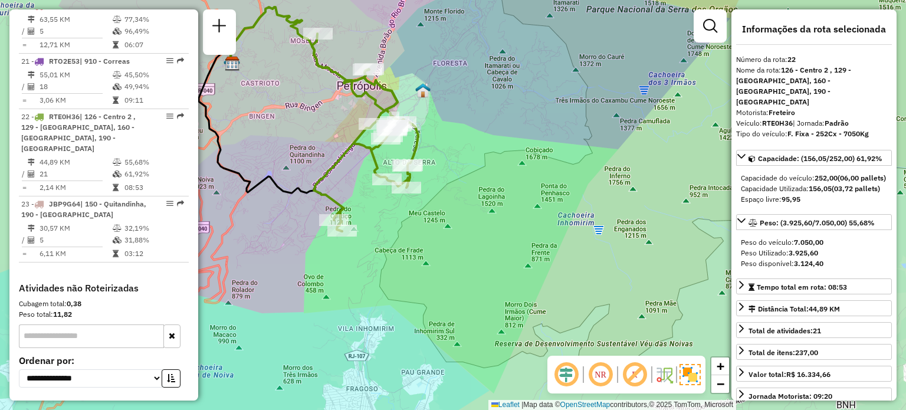
drag, startPoint x: 321, startPoint y: 127, endPoint x: 338, endPoint y: 183, distance: 58.6
click at [338, 183] on div "Janela de atendimento Grade de atendimento Capacidade Transportadoras Veículos …" at bounding box center [453, 205] width 906 height 410
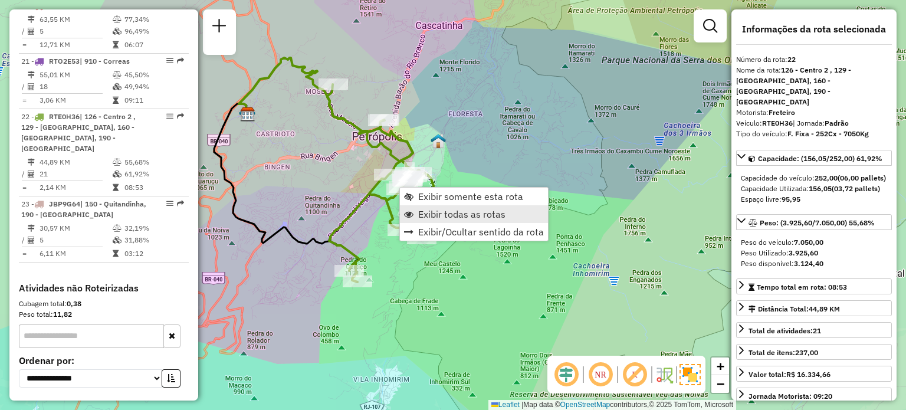
click at [415, 210] on link "Exibir todas as rotas" at bounding box center [474, 214] width 148 height 18
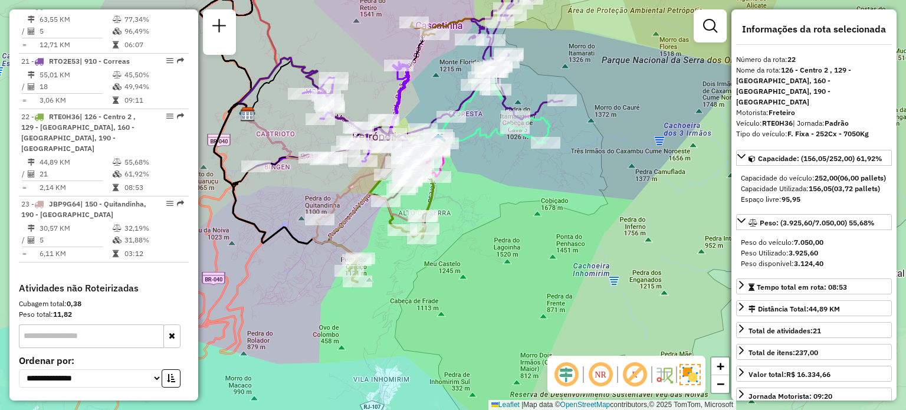
drag, startPoint x: 382, startPoint y: 259, endPoint x: 389, endPoint y: 269, distance: 12.3
click at [389, 269] on div "Janela de atendimento Grade de atendimento Capacidade Transportadoras Veículos …" at bounding box center [453, 205] width 906 height 410
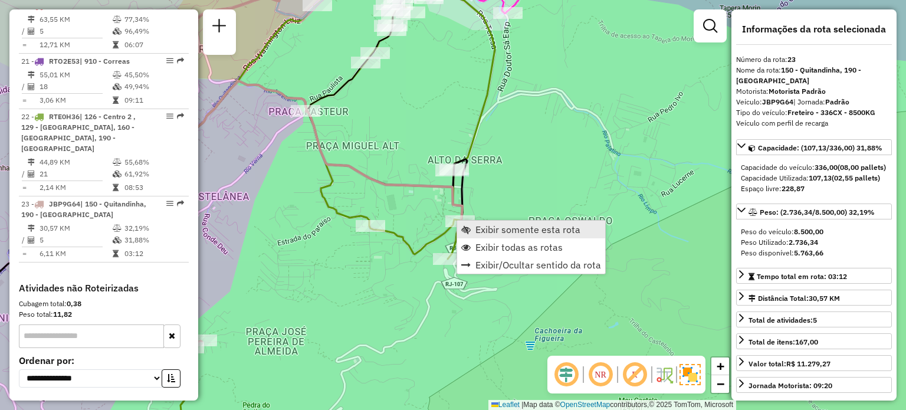
click at [474, 229] on link "Exibir somente esta rota" at bounding box center [531, 230] width 148 height 18
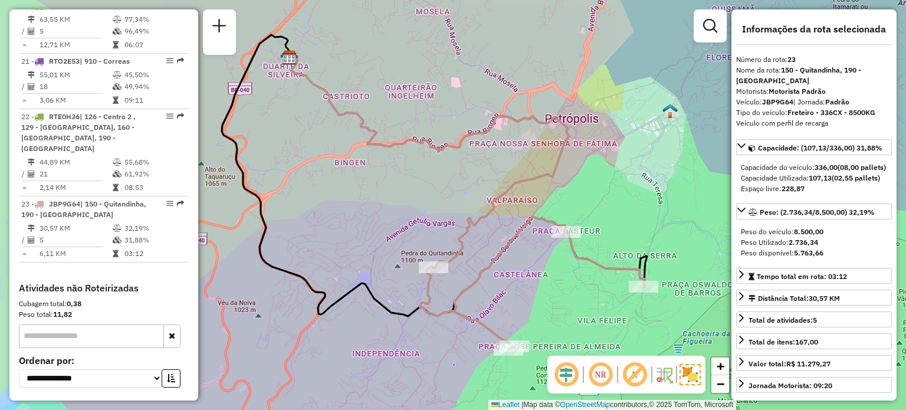
drag, startPoint x: 496, startPoint y: 262, endPoint x: 436, endPoint y: 199, distance: 87.2
click at [436, 199] on div "Janela de atendimento Grade de atendimento Capacidade Transportadoras Veículos …" at bounding box center [453, 205] width 906 height 410
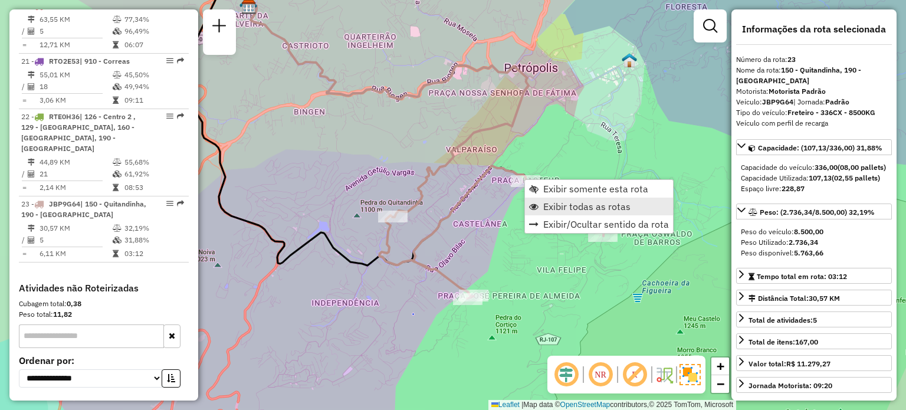
click at [559, 205] on span "Exibir todas as rotas" at bounding box center [586, 206] width 87 height 9
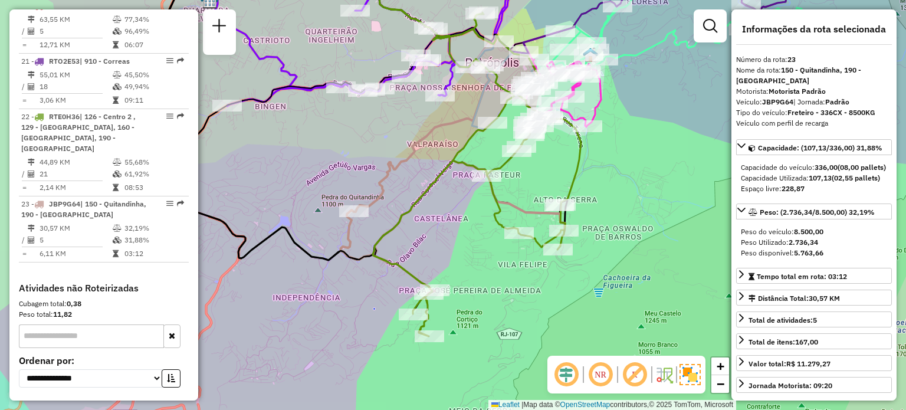
drag, startPoint x: 486, startPoint y: 243, endPoint x: 440, endPoint y: 231, distance: 47.6
click at [441, 231] on div "Janela de atendimento Grade de atendimento Capacidade Transportadoras Veículos …" at bounding box center [453, 205] width 906 height 410
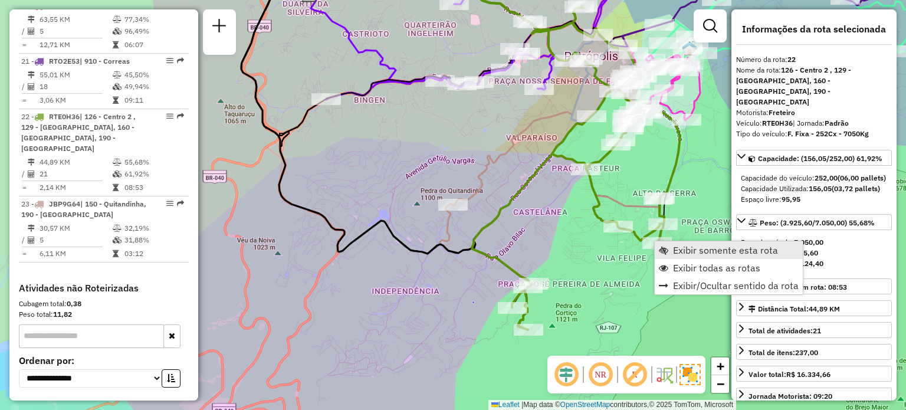
click at [676, 251] on span "Exibir somente esta rota" at bounding box center [725, 249] width 105 height 9
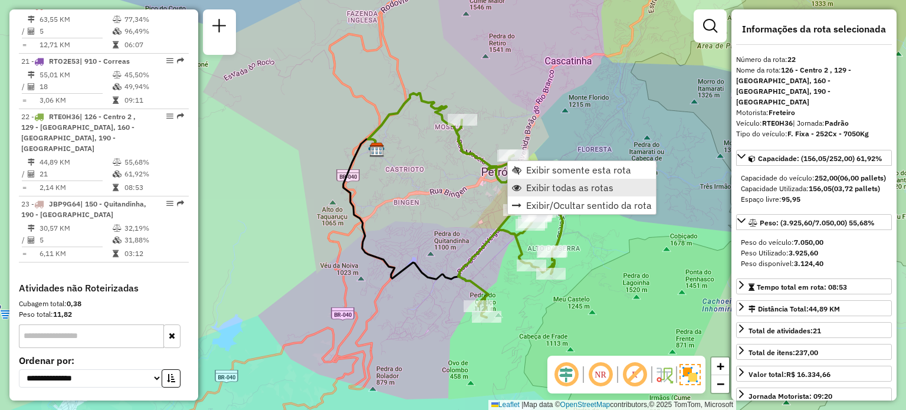
click at [560, 183] on span "Exibir todas as rotas" at bounding box center [569, 187] width 87 height 9
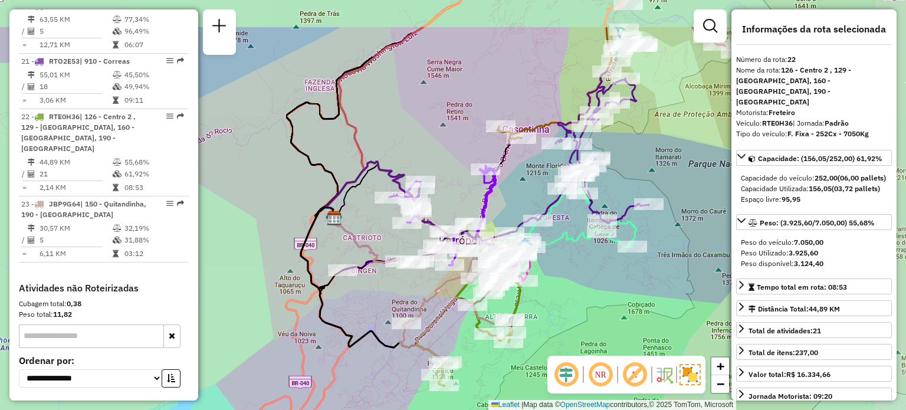
drag, startPoint x: 568, startPoint y: 106, endPoint x: 524, endPoint y: 176, distance: 83.3
click at [524, 176] on div "Janela de atendimento Grade de atendimento Capacidade Transportadoras Veículos …" at bounding box center [453, 205] width 906 height 410
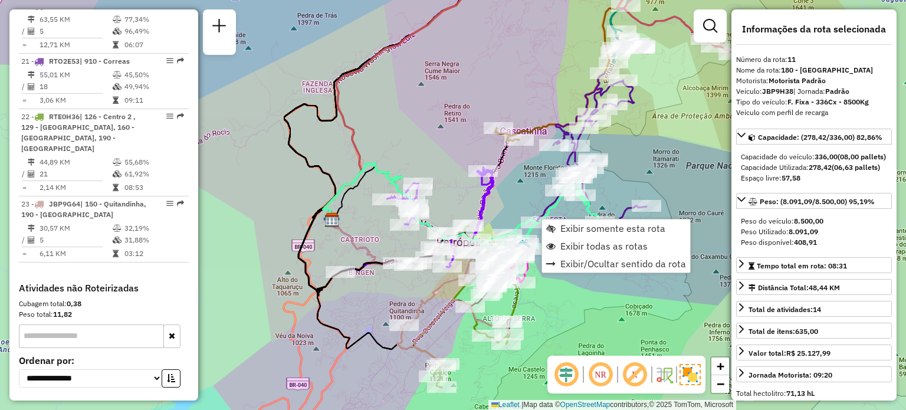
scroll to position [1104, 0]
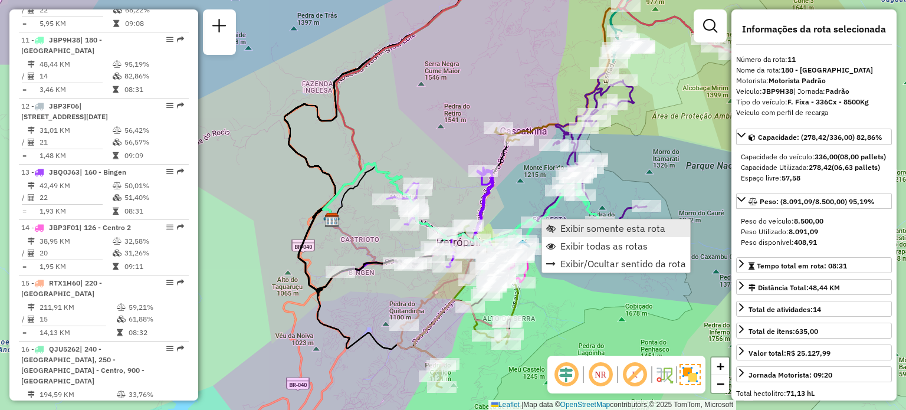
click at [567, 227] on span "Exibir somente esta rota" at bounding box center [612, 227] width 105 height 9
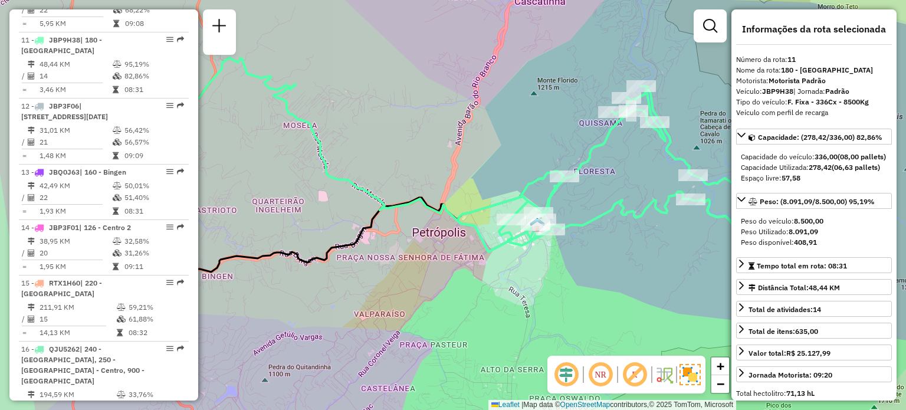
drag, startPoint x: 521, startPoint y: 200, endPoint x: 422, endPoint y: 150, distance: 111.0
click at [422, 150] on div "Rota 11 - Placa JBP9H38 08600221 - BAR E LANCHONETE BAU Janela de atendimento G…" at bounding box center [453, 205] width 906 height 410
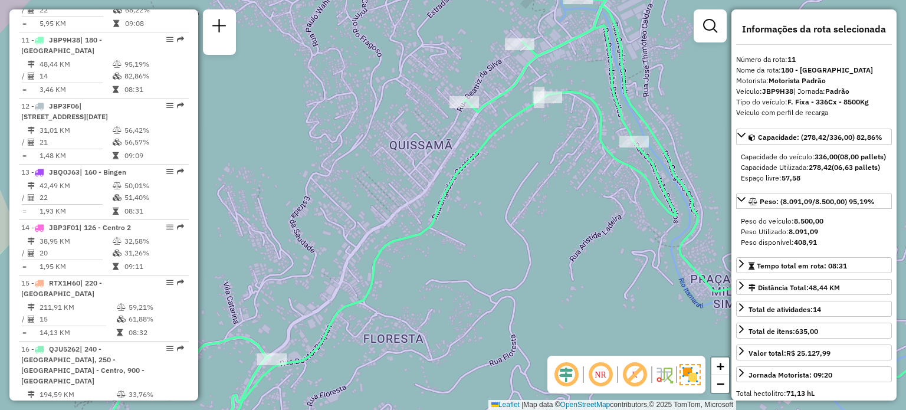
drag, startPoint x: 529, startPoint y: 44, endPoint x: 508, endPoint y: 107, distance: 66.6
click at [508, 107] on icon at bounding box center [474, 239] width 1029 height 483
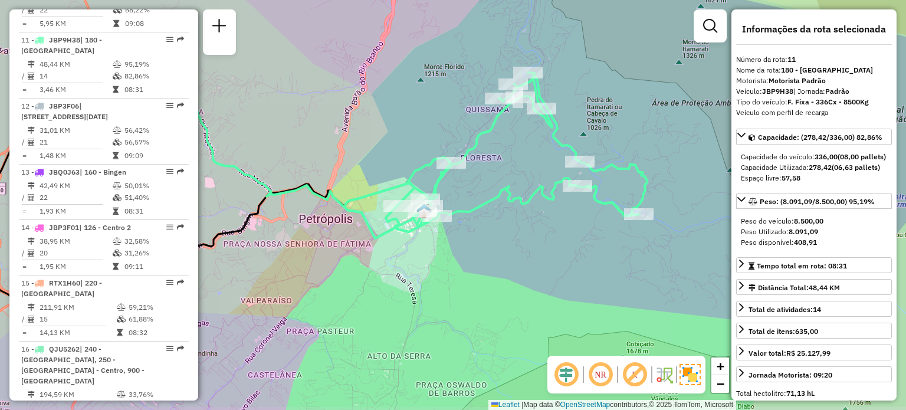
drag, startPoint x: 534, startPoint y: 204, endPoint x: 526, endPoint y: 175, distance: 30.0
click at [526, 175] on div "Janela de atendimento Grade de atendimento Capacidade Transportadoras Veículos …" at bounding box center [453, 205] width 906 height 410
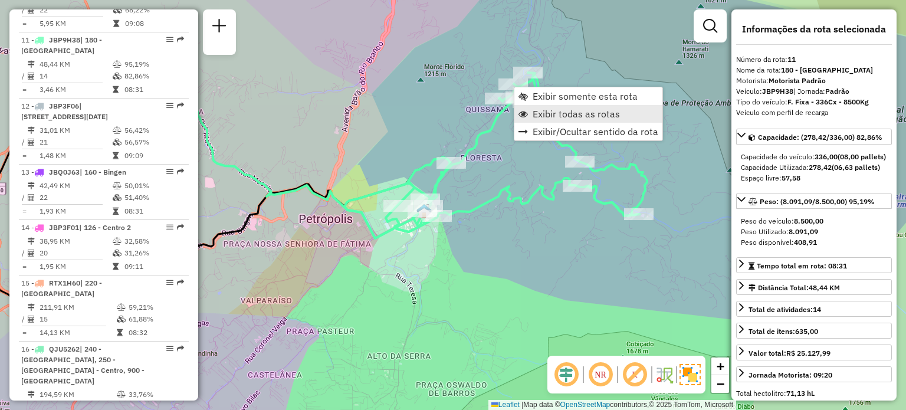
click at [542, 119] on span "Exibir todas as rotas" at bounding box center [575, 113] width 87 height 9
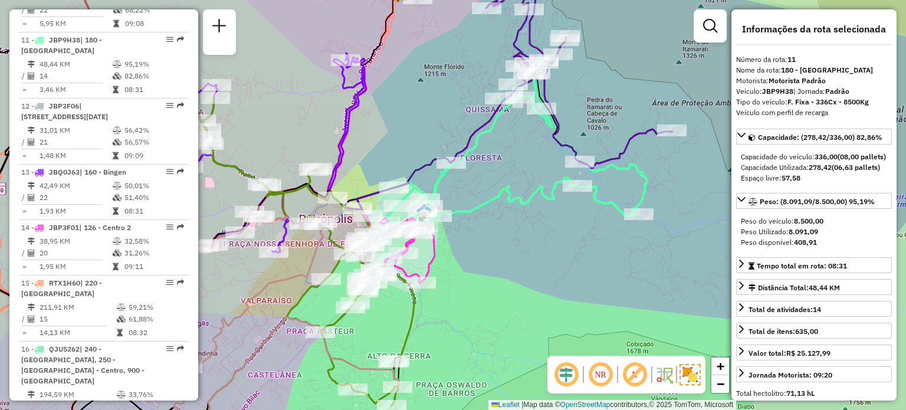
drag, startPoint x: 478, startPoint y: 213, endPoint x: 469, endPoint y: 221, distance: 11.3
click at [469, 221] on div "Janela de atendimento Grade de atendimento Capacidade Transportadoras Veículos …" at bounding box center [453, 205] width 906 height 410
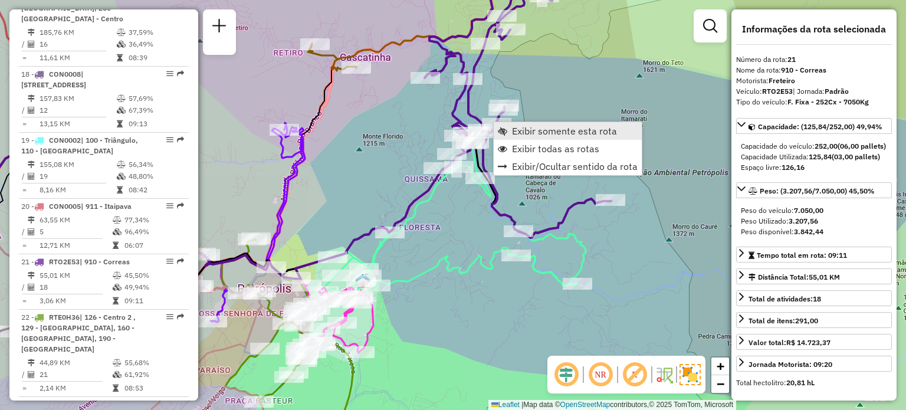
scroll to position [1731, 0]
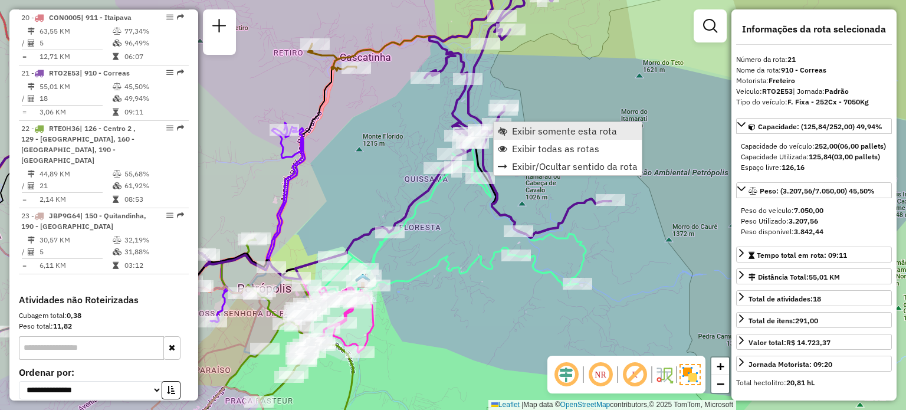
click at [517, 131] on span "Exibir somente esta rota" at bounding box center [564, 130] width 105 height 9
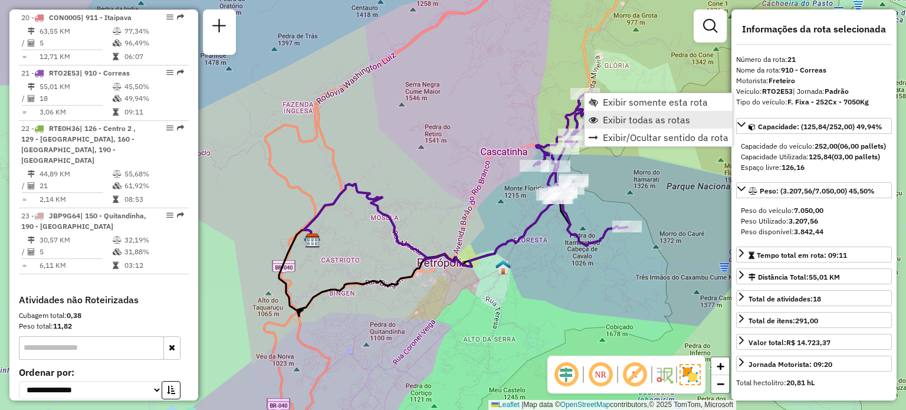
click at [642, 123] on span "Exibir todas as rotas" at bounding box center [646, 119] width 87 height 9
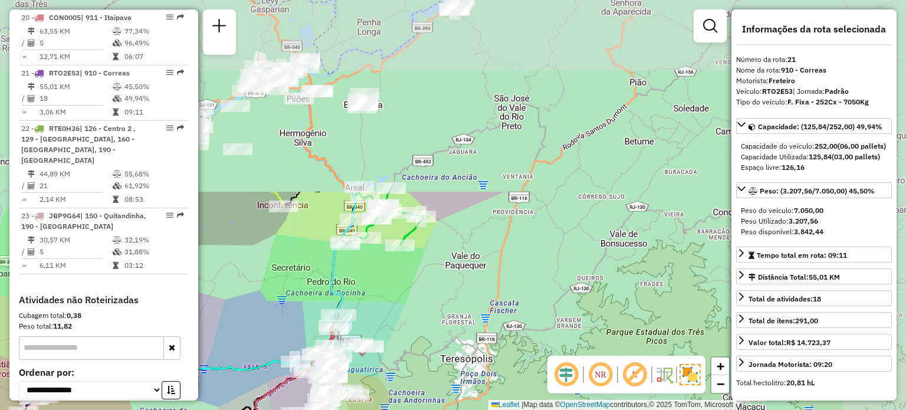
drag, startPoint x: 368, startPoint y: 218, endPoint x: 157, endPoint y: 422, distance: 293.2
click at [157, 409] on html "Aguarde... Pop-up bloqueado! Seu navegador bloqueou automáticamente a abertura …" at bounding box center [453, 205] width 906 height 410
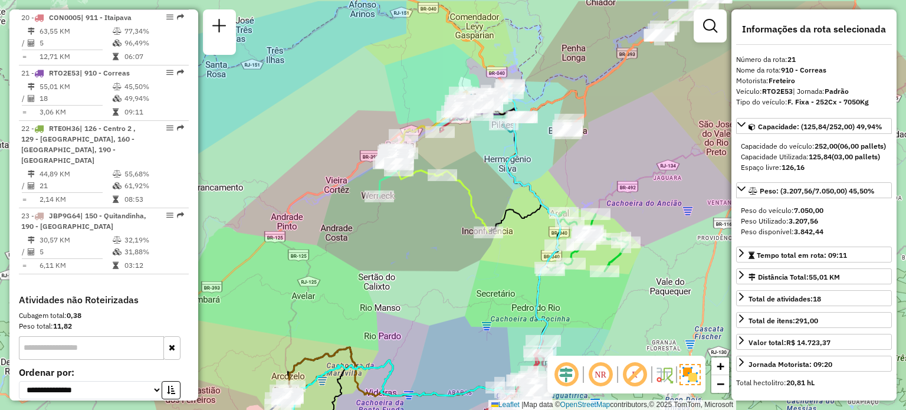
drag, startPoint x: 281, startPoint y: 241, endPoint x: 484, endPoint y: 282, distance: 207.7
click at [484, 282] on div "Janela de atendimento Grade de atendimento Capacidade Transportadoras Veículos …" at bounding box center [453, 205] width 906 height 410
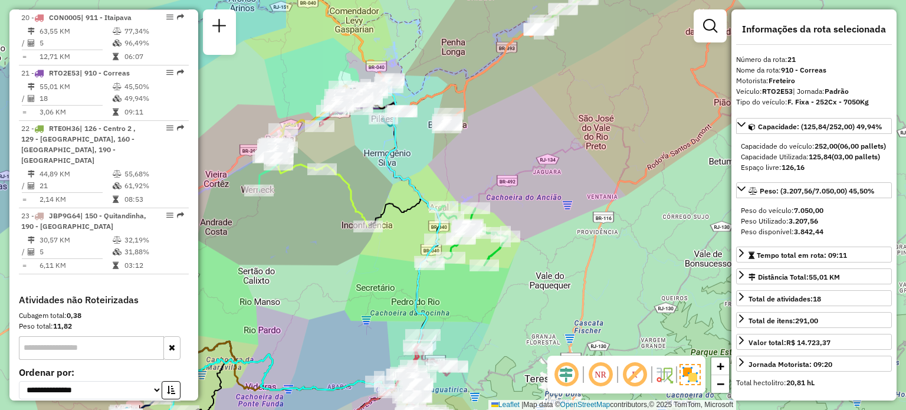
drag, startPoint x: 354, startPoint y: 285, endPoint x: 328, endPoint y: 281, distance: 26.9
click at [328, 281] on div "Janela de atendimento Grade de atendimento Capacidade Transportadoras Veículos …" at bounding box center [453, 205] width 906 height 410
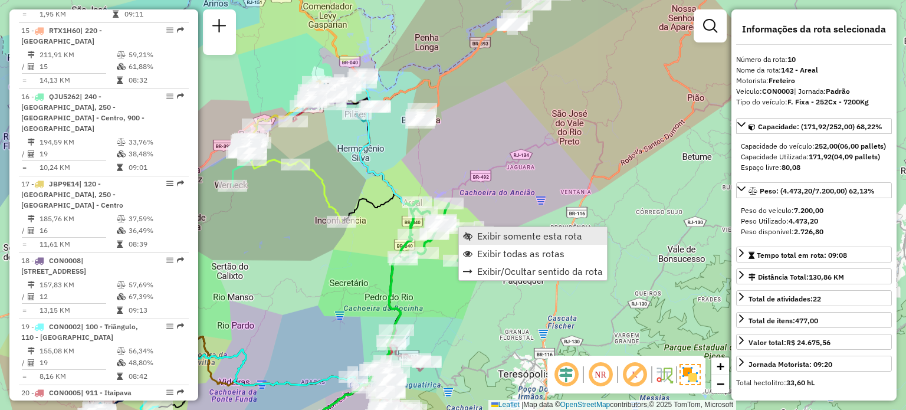
scroll to position [1048, 0]
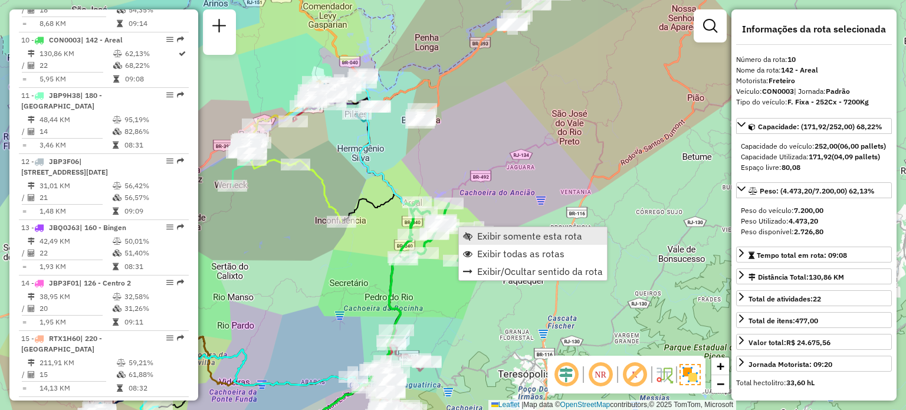
click at [481, 238] on span "Exibir somente esta rota" at bounding box center [529, 235] width 105 height 9
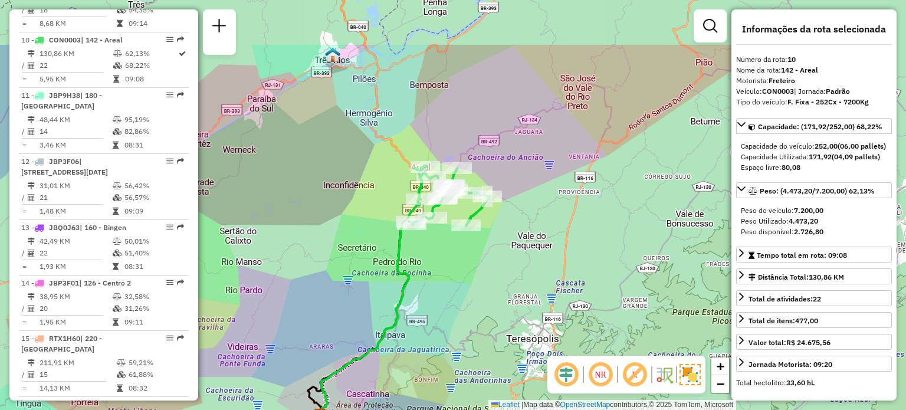
drag, startPoint x: 498, startPoint y: 159, endPoint x: 442, endPoint y: 246, distance: 103.2
click at [442, 246] on div "Janela de atendimento Grade de atendimento Capacidade Transportadoras Veículos …" at bounding box center [453, 205] width 906 height 410
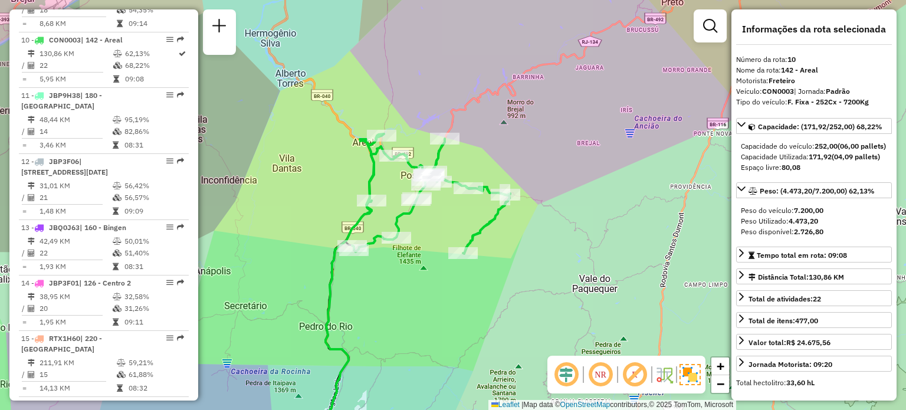
drag, startPoint x: 348, startPoint y: 254, endPoint x: 409, endPoint y: 248, distance: 61.0
click at [409, 248] on div "Janela de atendimento Grade de atendimento Capacidade Transportadoras Veículos …" at bounding box center [453, 205] width 906 height 410
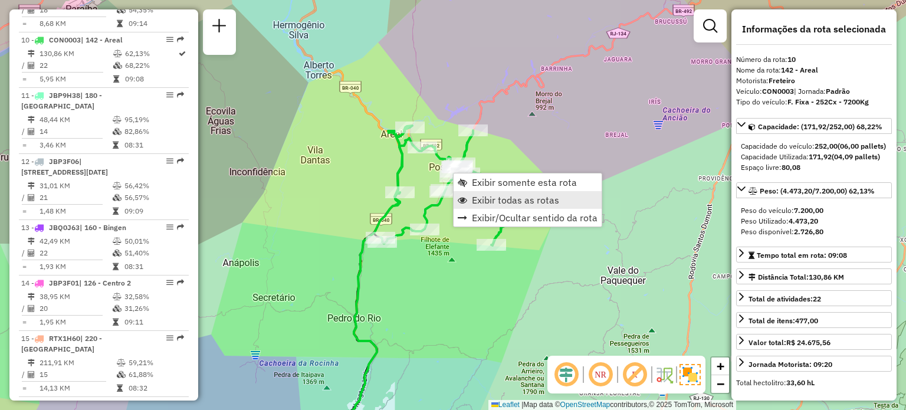
click at [491, 198] on span "Exibir todas as rotas" at bounding box center [515, 199] width 87 height 9
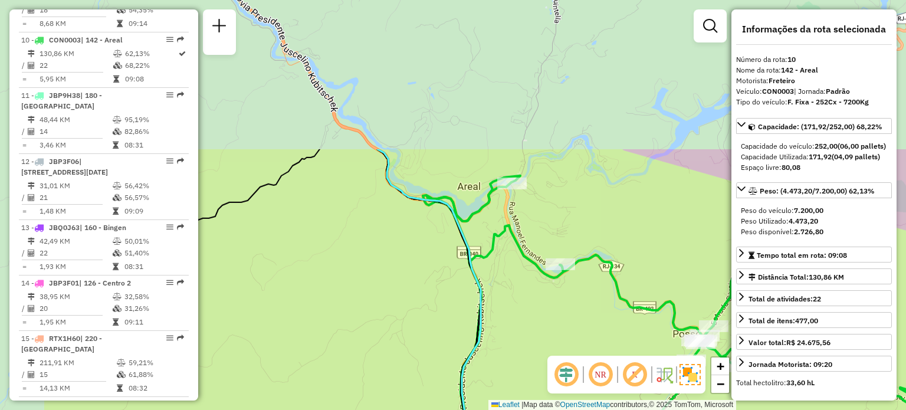
drag, startPoint x: 399, startPoint y: 199, endPoint x: 532, endPoint y: 386, distance: 229.9
click at [532, 386] on div "Janela de atendimento Grade de atendimento Capacidade Transportadoras Veículos …" at bounding box center [453, 205] width 906 height 410
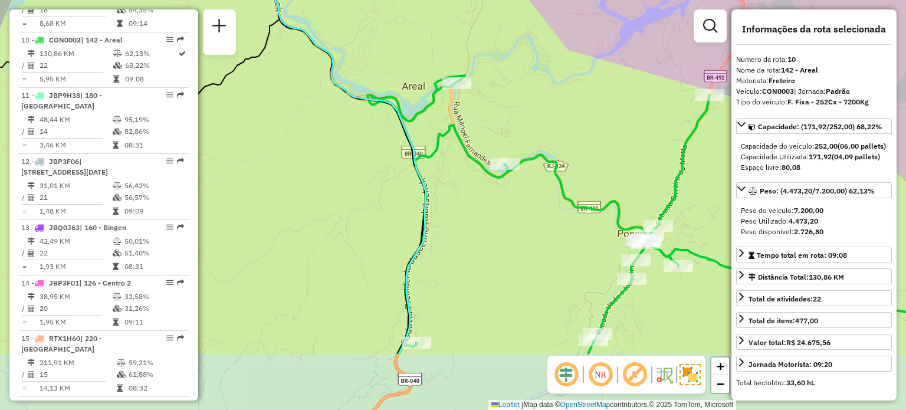
drag, startPoint x: 512, startPoint y: 266, endPoint x: 460, endPoint y: 176, distance: 103.9
click at [460, 176] on div "Janela de atendimento Grade de atendimento Capacidade Transportadoras Veículos …" at bounding box center [453, 205] width 906 height 410
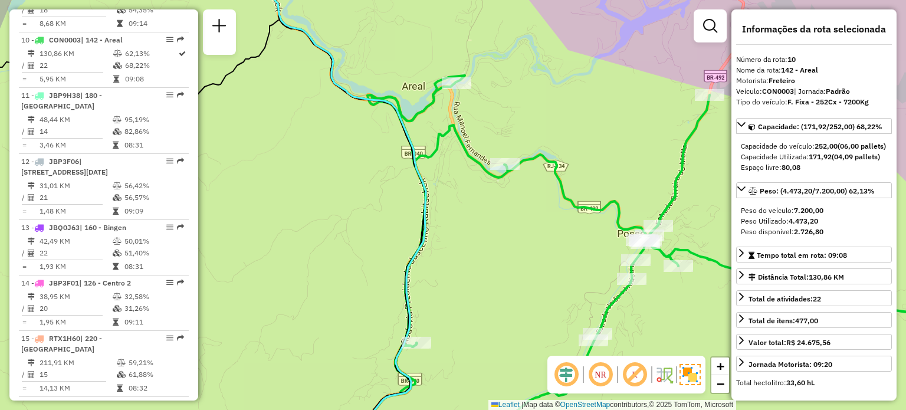
drag, startPoint x: 435, startPoint y: 143, endPoint x: 486, endPoint y: 268, distance: 134.9
click at [460, 194] on icon at bounding box center [668, 263] width 603 height 376
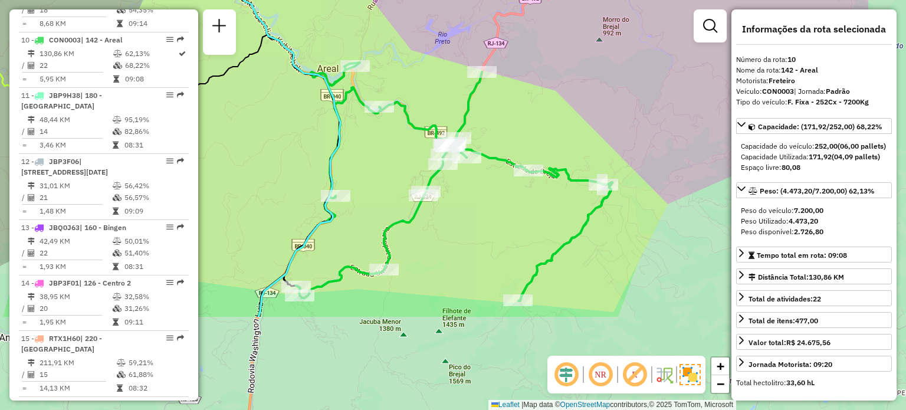
drag, startPoint x: 482, startPoint y: 304, endPoint x: 354, endPoint y: 169, distance: 185.6
click at [354, 169] on div "Janela de atendimento Grade de atendimento Capacidade Transportadoras Veículos …" at bounding box center [453, 205] width 906 height 410
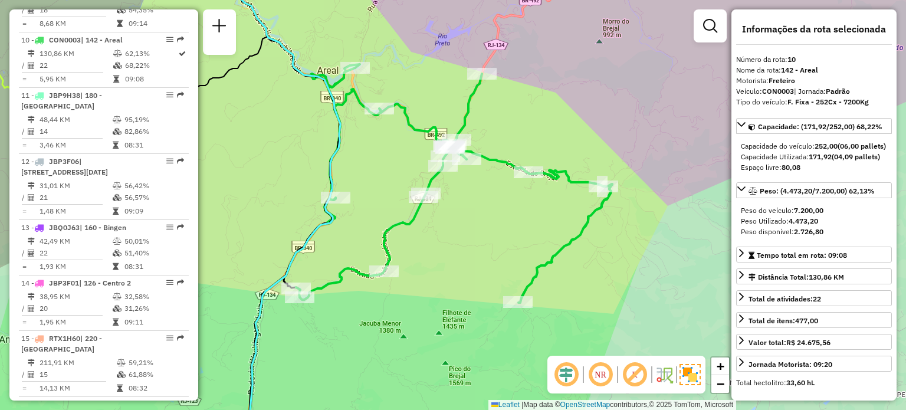
click at [417, 216] on icon at bounding box center [454, 183] width 316 height 238
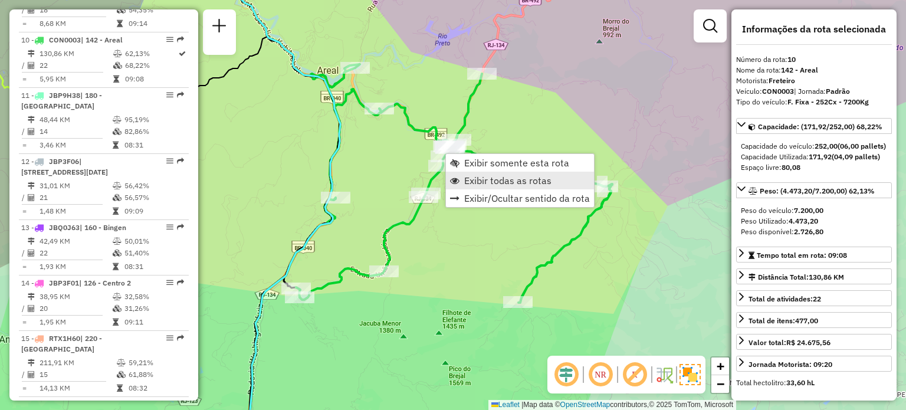
click at [469, 179] on span "Exibir todas as rotas" at bounding box center [507, 180] width 87 height 9
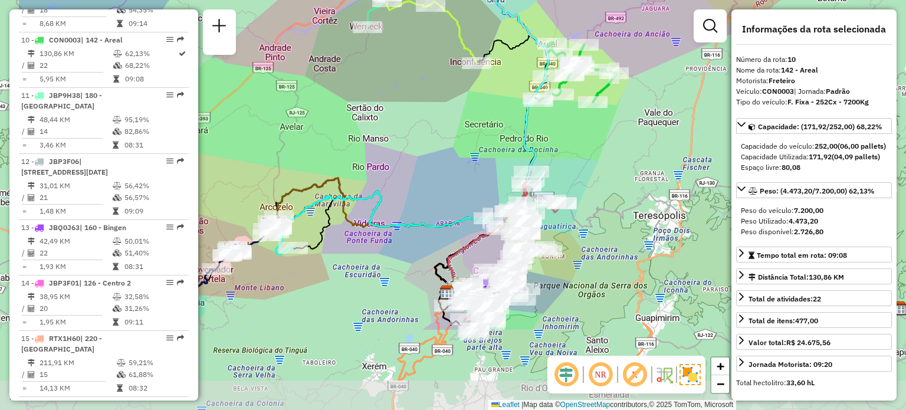
drag, startPoint x: 397, startPoint y: 187, endPoint x: 506, endPoint y: 63, distance: 165.5
click at [506, 63] on div "Janela de atendimento Grade de atendimento Capacidade Transportadoras Veículos …" at bounding box center [453, 205] width 906 height 410
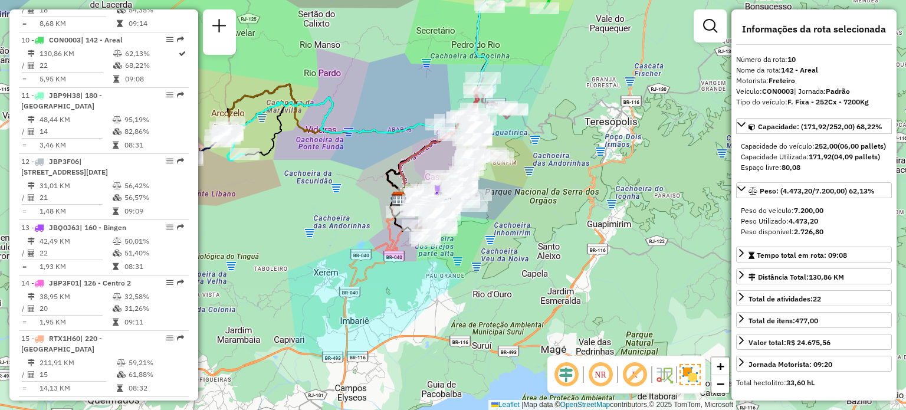
drag, startPoint x: 574, startPoint y: 147, endPoint x: 498, endPoint y: 89, distance: 95.5
click at [523, 51] on div "Janela de atendimento Grade de atendimento Capacidade Transportadoras Veículos …" at bounding box center [453, 205] width 906 height 410
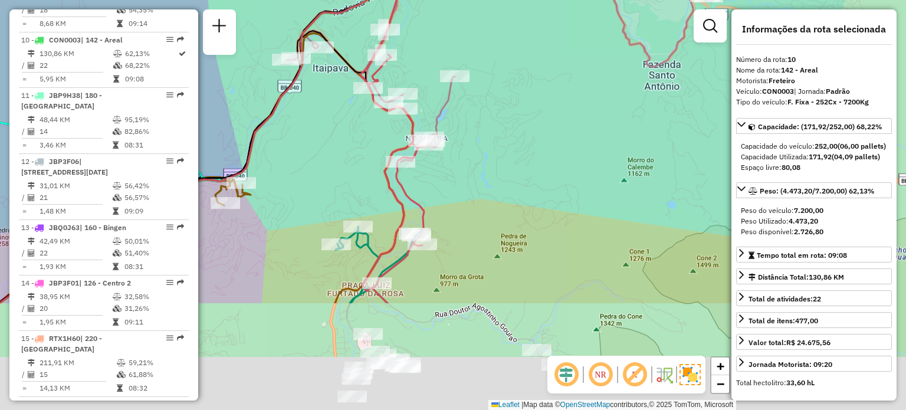
drag, startPoint x: 453, startPoint y: 166, endPoint x: 485, endPoint y: 4, distance: 165.4
click at [495, 0] on html "Aguarde... Pop-up bloqueado! Seu navegador bloqueou automáticamente a abertura …" at bounding box center [453, 205] width 906 height 410
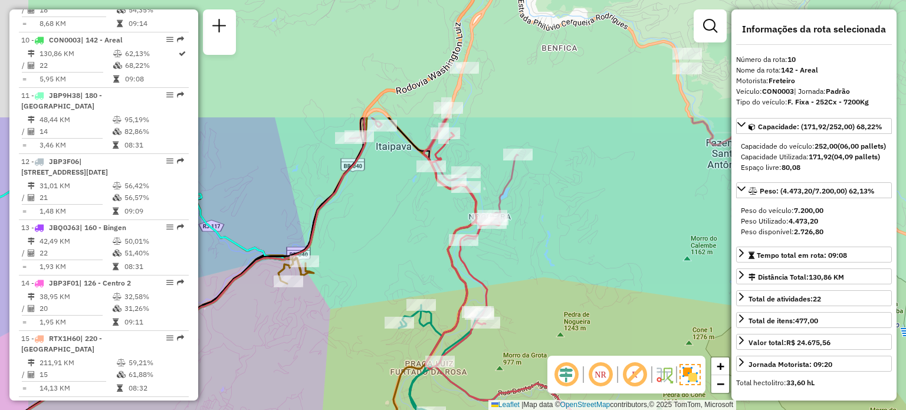
drag, startPoint x: 489, startPoint y: 90, endPoint x: 512, endPoint y: 221, distance: 132.9
click at [538, 259] on div "Janela de atendimento Grade de atendimento Capacidade Transportadoras Veículos …" at bounding box center [453, 205] width 906 height 410
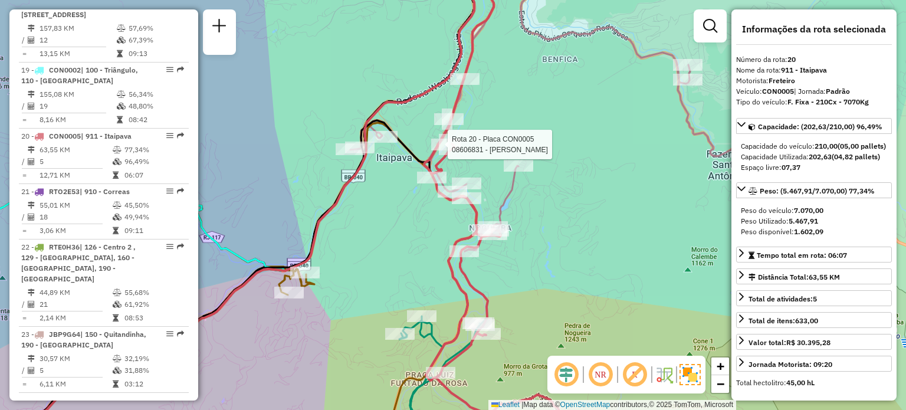
scroll to position [1676, 0]
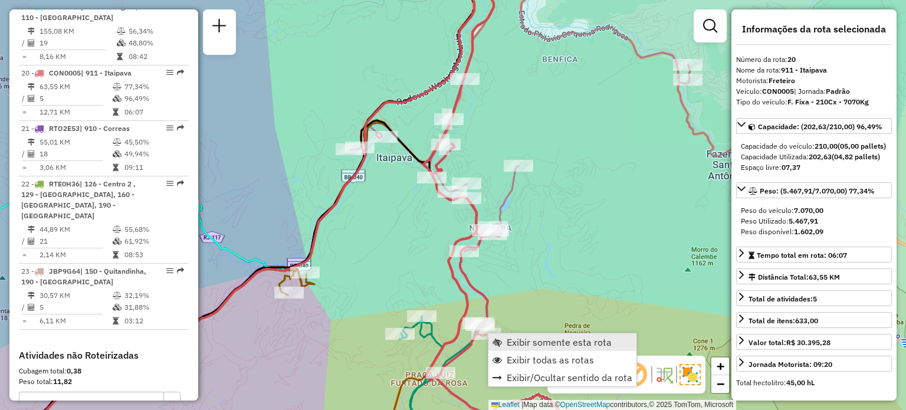
click at [515, 344] on span "Exibir somente esta rota" at bounding box center [558, 341] width 105 height 9
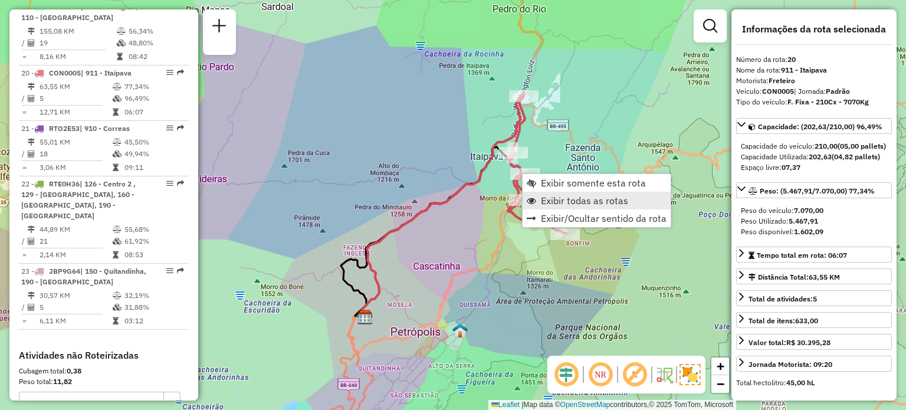
click at [543, 200] on span "Exibir todas as rotas" at bounding box center [584, 200] width 87 height 9
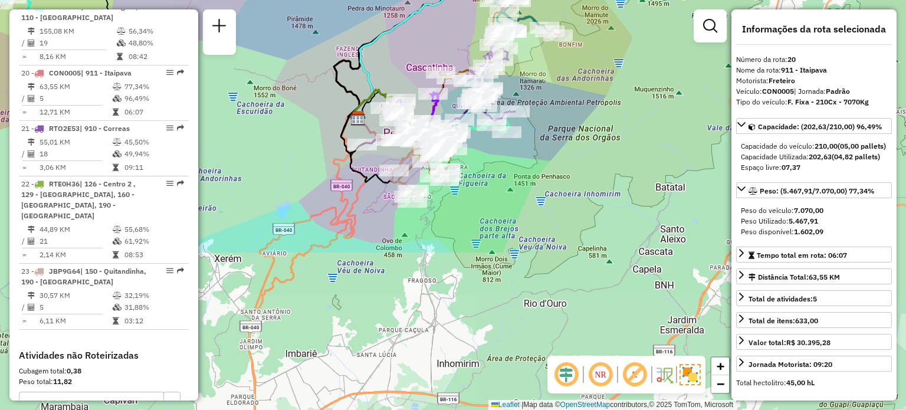
drag, startPoint x: 413, startPoint y: 228, endPoint x: 406, endPoint y: 29, distance: 198.8
click at [406, 29] on div "Janela de atendimento Grade de atendimento Capacidade Transportadoras Veículos …" at bounding box center [453, 205] width 906 height 410
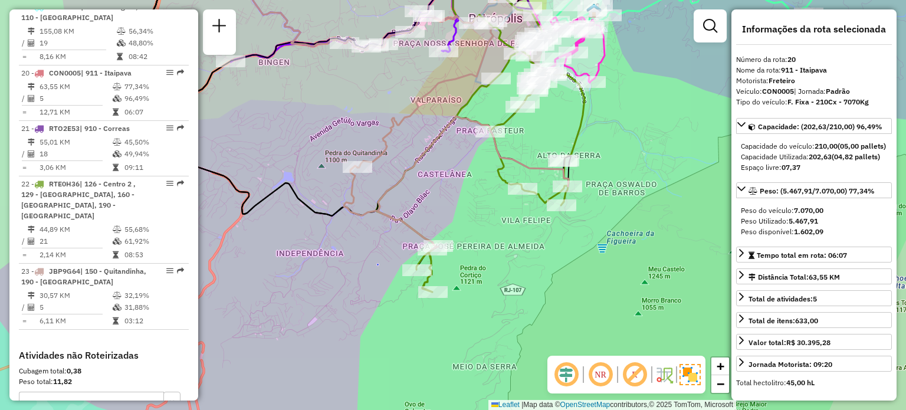
click at [377, 110] on div "Janela de atendimento Grade de atendimento Capacidade Transportadoras Veículos …" at bounding box center [453, 205] width 906 height 410
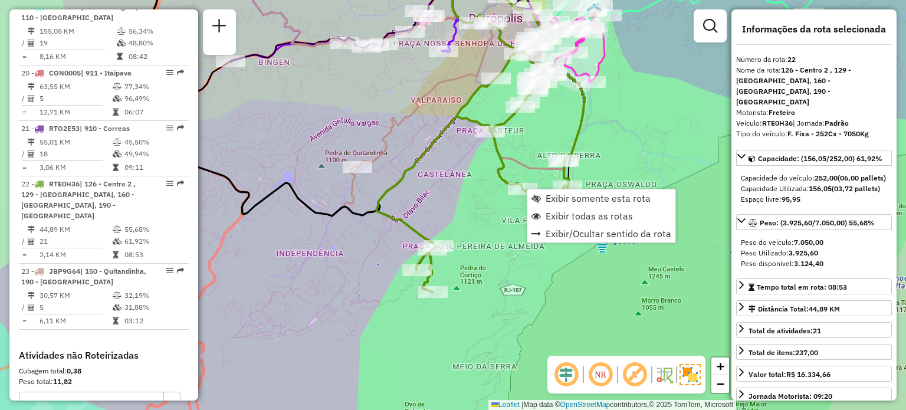
scroll to position [1743, 0]
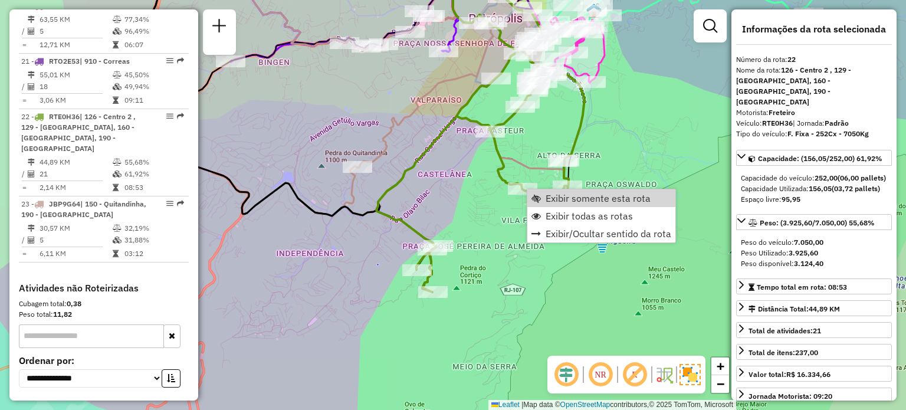
click at [401, 193] on div "Janela de atendimento Grade de atendimento Capacidade Transportadoras Veículos …" at bounding box center [453, 205] width 906 height 410
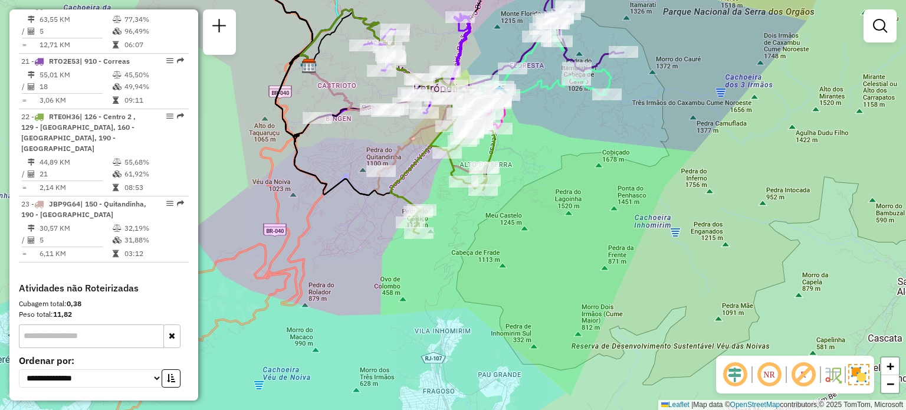
drag, startPoint x: 585, startPoint y: 119, endPoint x: 521, endPoint y: 216, distance: 116.8
click at [585, 289] on div "Janela de atendimento Grade de atendimento Capacidade Transportadoras Veículos …" at bounding box center [453, 205] width 906 height 410
